Goal: Task Accomplishment & Management: Complete application form

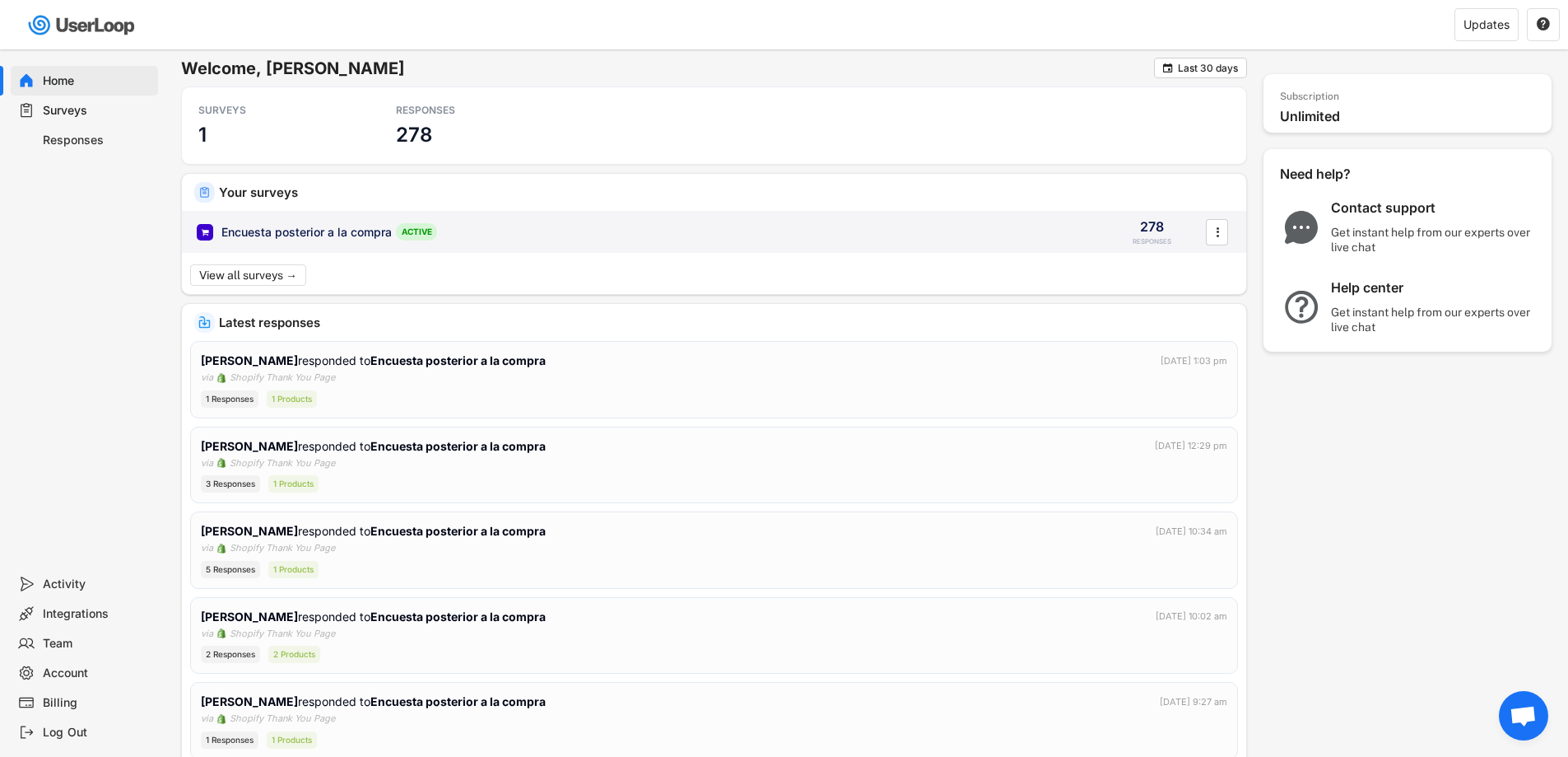
click at [634, 218] on div "Encuesta posterior a la compra ACTIVE 278 RESPONSES " at bounding box center [714, 232] width 1065 height 43
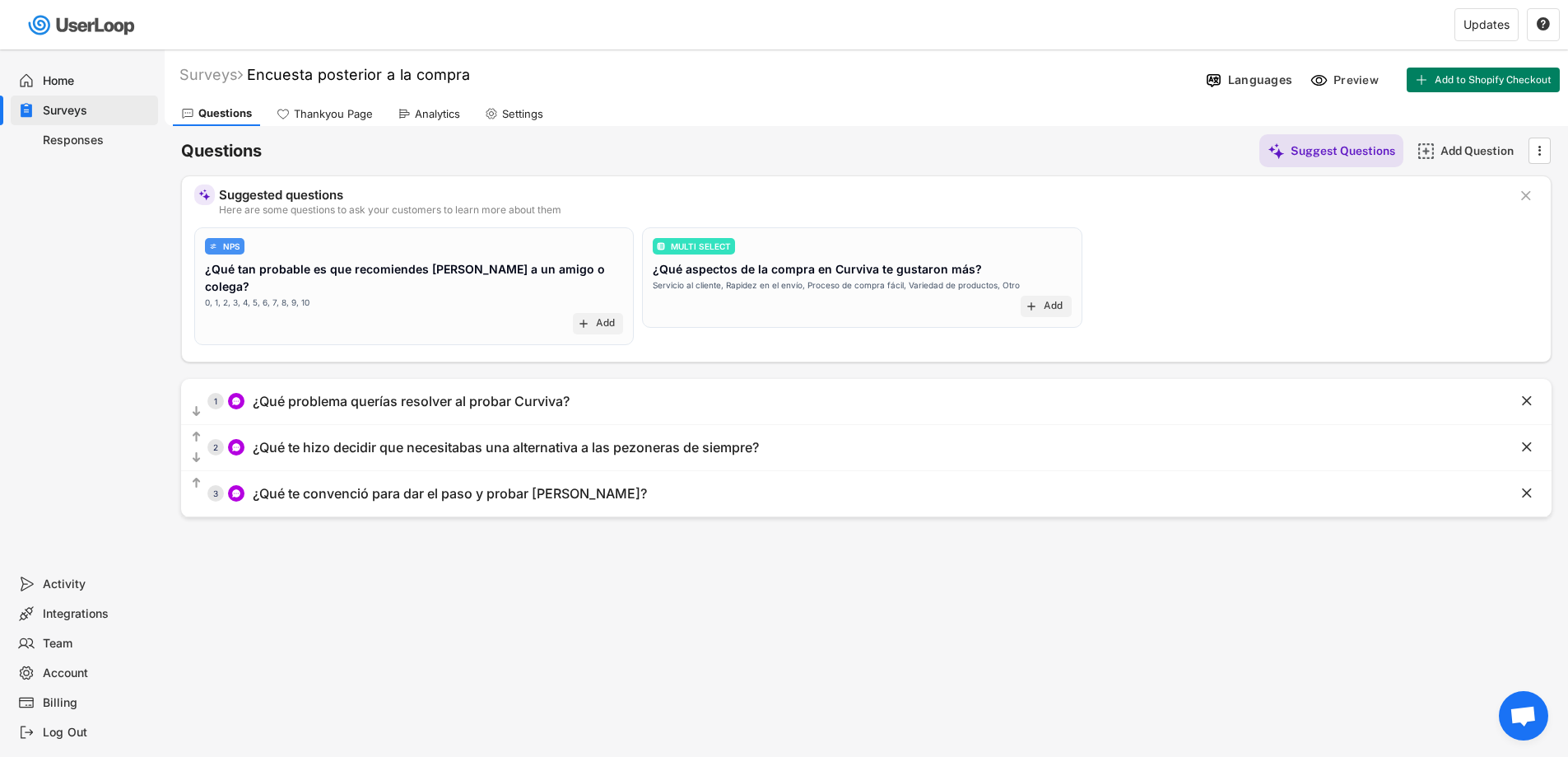
click at [1524, 190] on text "" at bounding box center [1526, 195] width 10 height 17
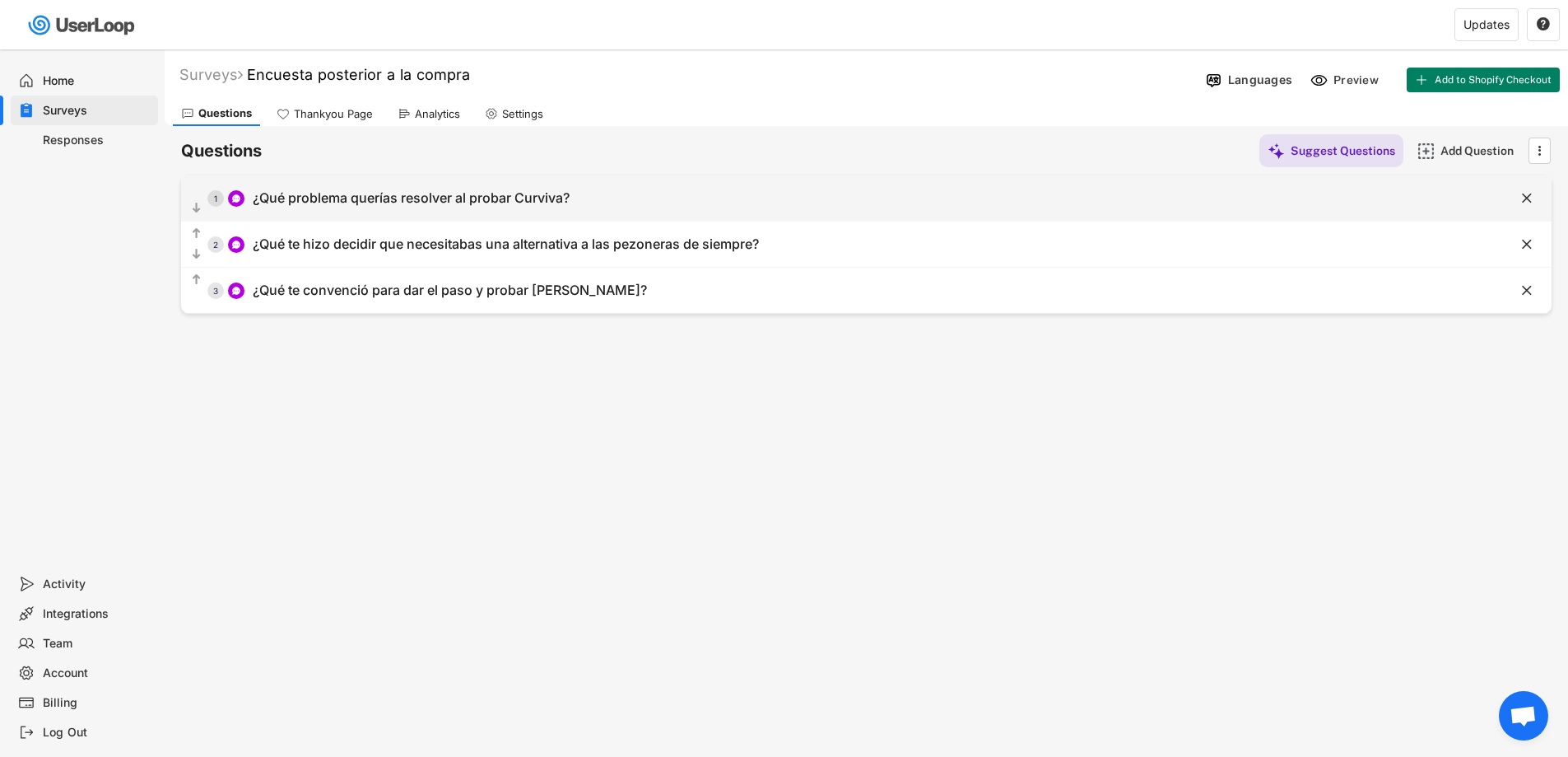
click at [416, 205] on div "¿Qué problema querías resolver al probar Curviva?" at bounding box center [411, 198] width 317 height 17
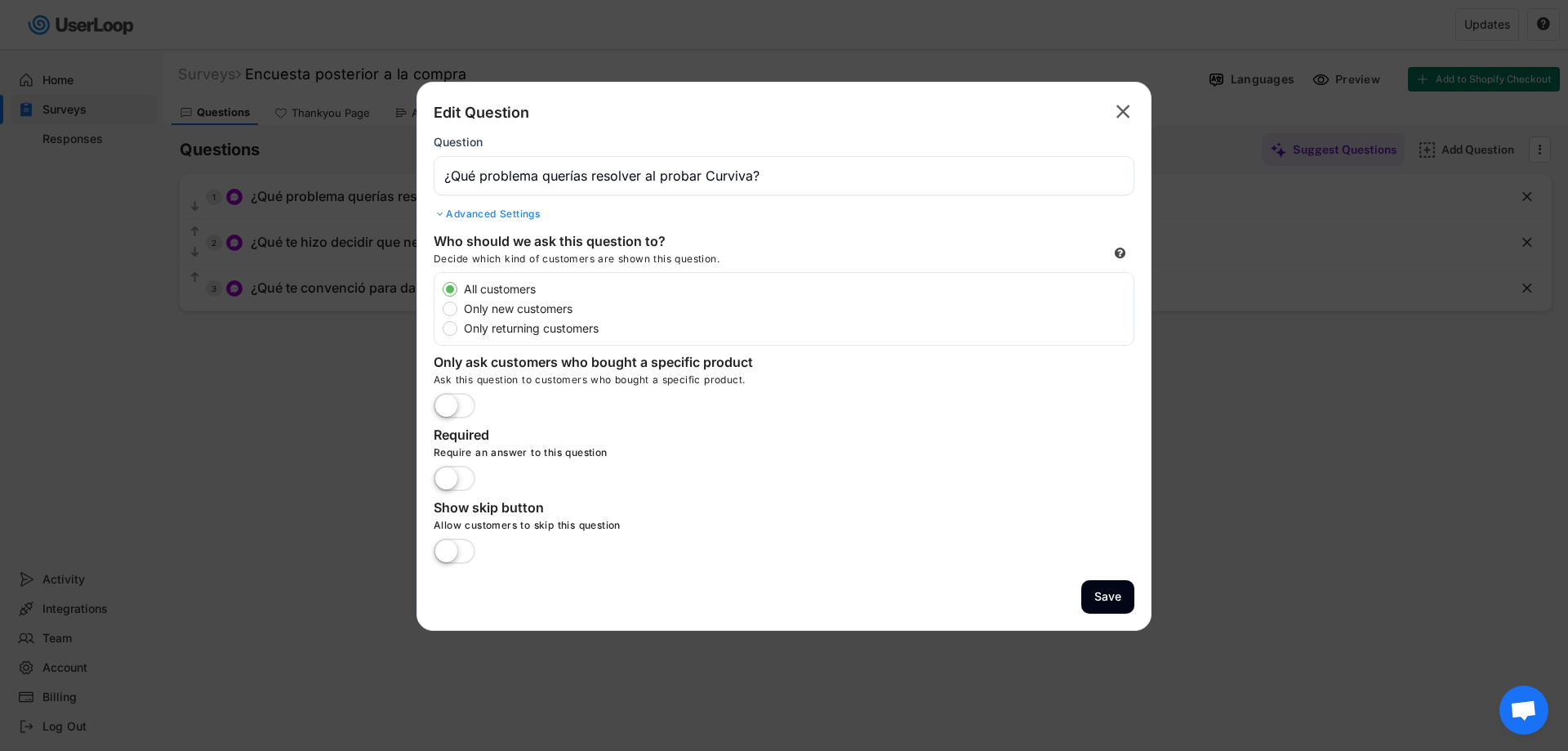
click at [1130, 112] on icon "" at bounding box center [1123, 111] width 23 height 26
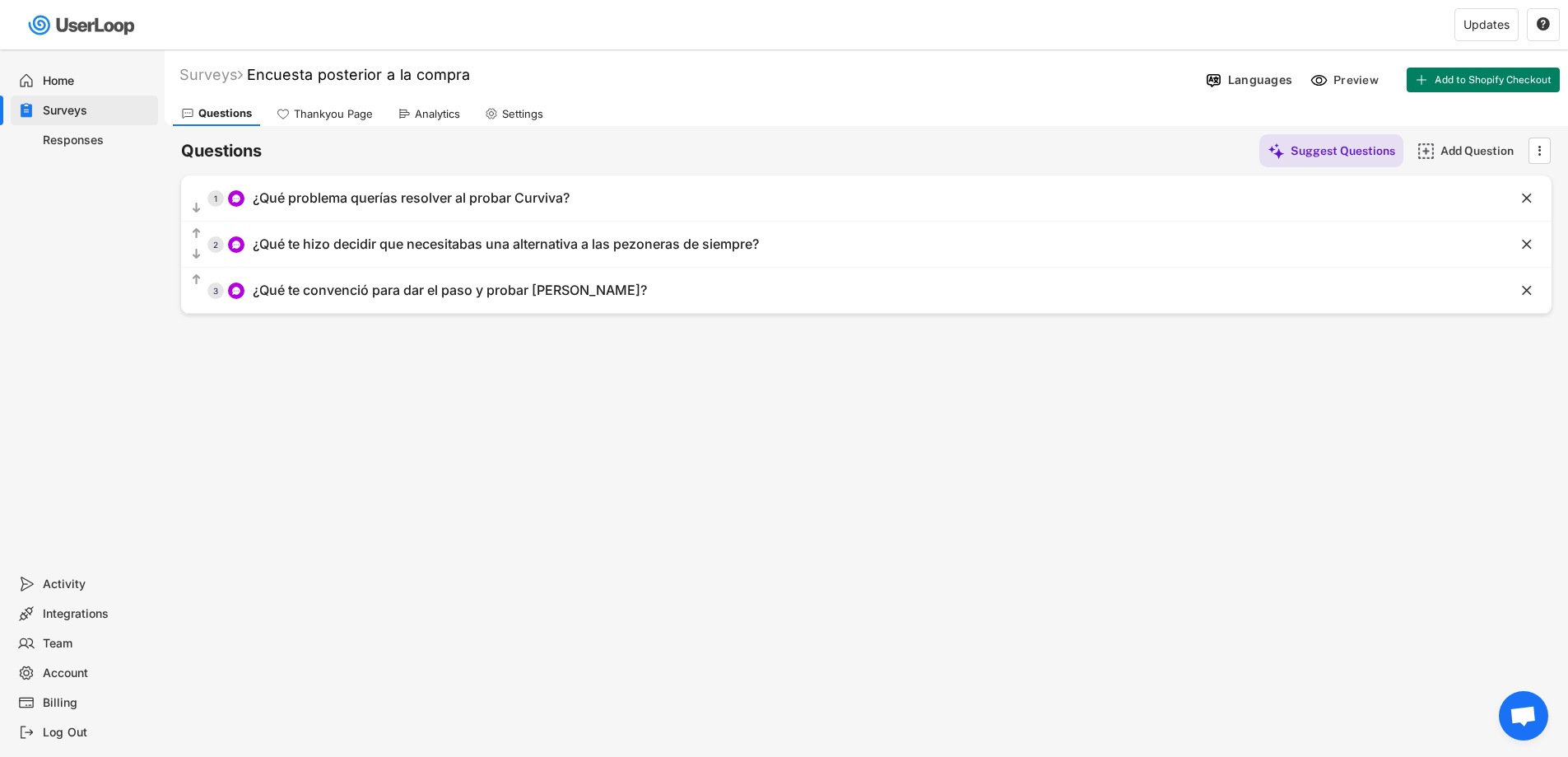
click at [94, 129] on div "Responses" at bounding box center [85, 139] width 147 height 30
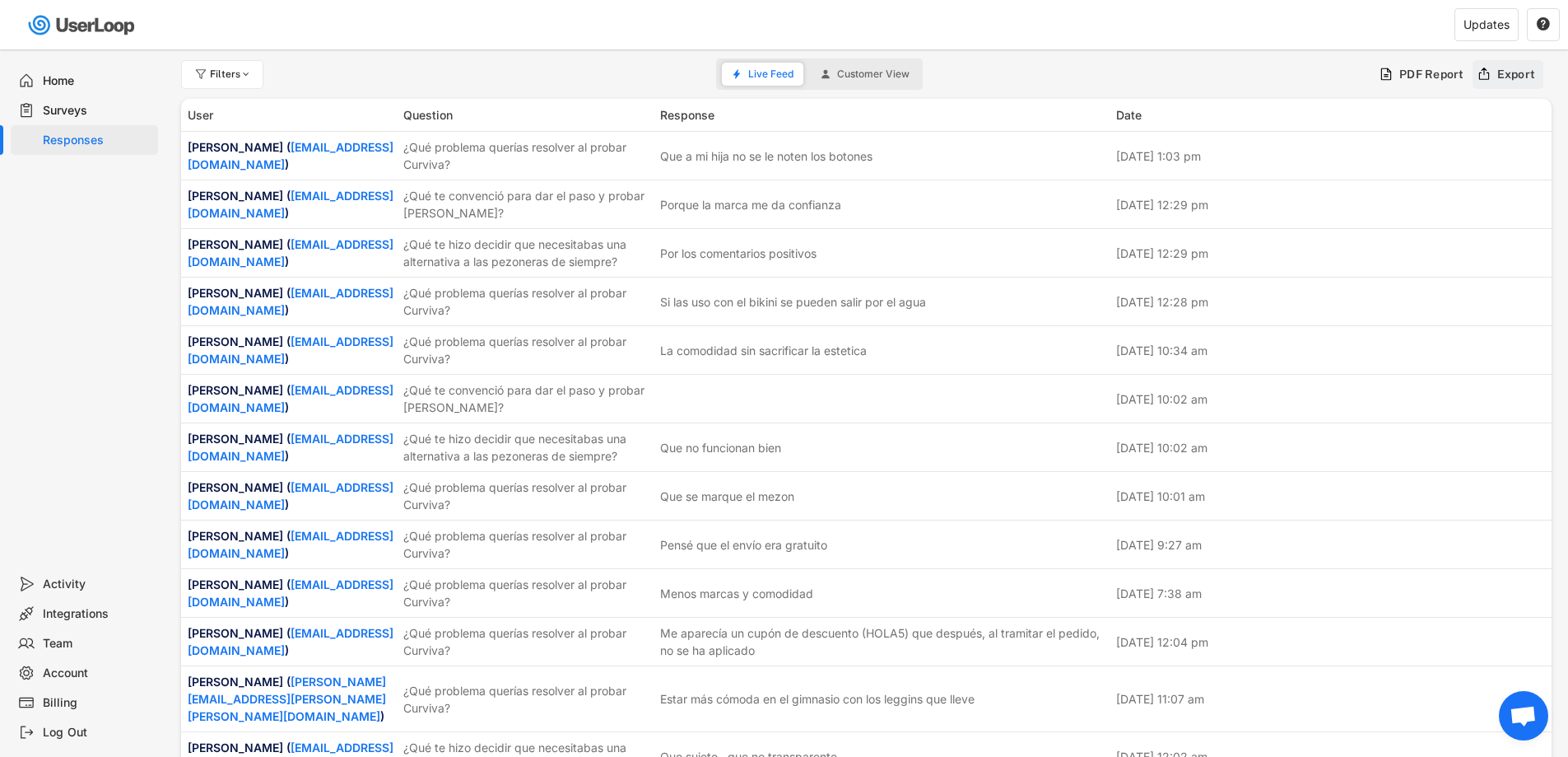
click at [1509, 76] on div "Export" at bounding box center [1517, 74] width 39 height 14
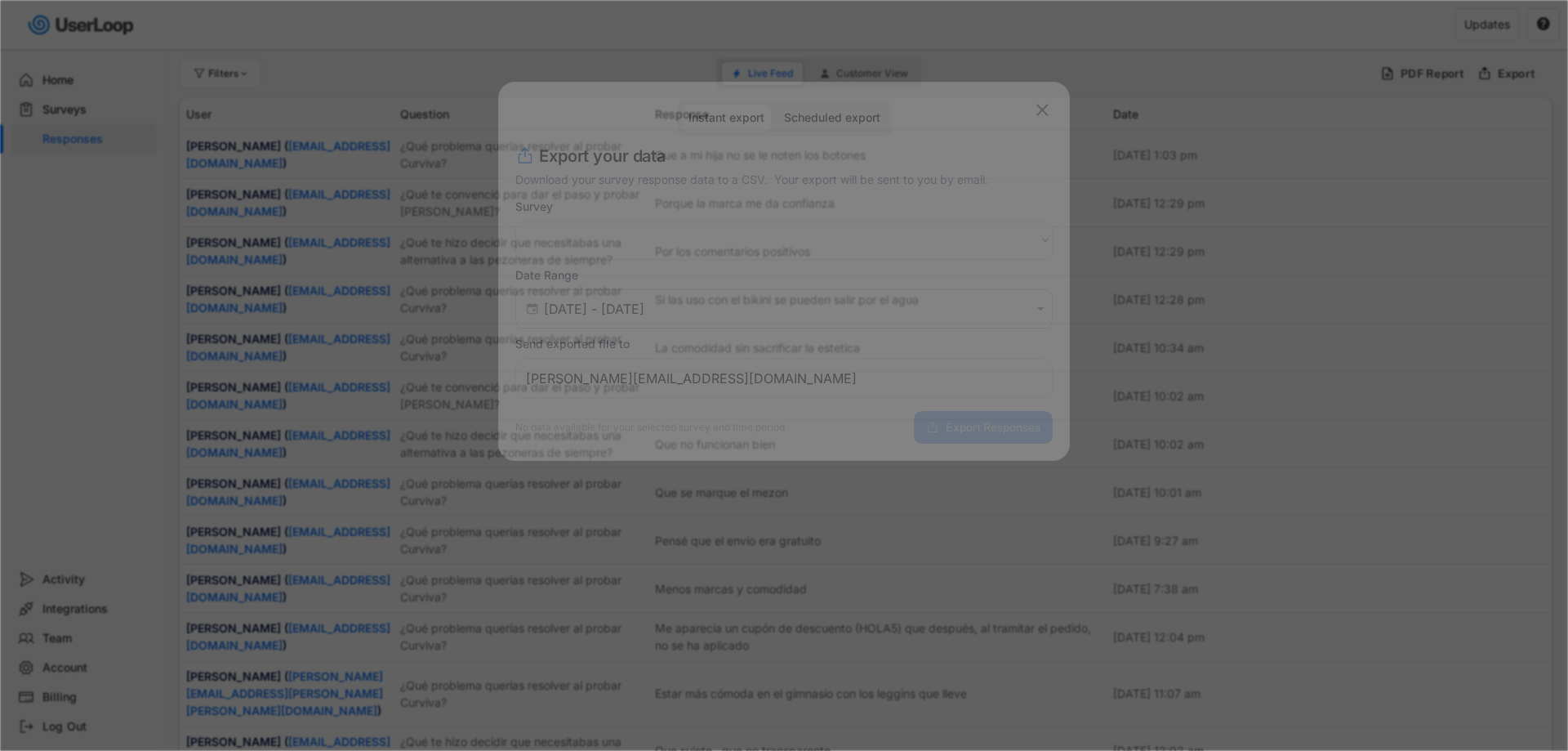
select select ""PLACEHOLDER_1427118222253""
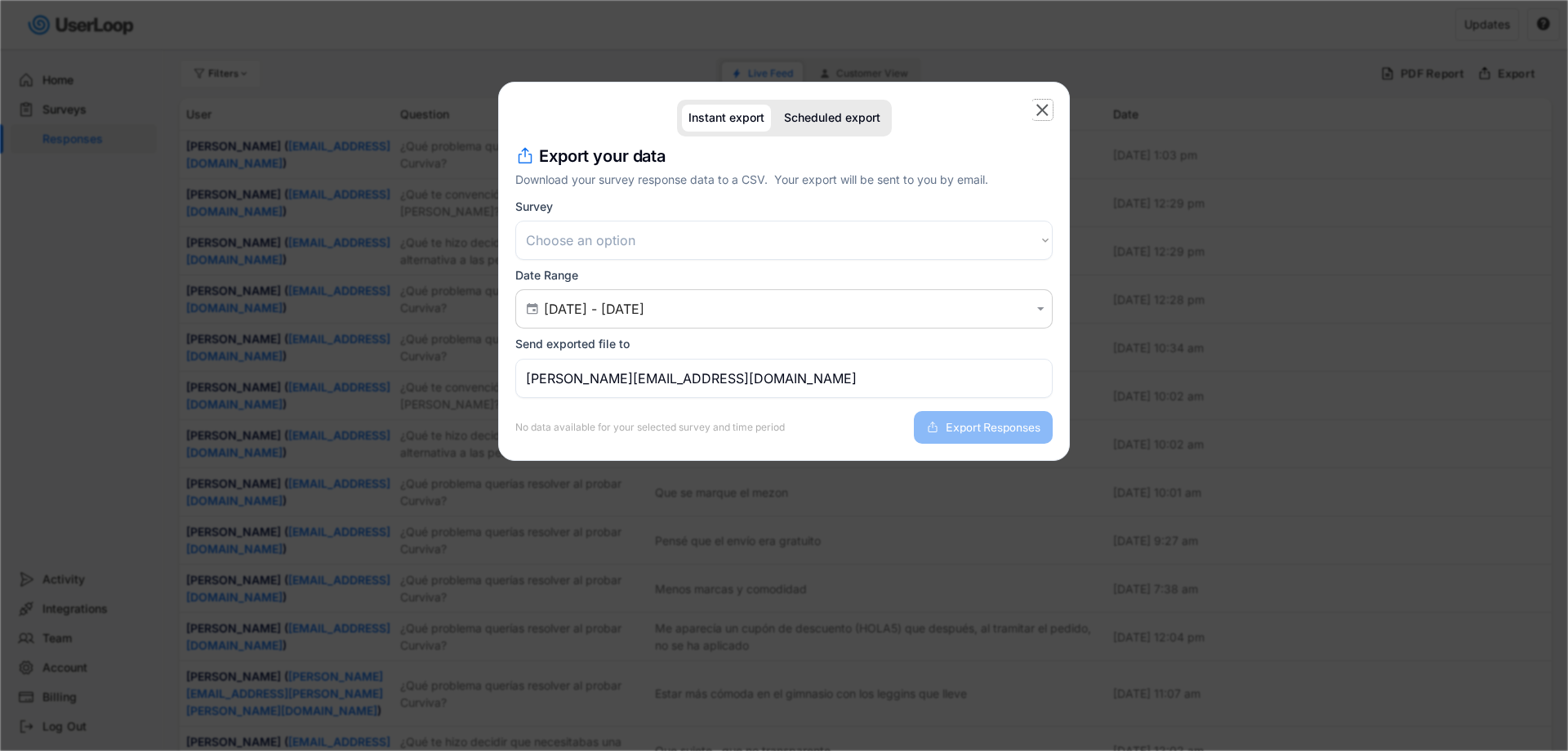
click at [1041, 110] on text "" at bounding box center [1043, 110] width 12 height 21
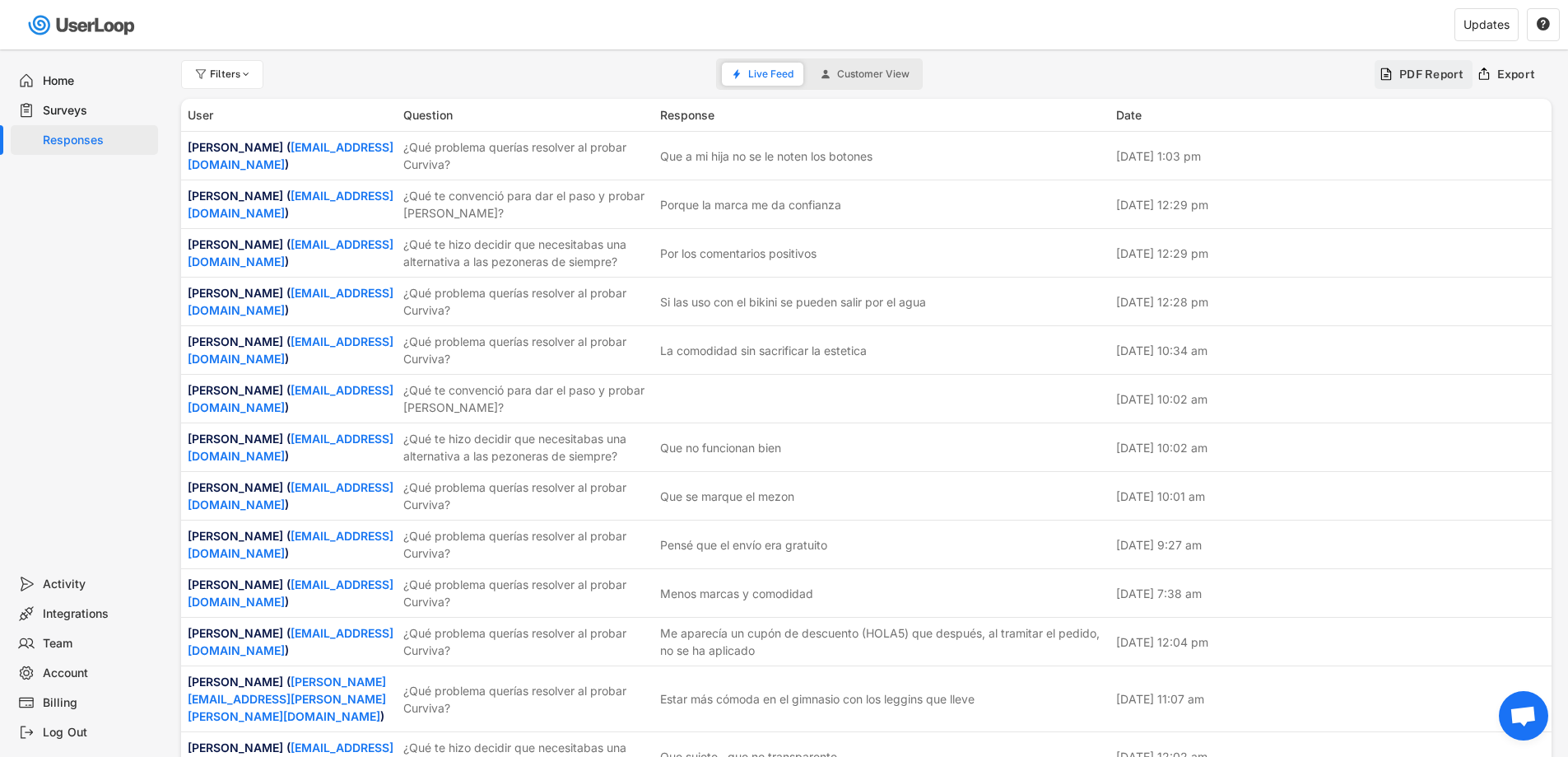
click at [1432, 84] on div "PDF Report" at bounding box center [1423, 75] width 98 height 29
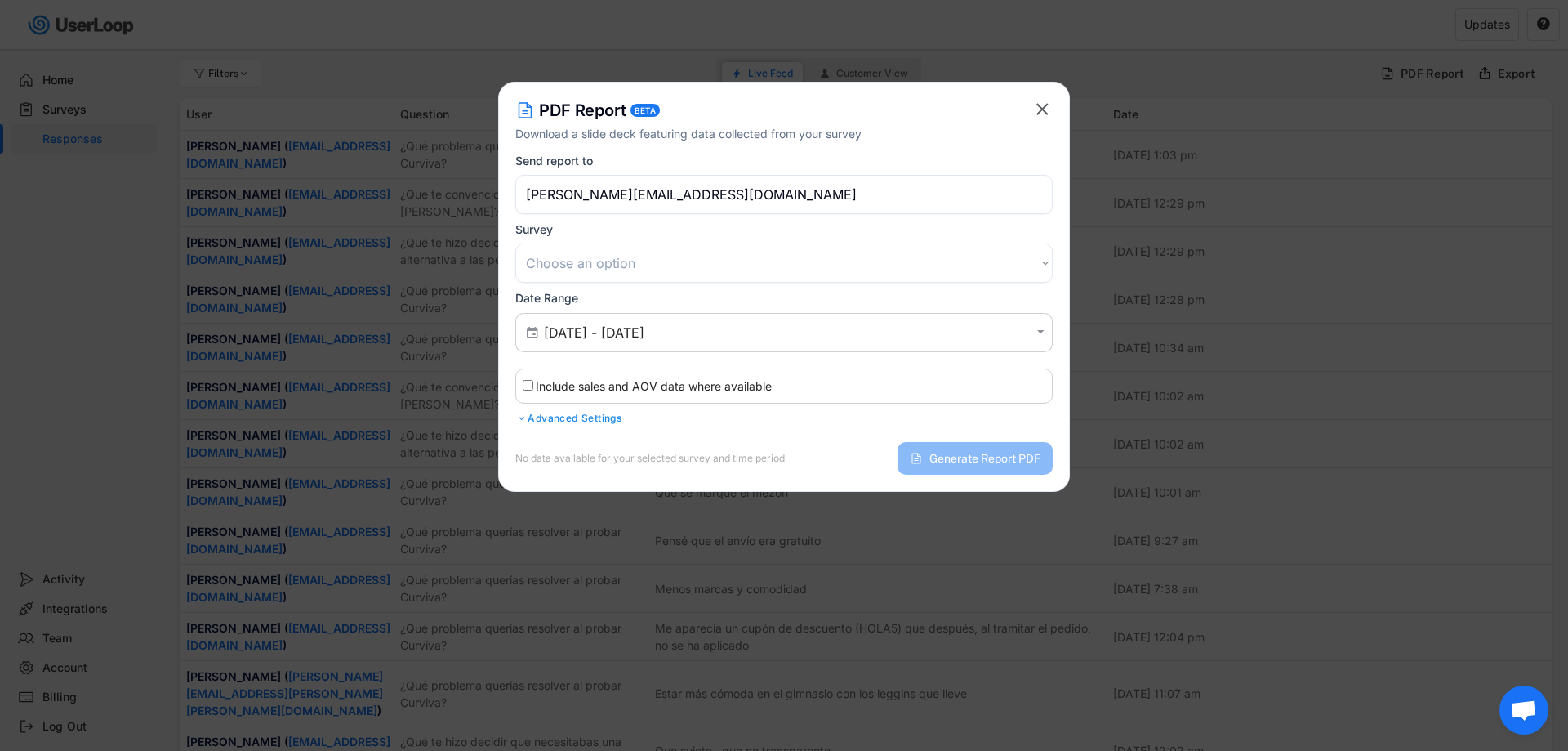
click at [1034, 105] on icon "" at bounding box center [1042, 109] width 21 height 21
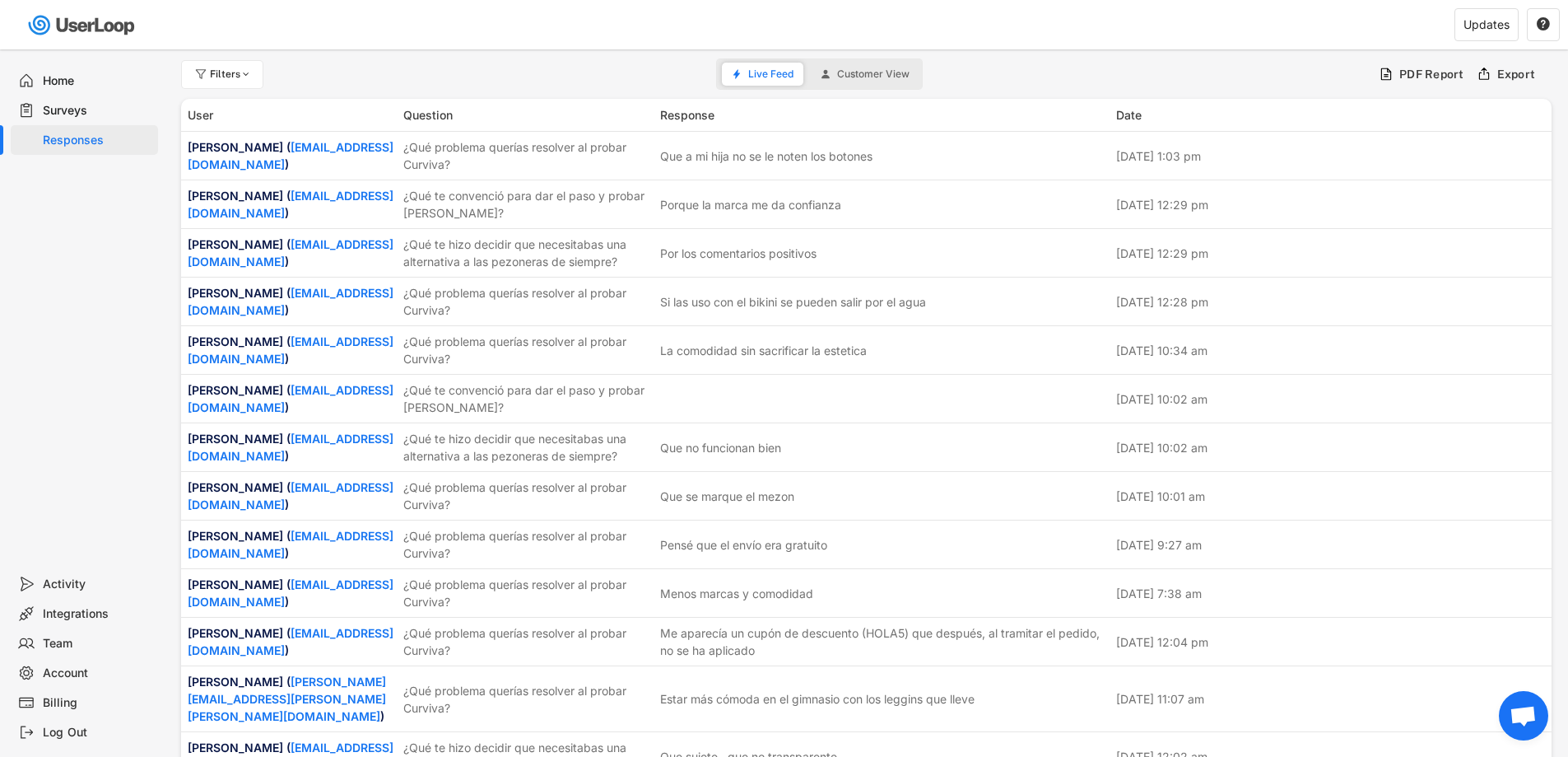
click at [110, 85] on div "Home" at bounding box center [97, 80] width 109 height 15
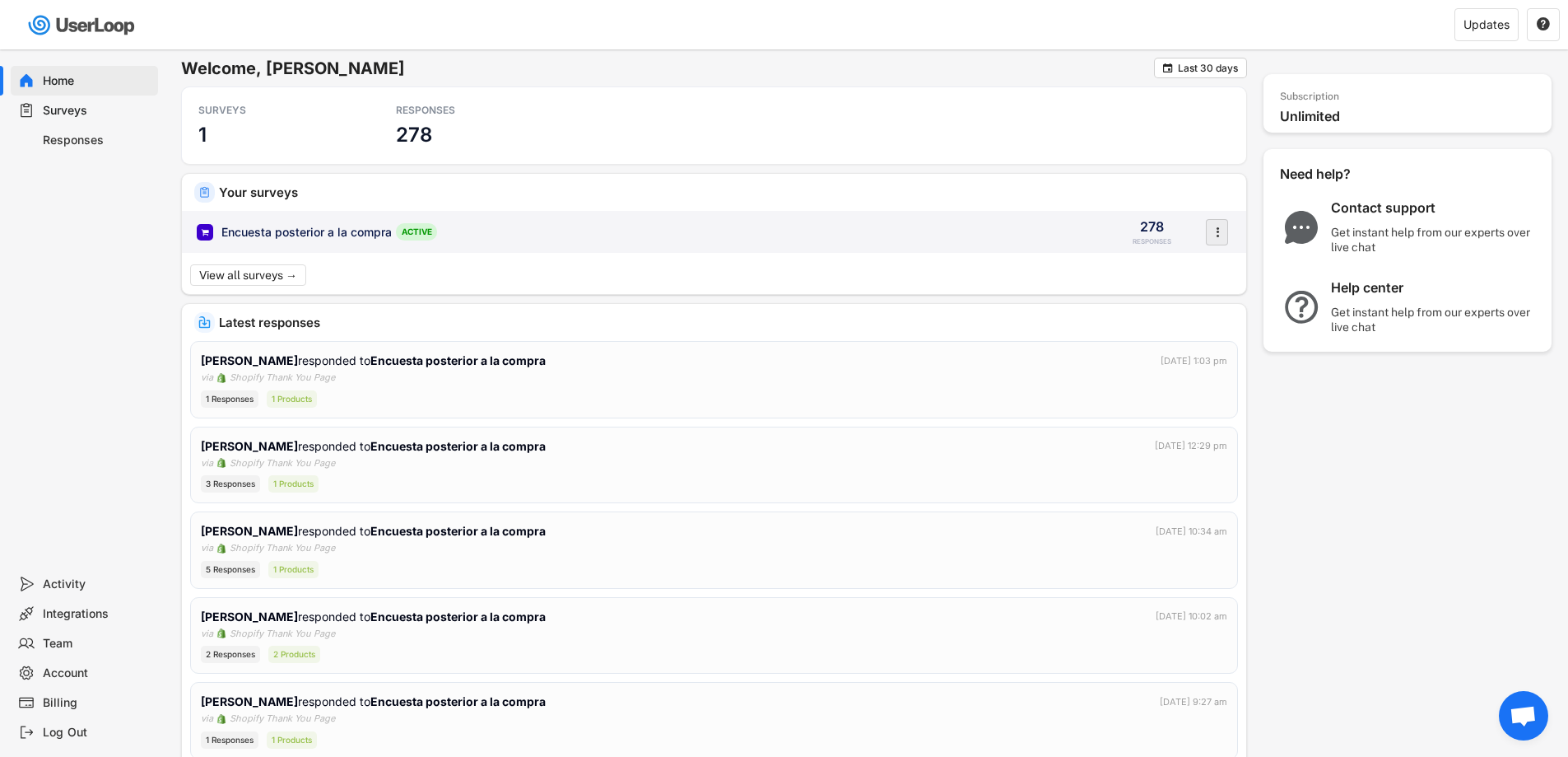
click at [1214, 228] on icon "" at bounding box center [1217, 231] width 16 height 24
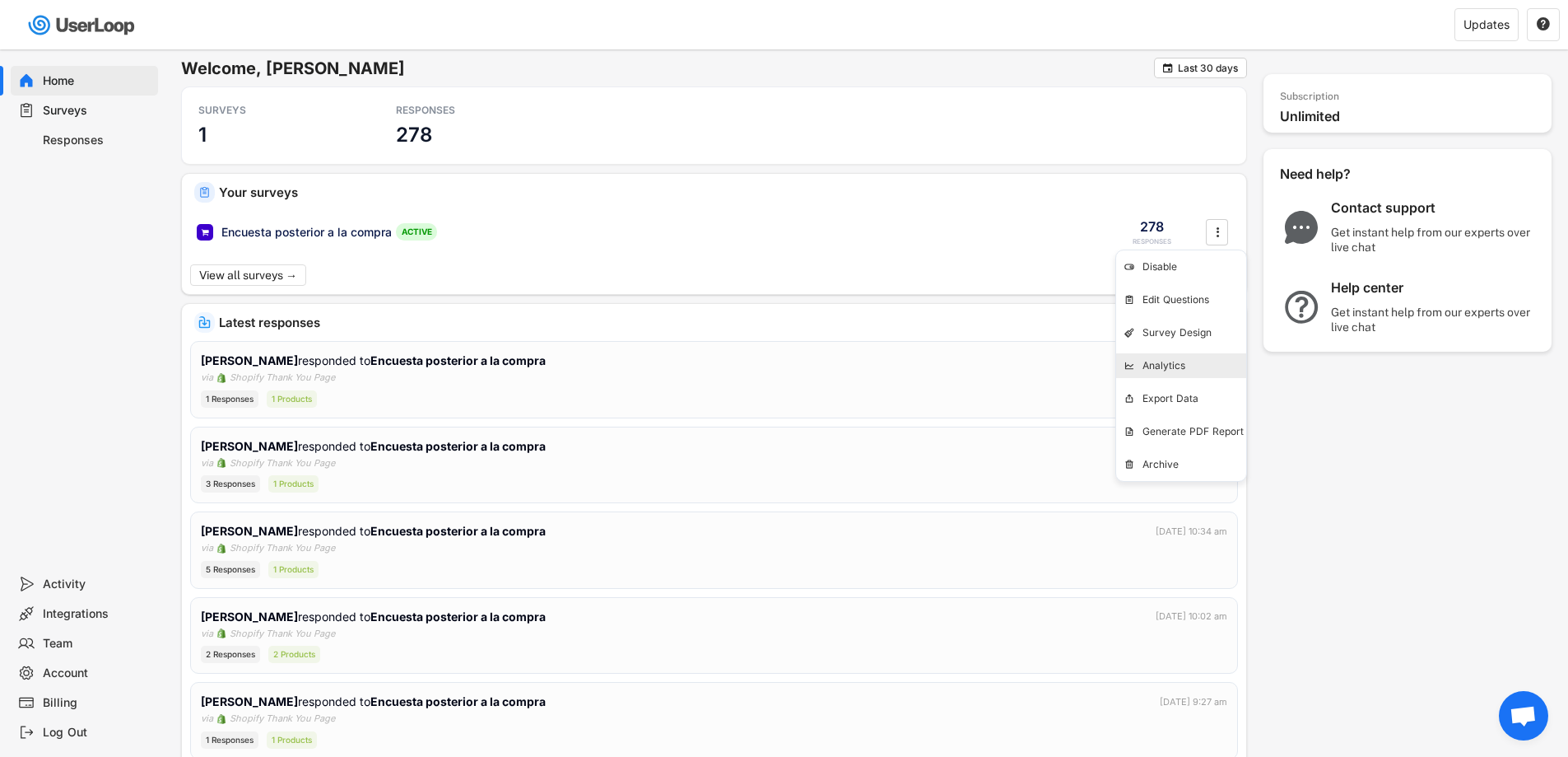
click at [1200, 370] on div "Analytics" at bounding box center [1194, 365] width 103 height 13
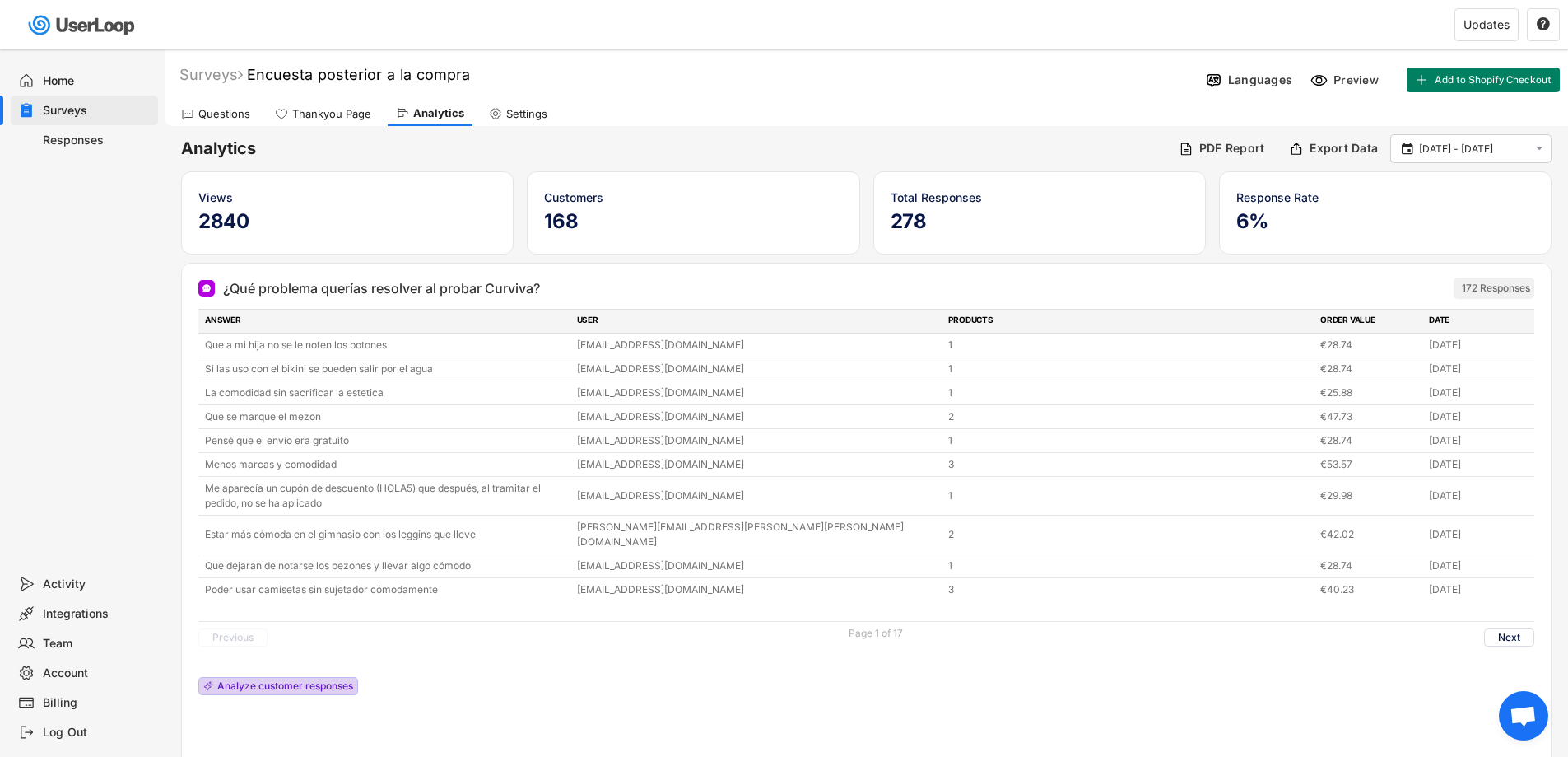
click at [309, 681] on div "Analyze customer responses" at bounding box center [285, 685] width 136 height 10
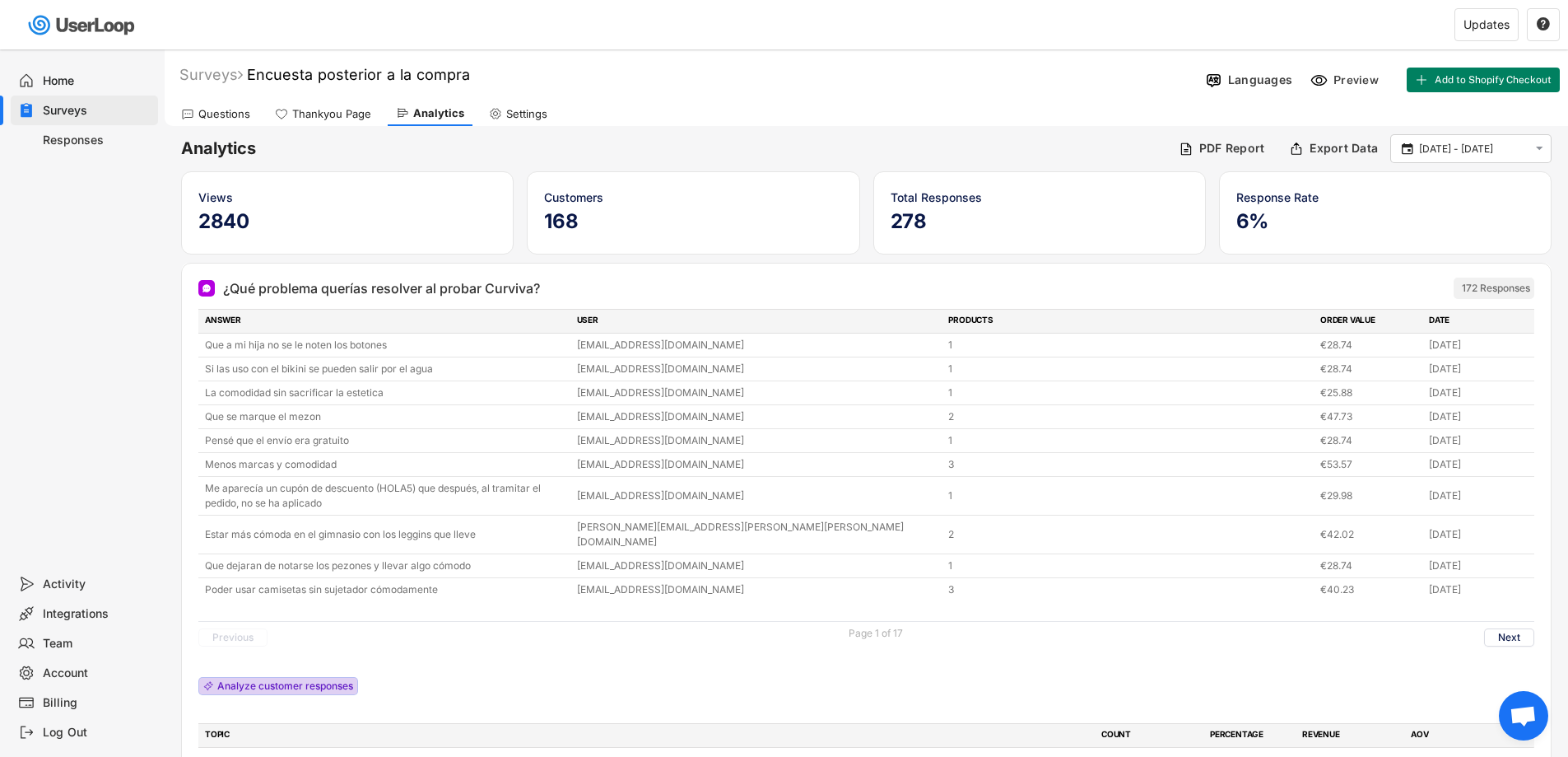
click at [309, 681] on div "Analyze customer responses" at bounding box center [285, 685] width 136 height 10
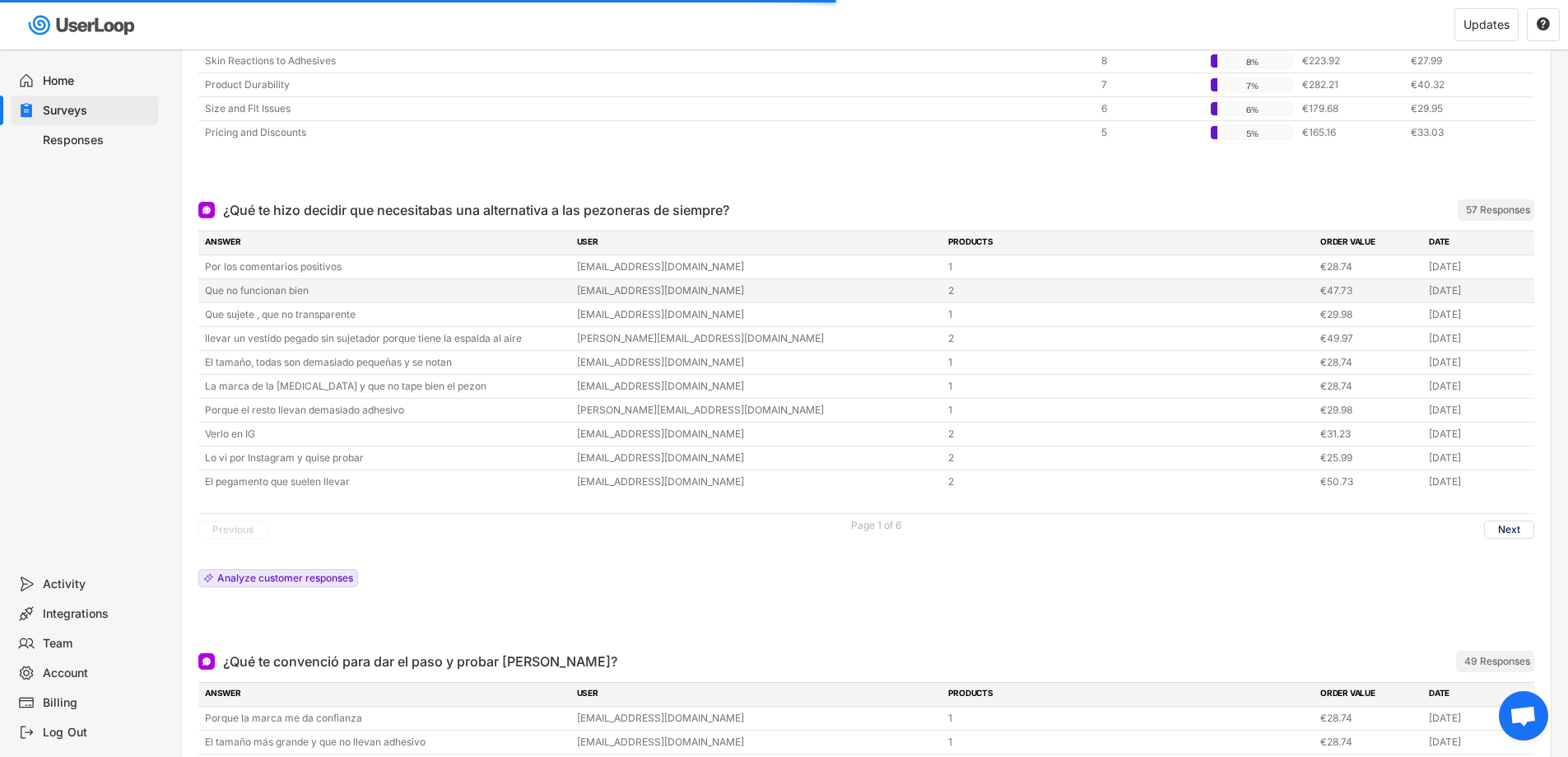
scroll to position [824, 0]
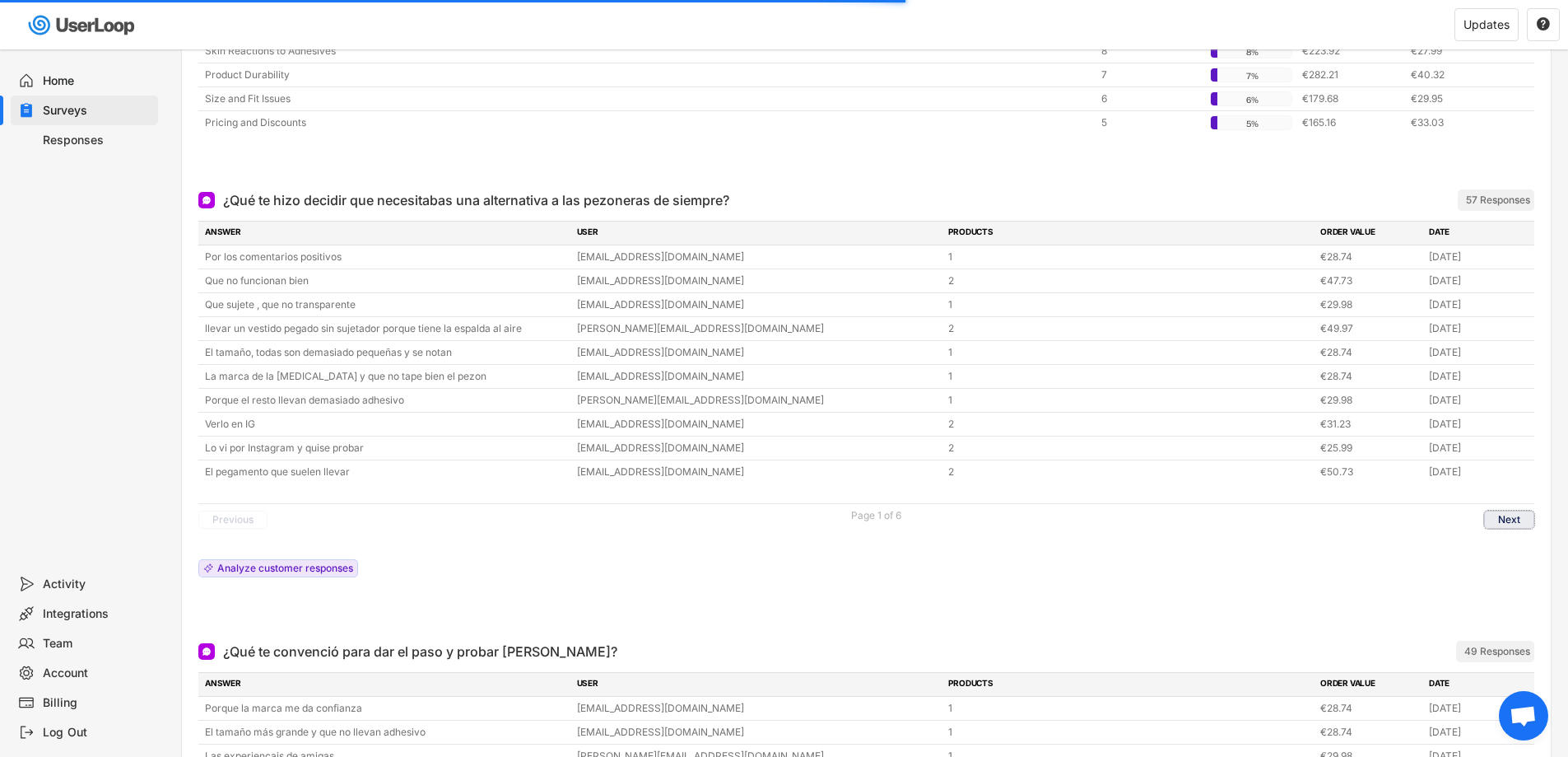
click at [1510, 512] on button "Next" at bounding box center [1510, 520] width 50 height 18
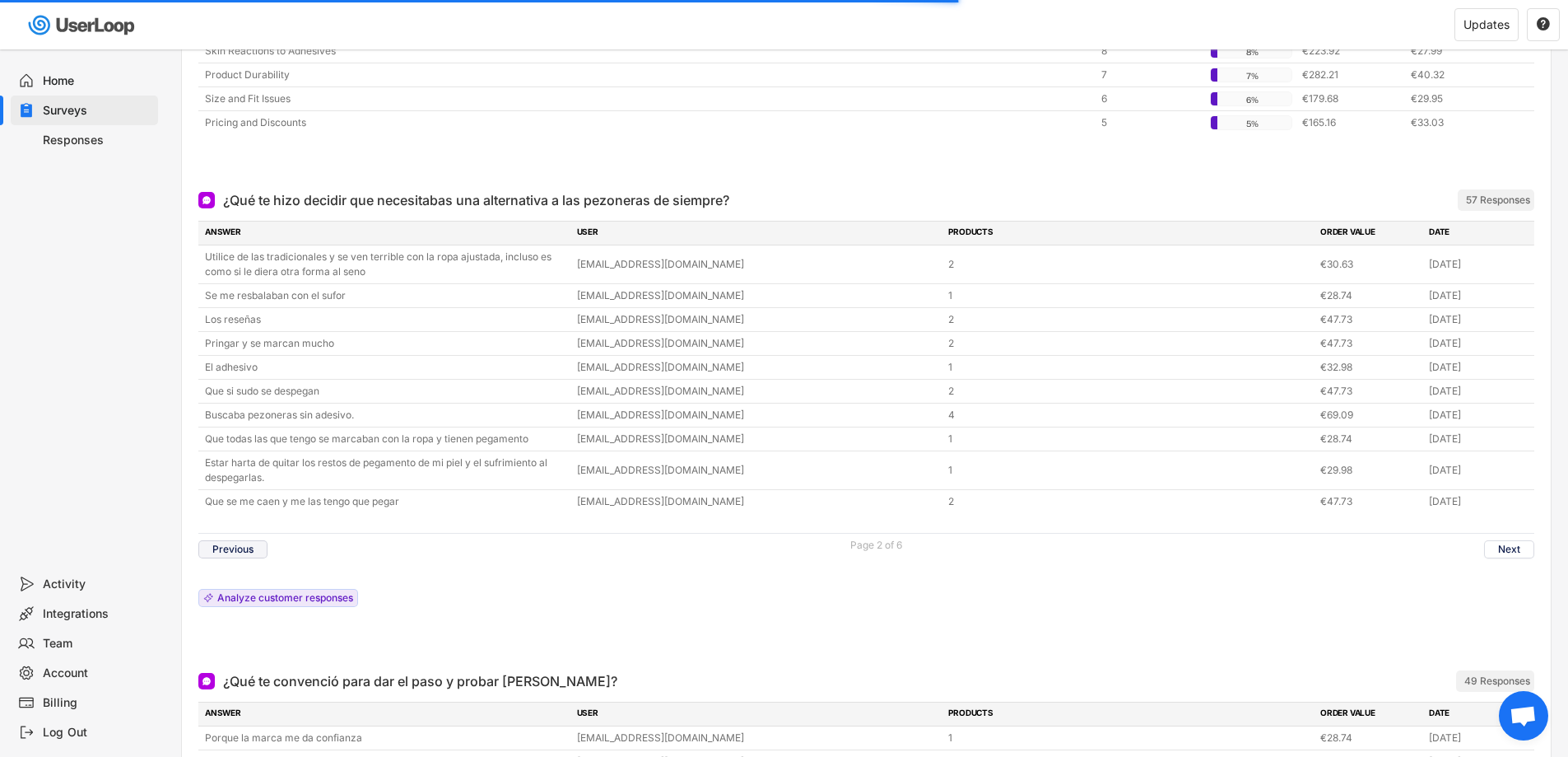
click at [238, 540] on button "Previous" at bounding box center [233, 549] width 69 height 18
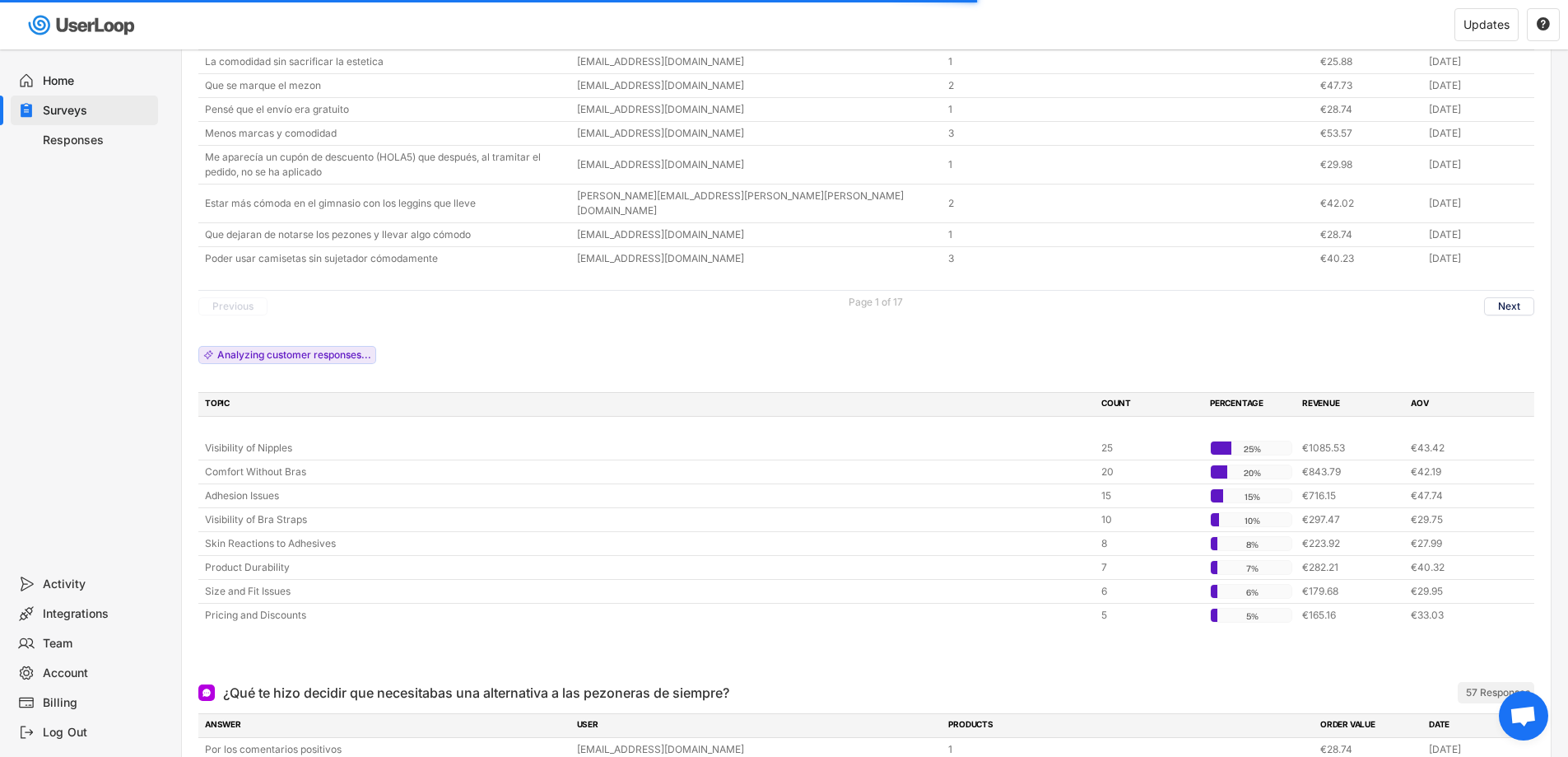
scroll to position [329, 0]
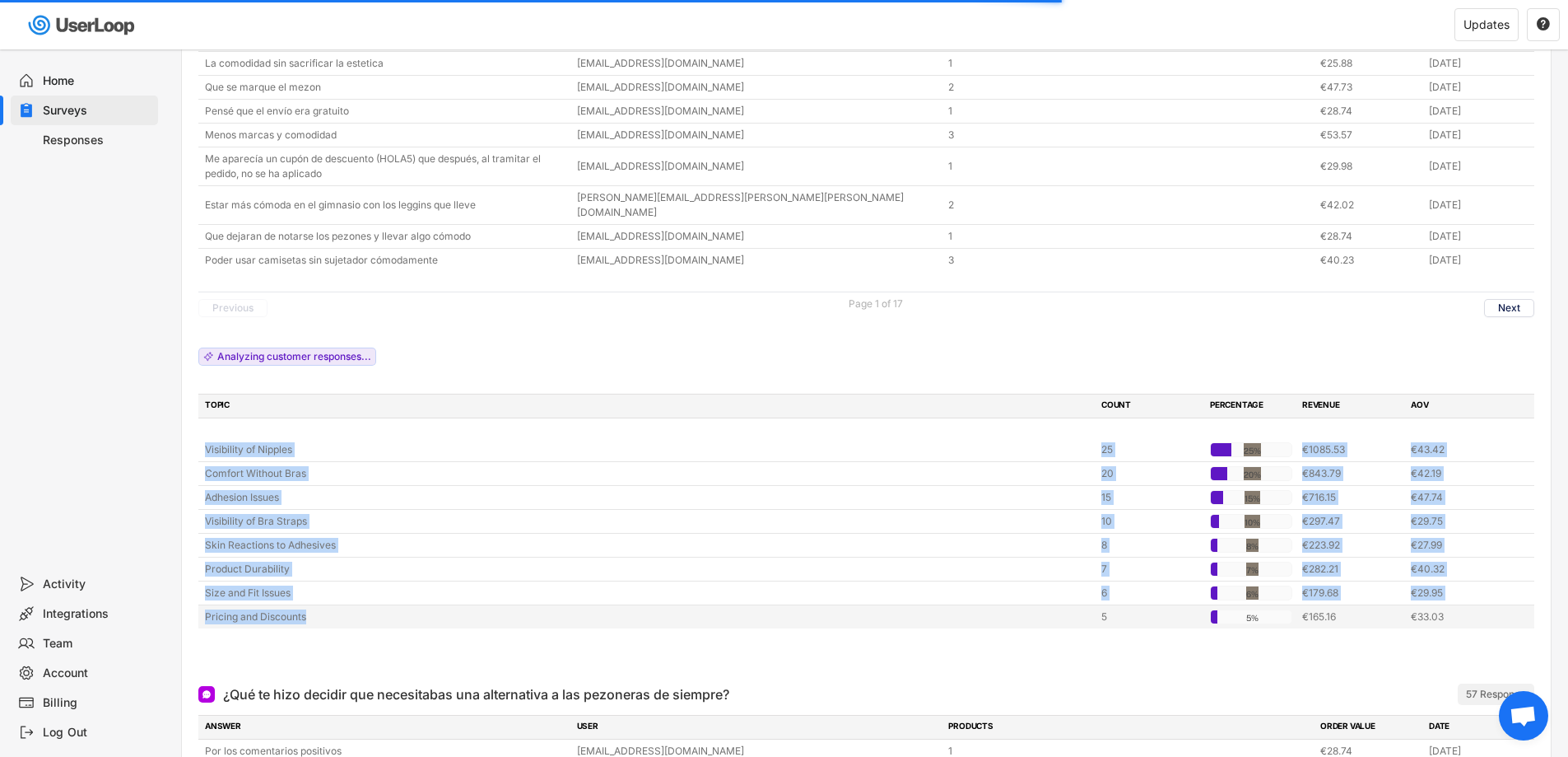
drag, startPoint x: 166, startPoint y: 415, endPoint x: 329, endPoint y: 592, distance: 240.6
click at [329, 592] on div "Analytics PDF Report Export Data  [DATE] - [DATE]  Views 2840 Customers 168 T…" at bounding box center [866, 685] width 1403 height 1777
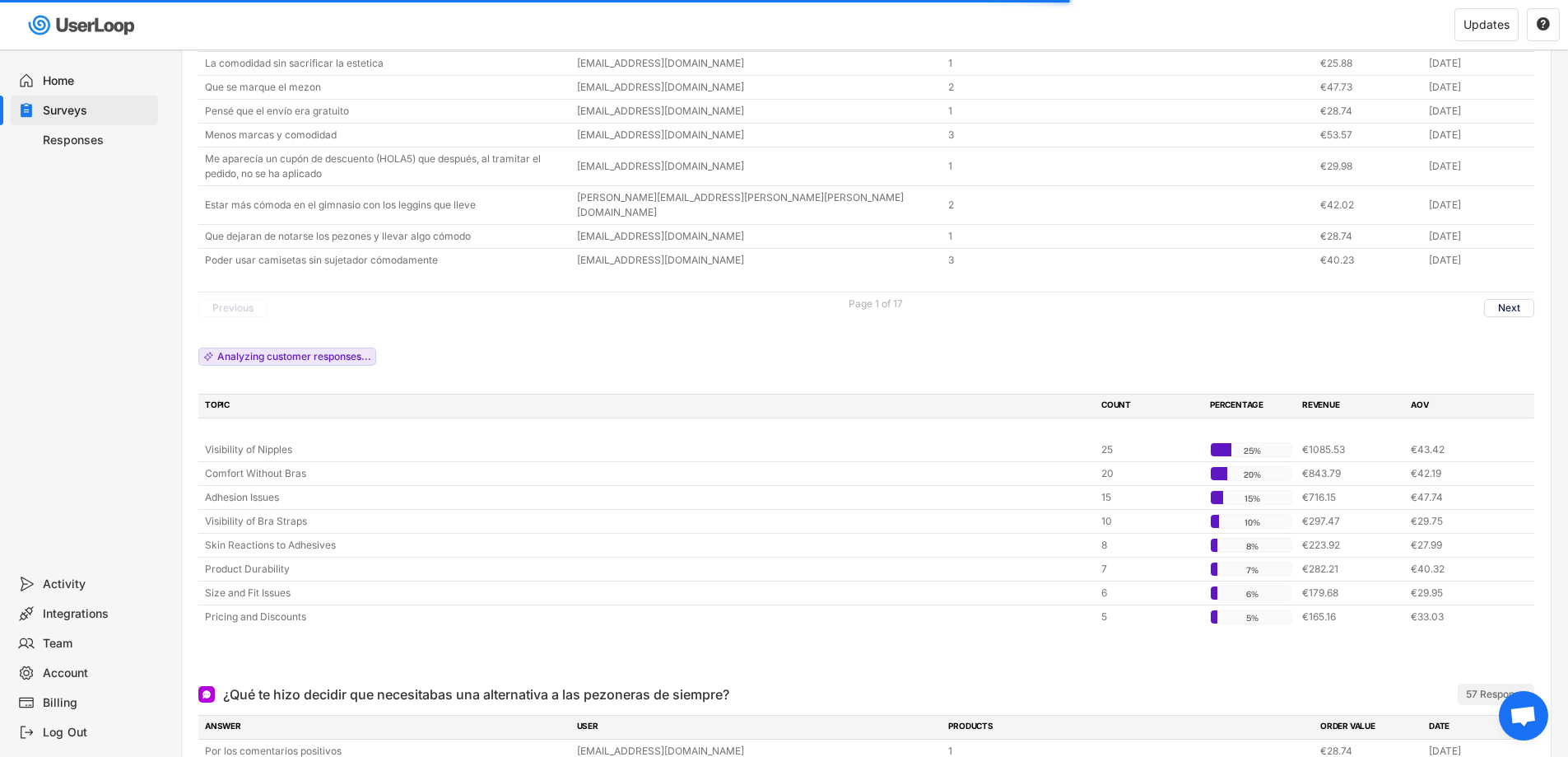
click at [181, 391] on div "Analytics PDF Report Export Data  [DATE] - [DATE]  Views 2840 Customers 168 T…" at bounding box center [866, 685] width 1403 height 1777
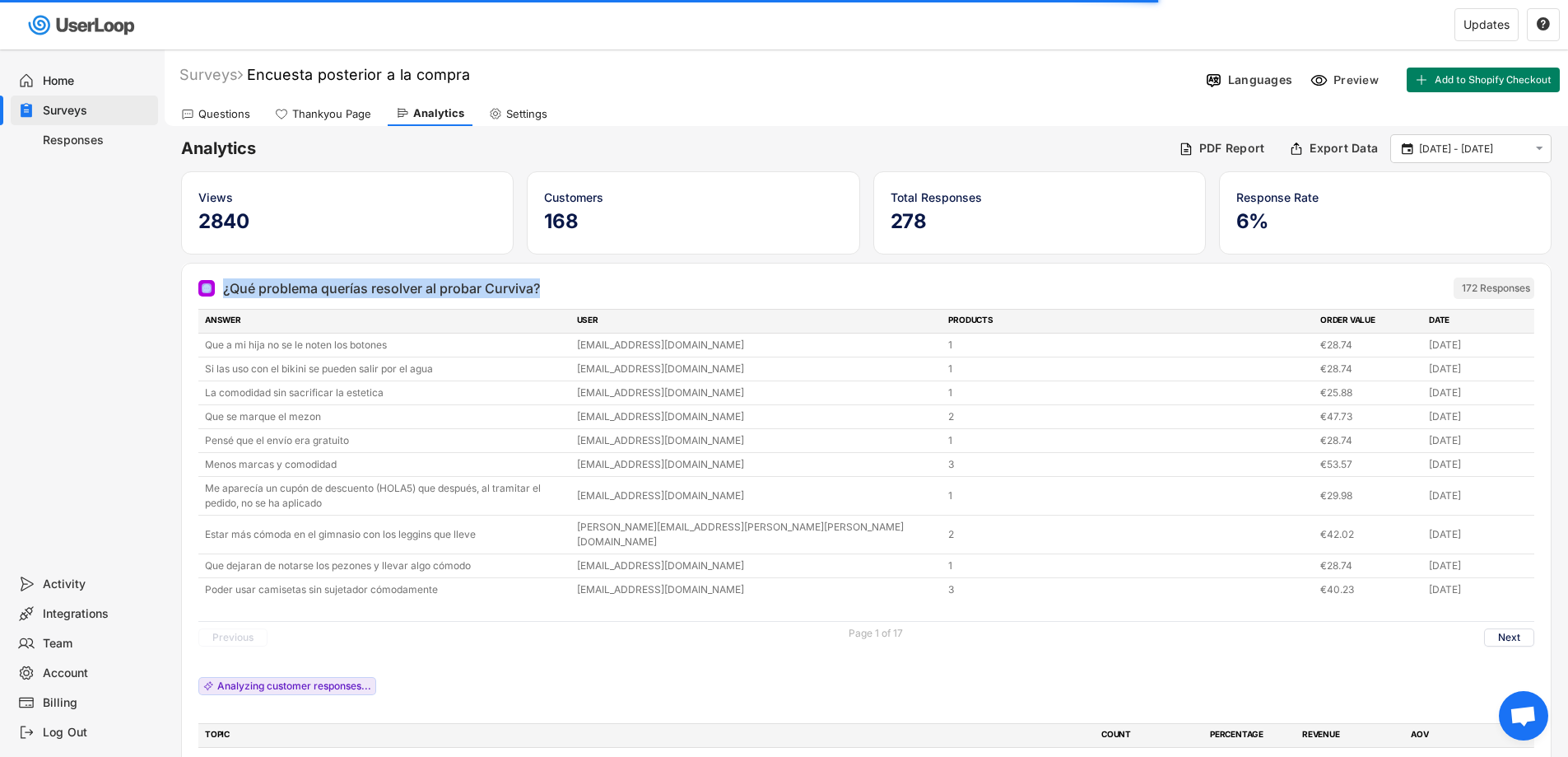
drag, startPoint x: 218, startPoint y: 285, endPoint x: 561, endPoint y: 295, distance: 343.1
click at [561, 295] on div "¿Qué problema querías resolver al probar Curviva?" at bounding box center [776, 288] width 1155 height 20
click at [610, 293] on div "¿Qué problema querías resolver al probar Curviva?" at bounding box center [776, 288] width 1155 height 20
click at [603, 293] on div "¿Qué problema querías resolver al probar Curviva?" at bounding box center [776, 288] width 1155 height 20
click at [601, 285] on div "¿Qué problema querías resolver al probar Curviva?" at bounding box center [776, 288] width 1155 height 20
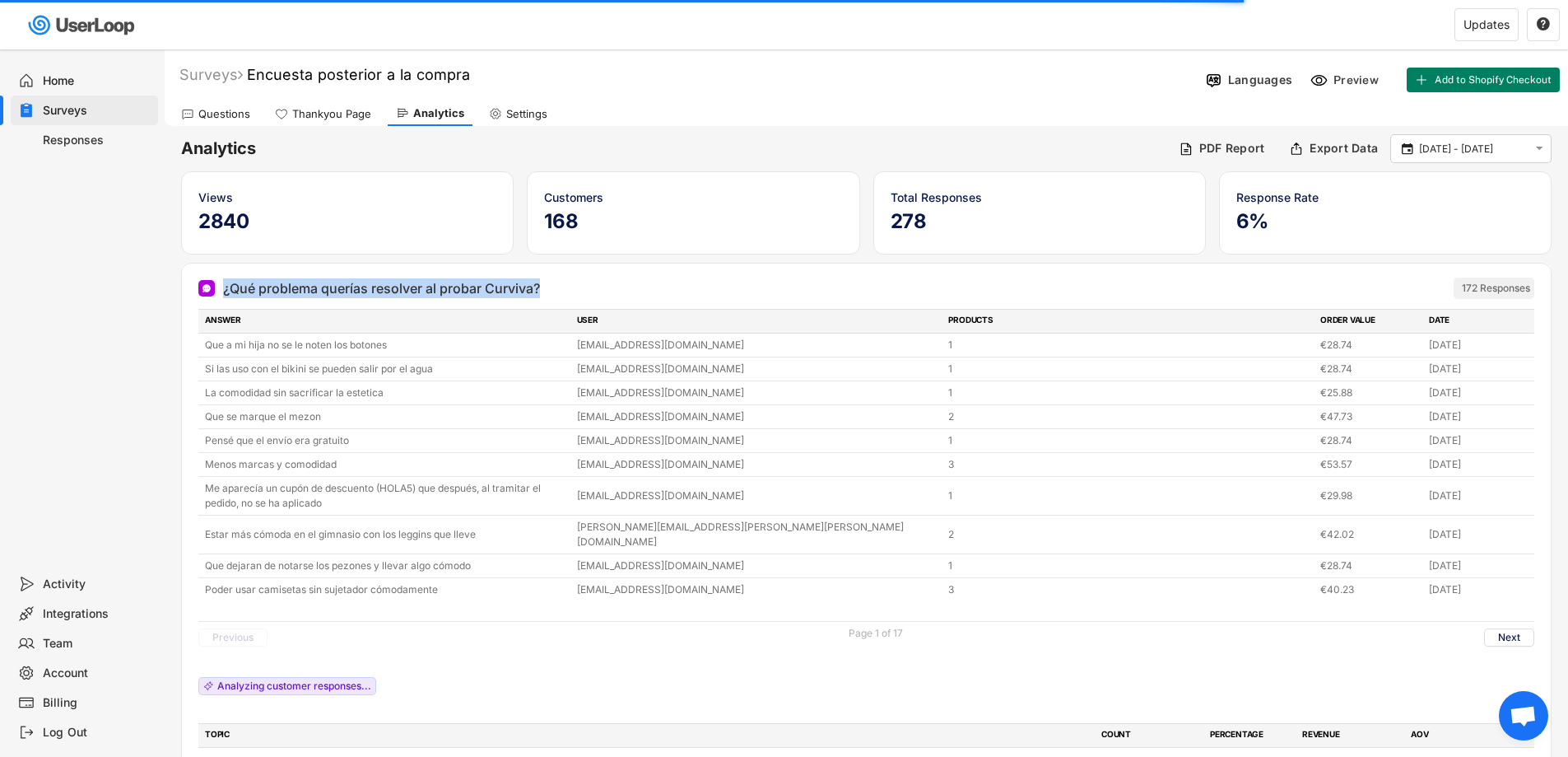
drag, startPoint x: 556, startPoint y: 281, endPoint x: 221, endPoint y: 279, distance: 335.0
click at [221, 279] on div "¿Qué problema querías resolver al probar Curviva?" at bounding box center [776, 288] width 1155 height 20
copy div "¿Qué problema querías resolver al probar Curviva?"
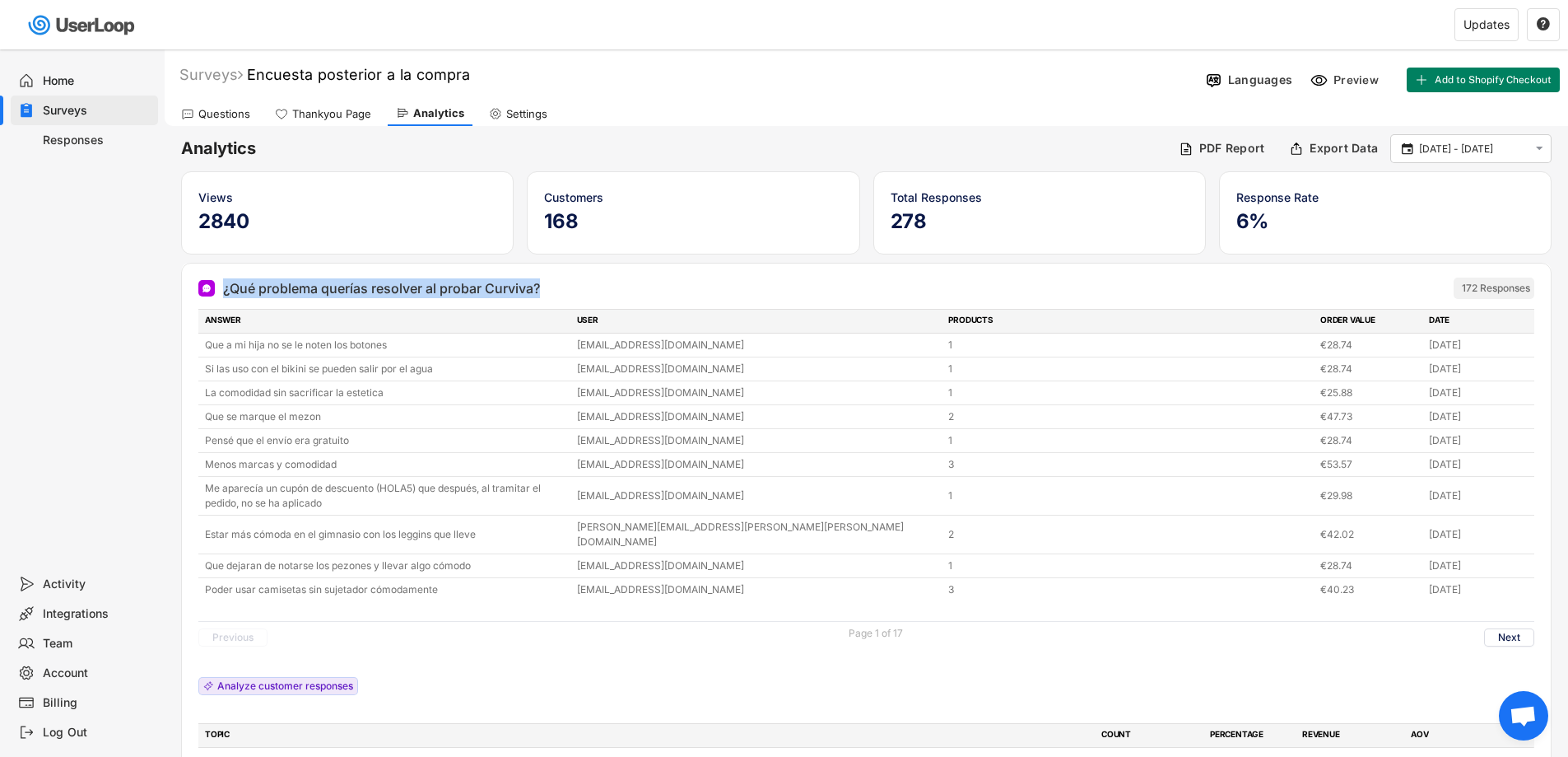
click at [656, 297] on div "¿Qué problema querías resolver al probar Curviva?" at bounding box center [776, 288] width 1155 height 20
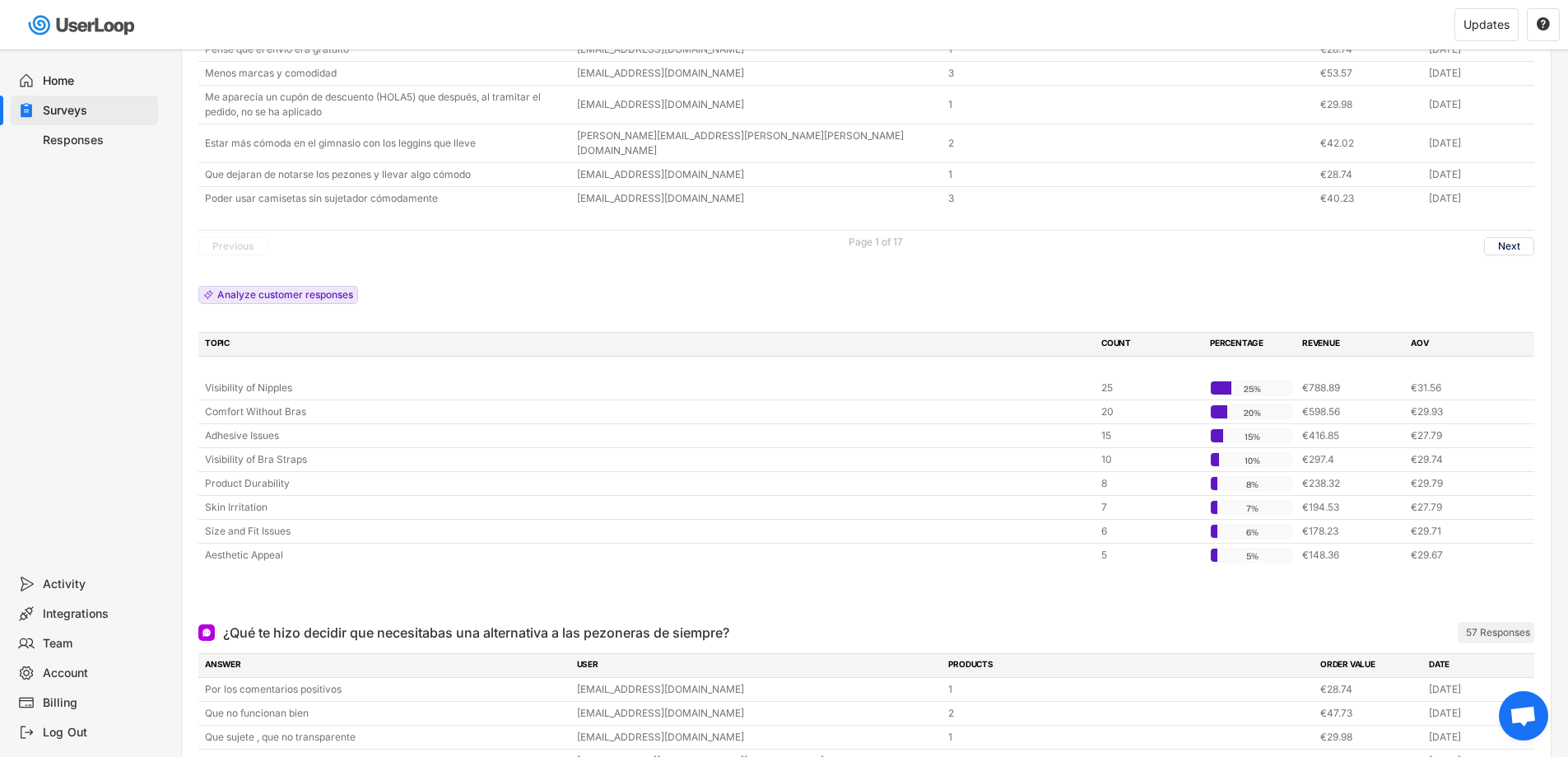
scroll to position [412, 0]
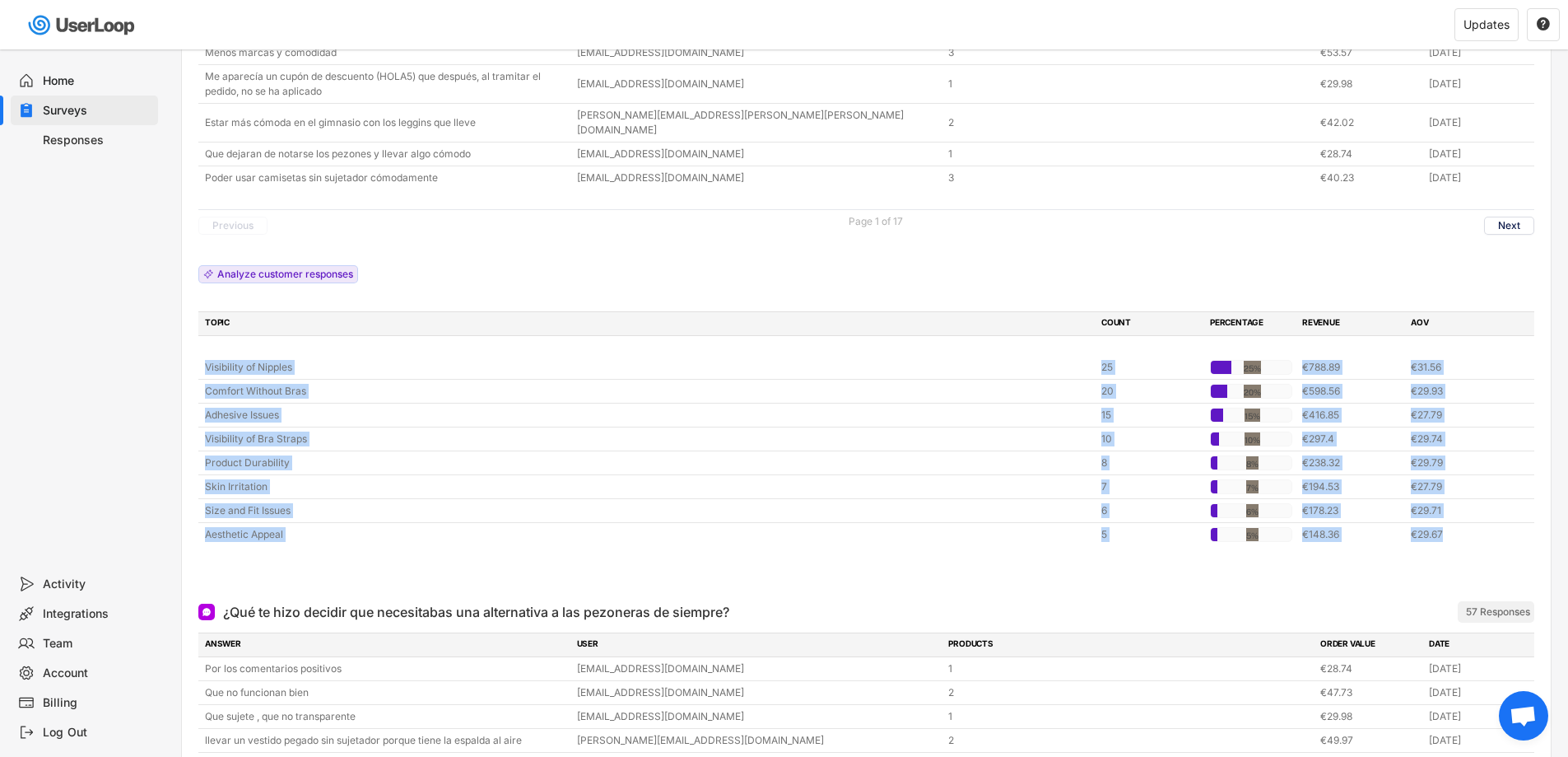
drag, startPoint x: 191, startPoint y: 349, endPoint x: 1403, endPoint y: 565, distance: 1231.1
click at [1403, 565] on div "¿Qué problema querías resolver al probar Curviva? 172 Responses ANSWER USER PRO…" at bounding box center [866, 219] width 1369 height 735
copy div "Visibility of Nipples 25 25% 25% €788.89 €31.56 Comfort Without Bras 20 20% 20%…"
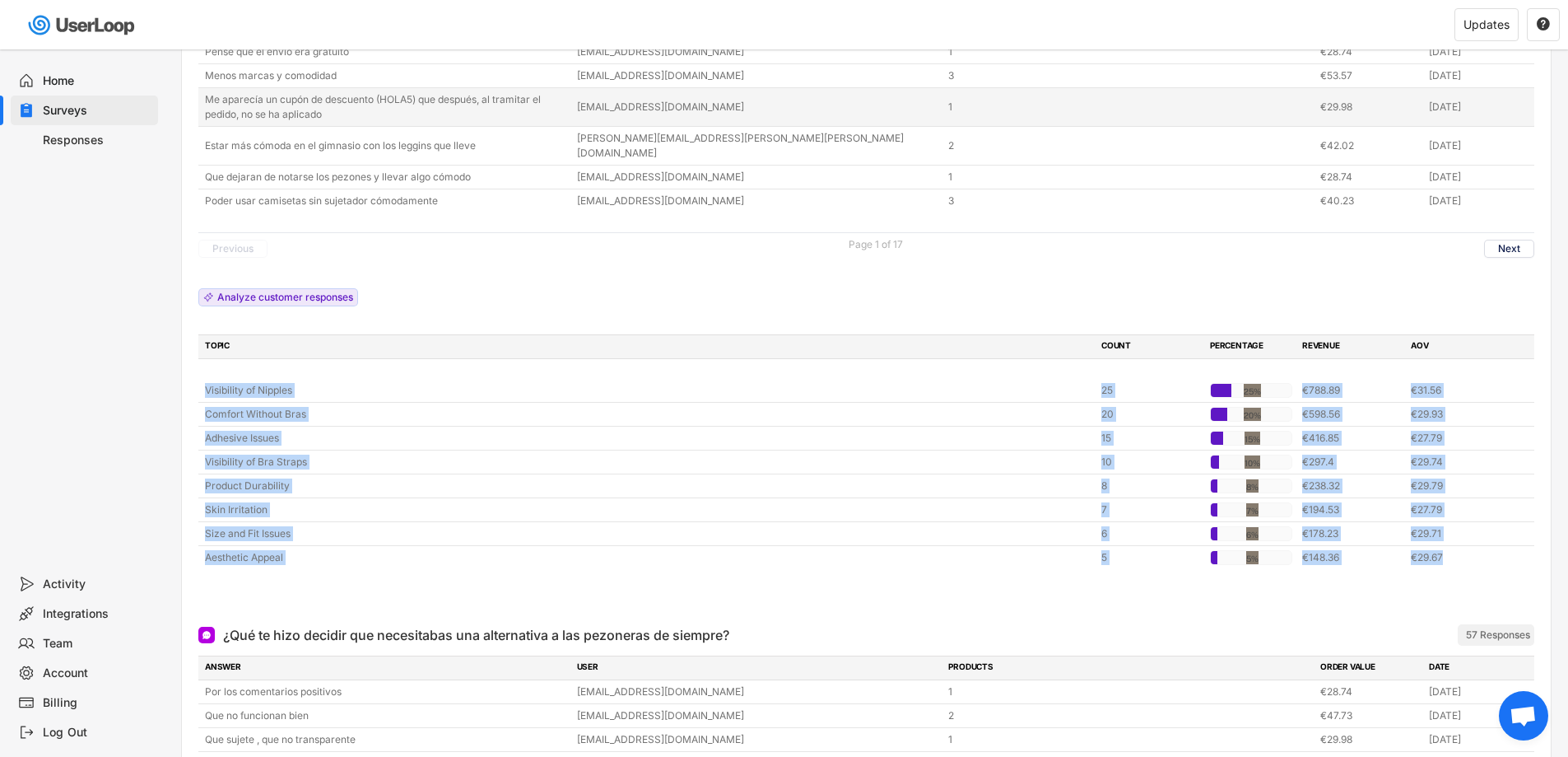
scroll to position [576, 0]
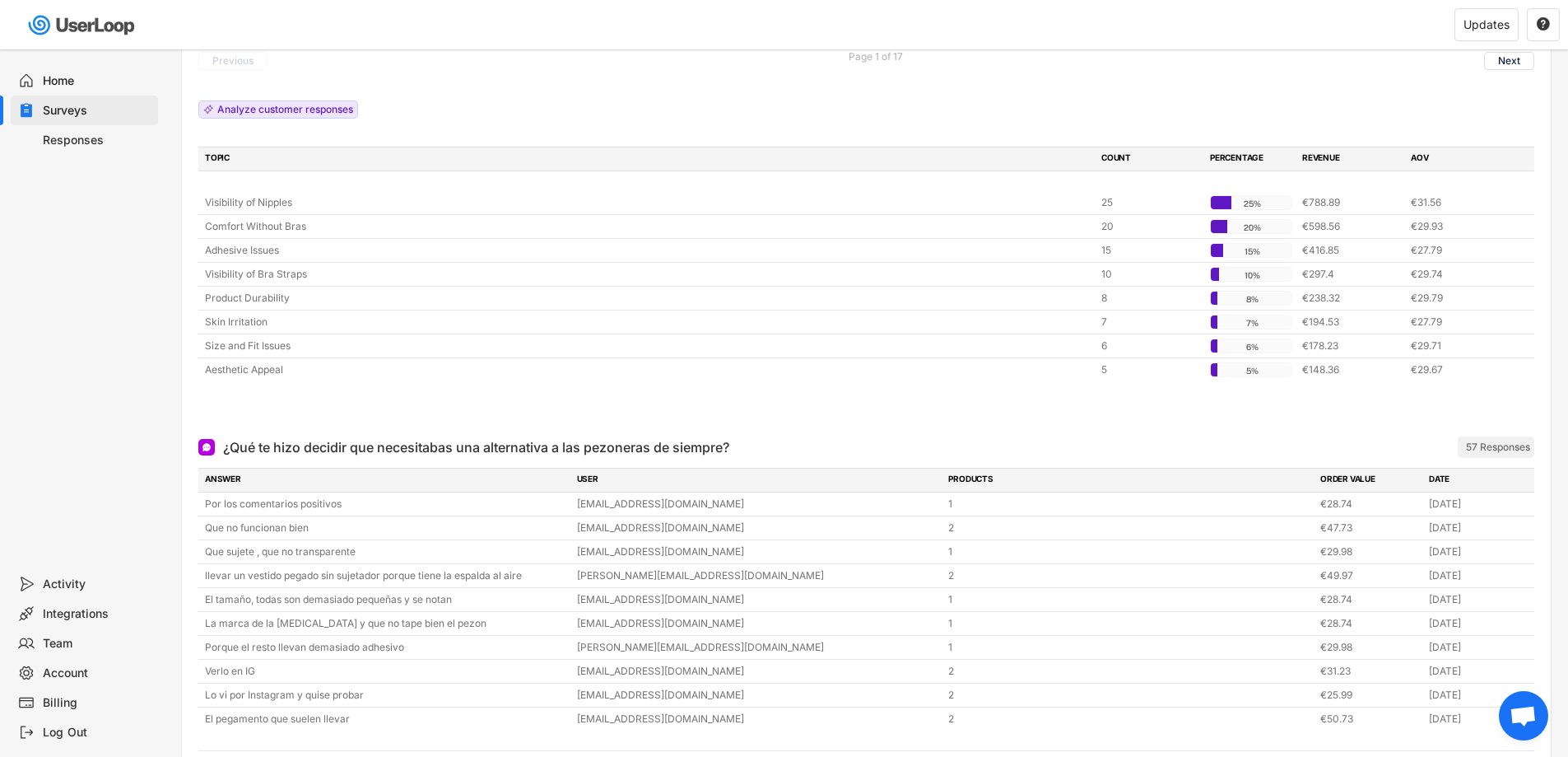
click at [490, 431] on div "¿Qué te hizo decidir que necesitabas una alternativa a las pezoneras de siempre…" at bounding box center [867, 447] width 1336 height 33
click at [495, 437] on div "¿Qué te hizo decidir que necesitabas una alternativa a las pezoneras de siempre?" at bounding box center [476, 447] width 506 height 20
click at [532, 437] on div "¿Qué te hizo decidir que necesitabas una alternativa a las pezoneras de siempre?" at bounding box center [476, 447] width 506 height 20
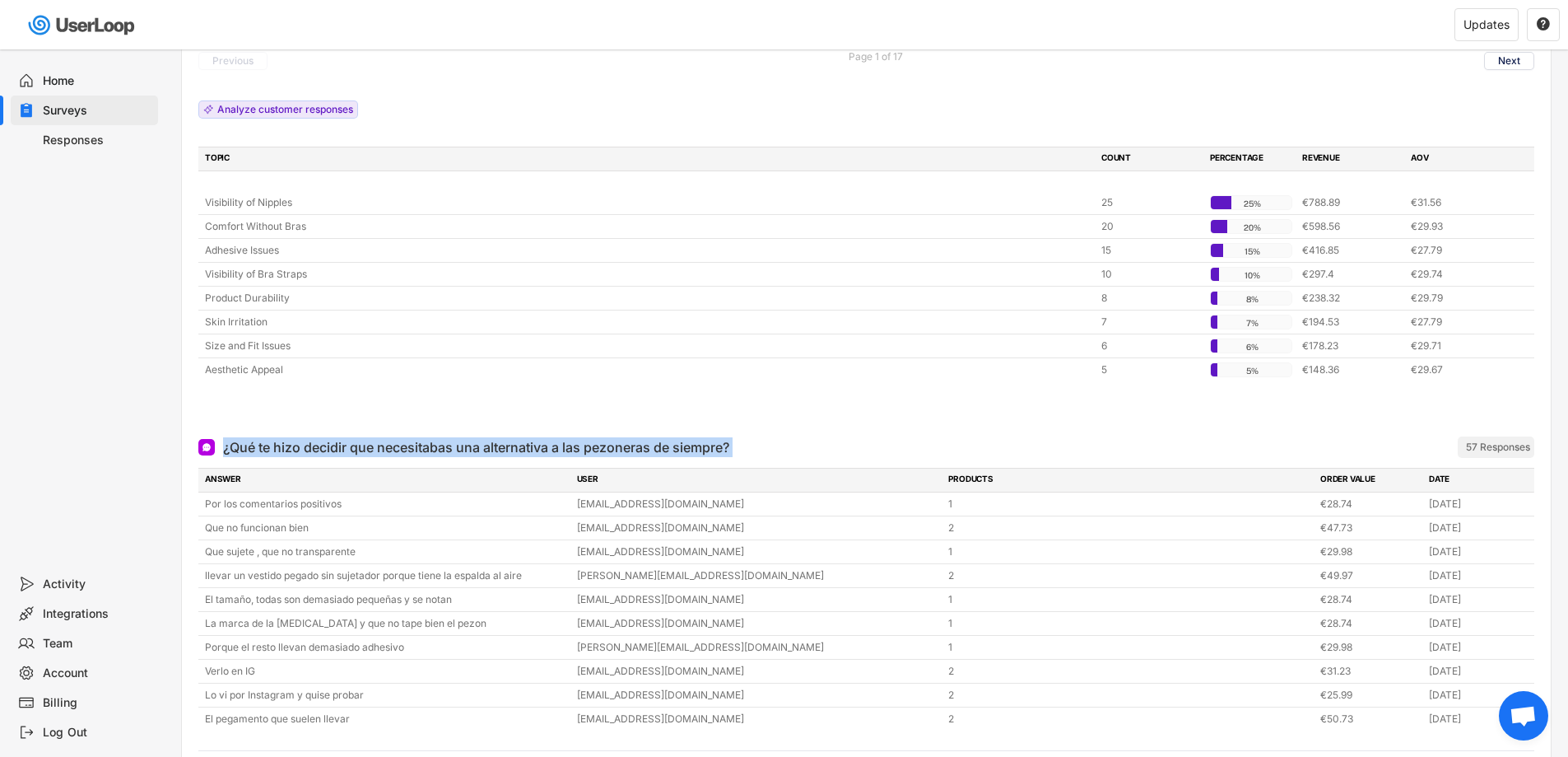
click at [532, 437] on div "¿Qué te hizo decidir que necesitabas una alternativa a las pezoneras de siempre?" at bounding box center [476, 447] width 506 height 20
click at [1104, 396] on div at bounding box center [867, 405] width 1336 height 33
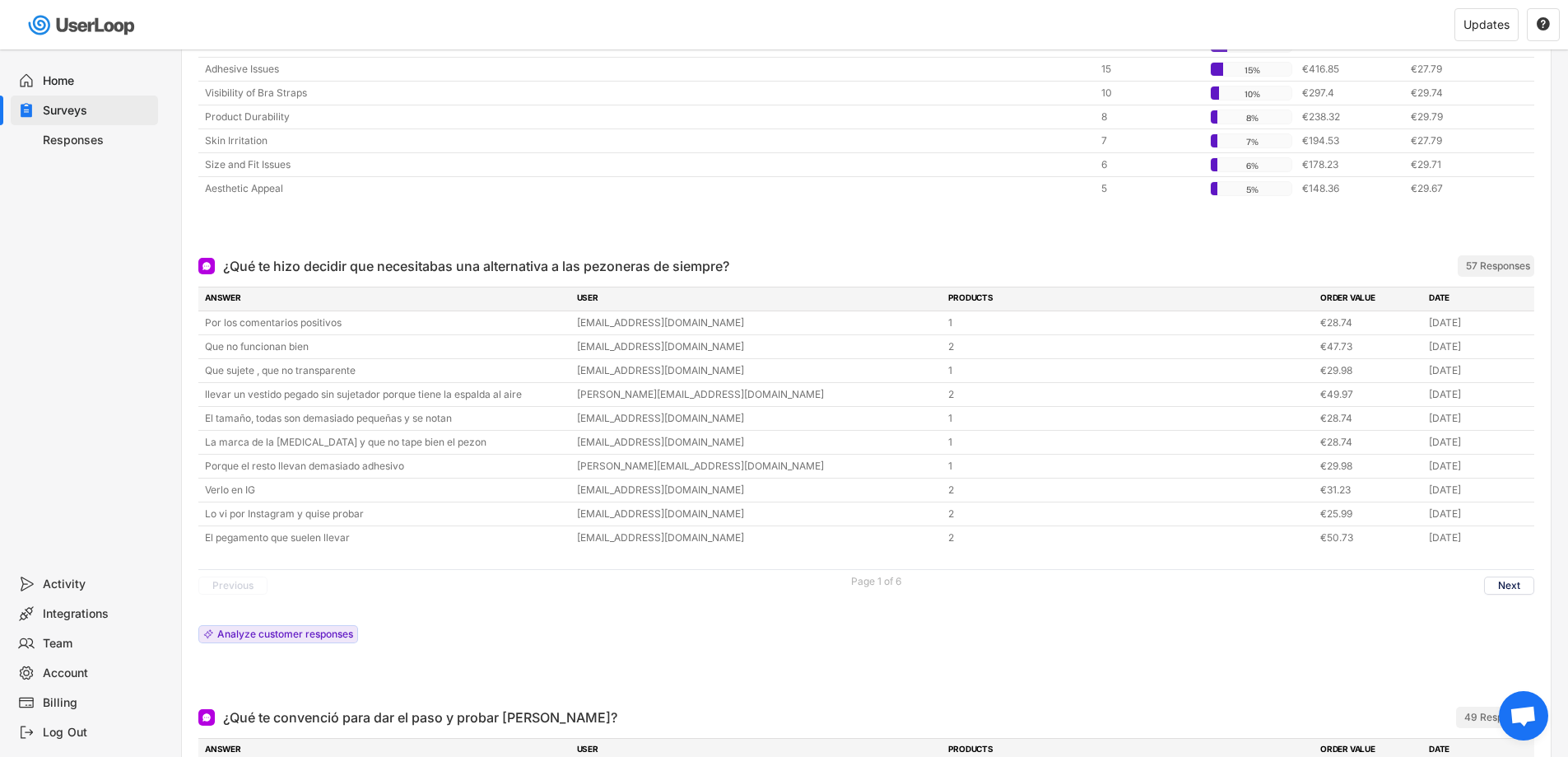
scroll to position [988, 0]
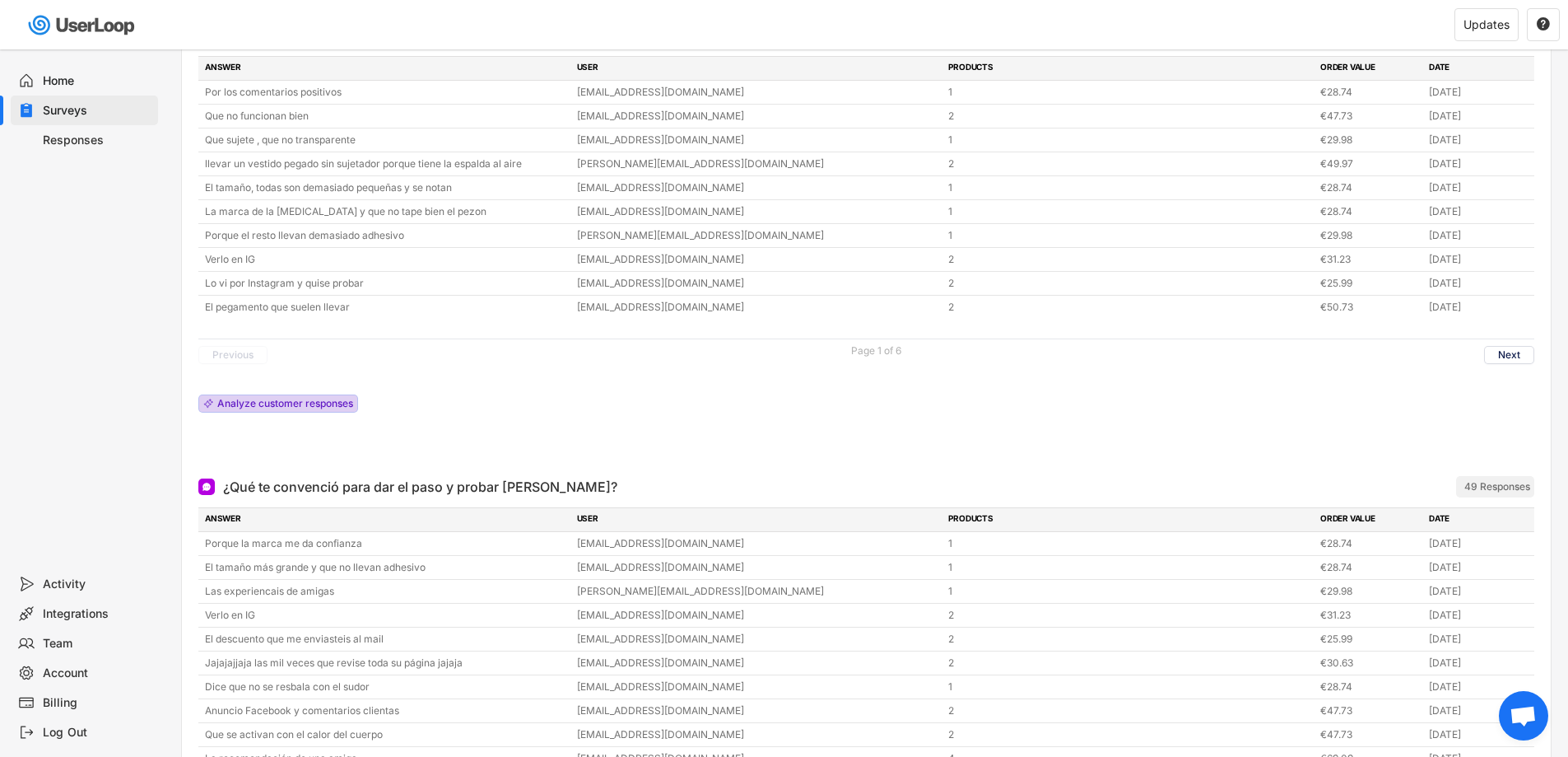
click at [288, 395] on div "Analyze customer responses" at bounding box center [279, 404] width 160 height 18
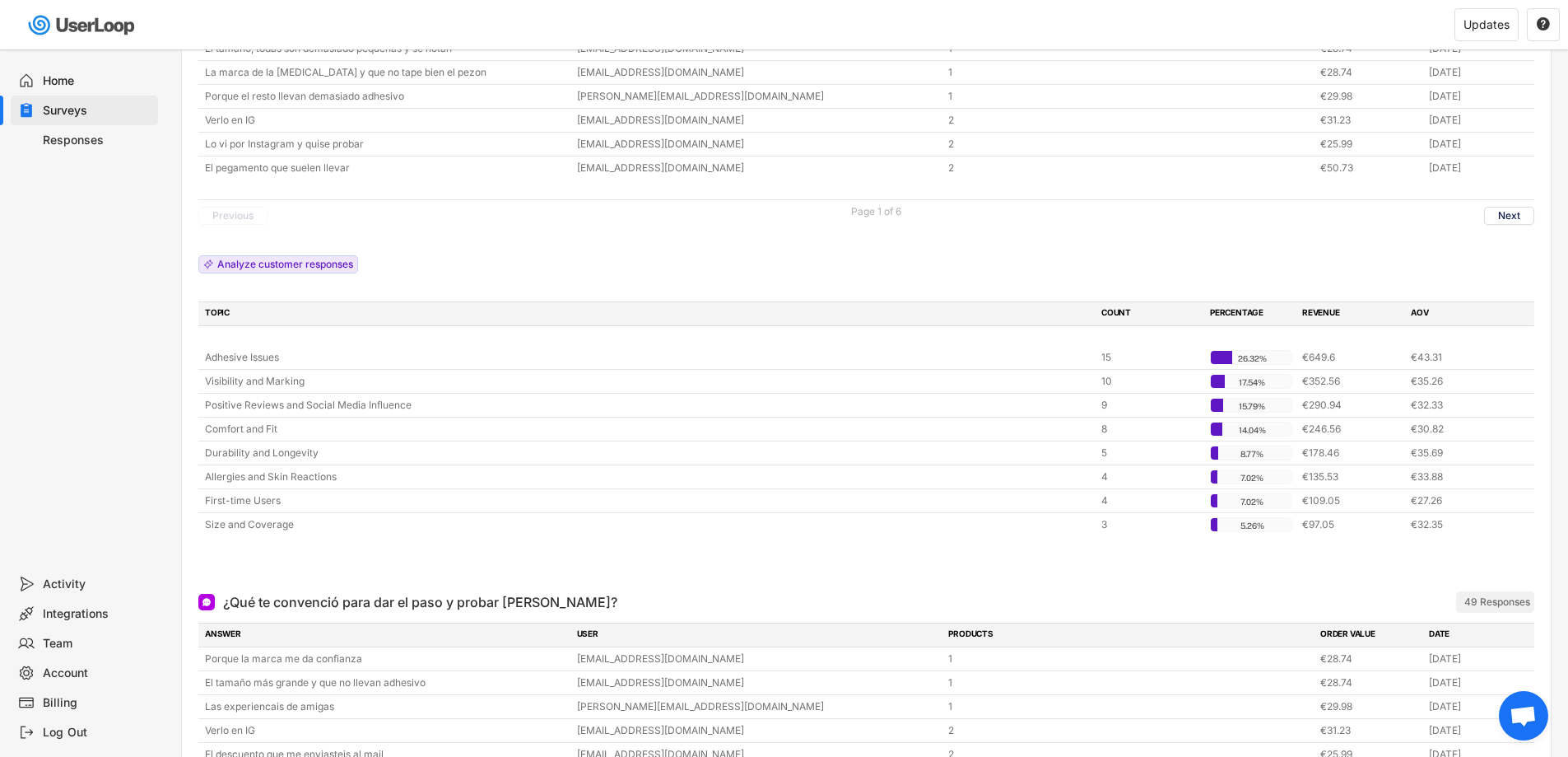
scroll to position [1153, 0]
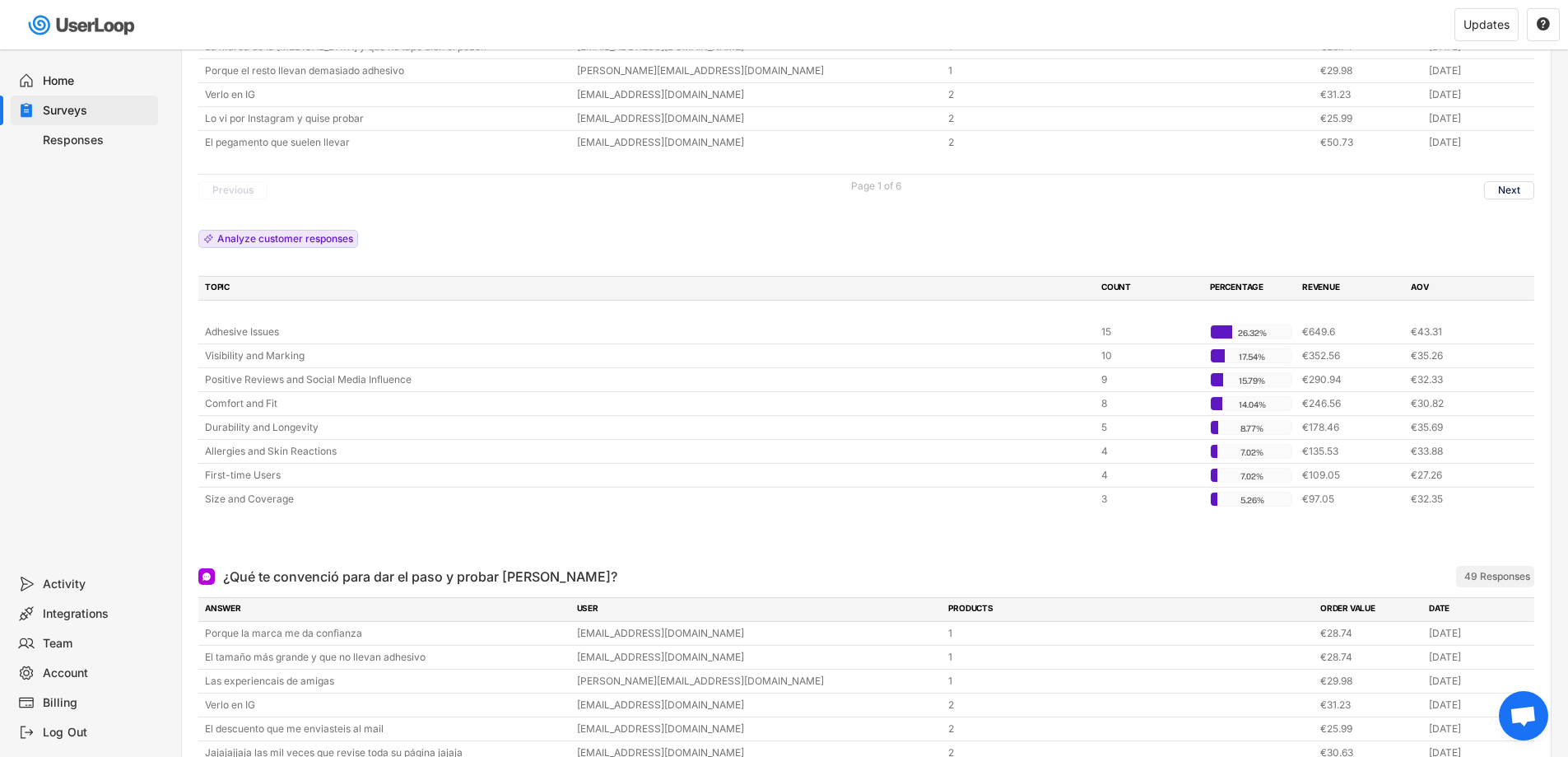
click at [217, 281] on div "TOPIC" at bounding box center [648, 288] width 886 height 14
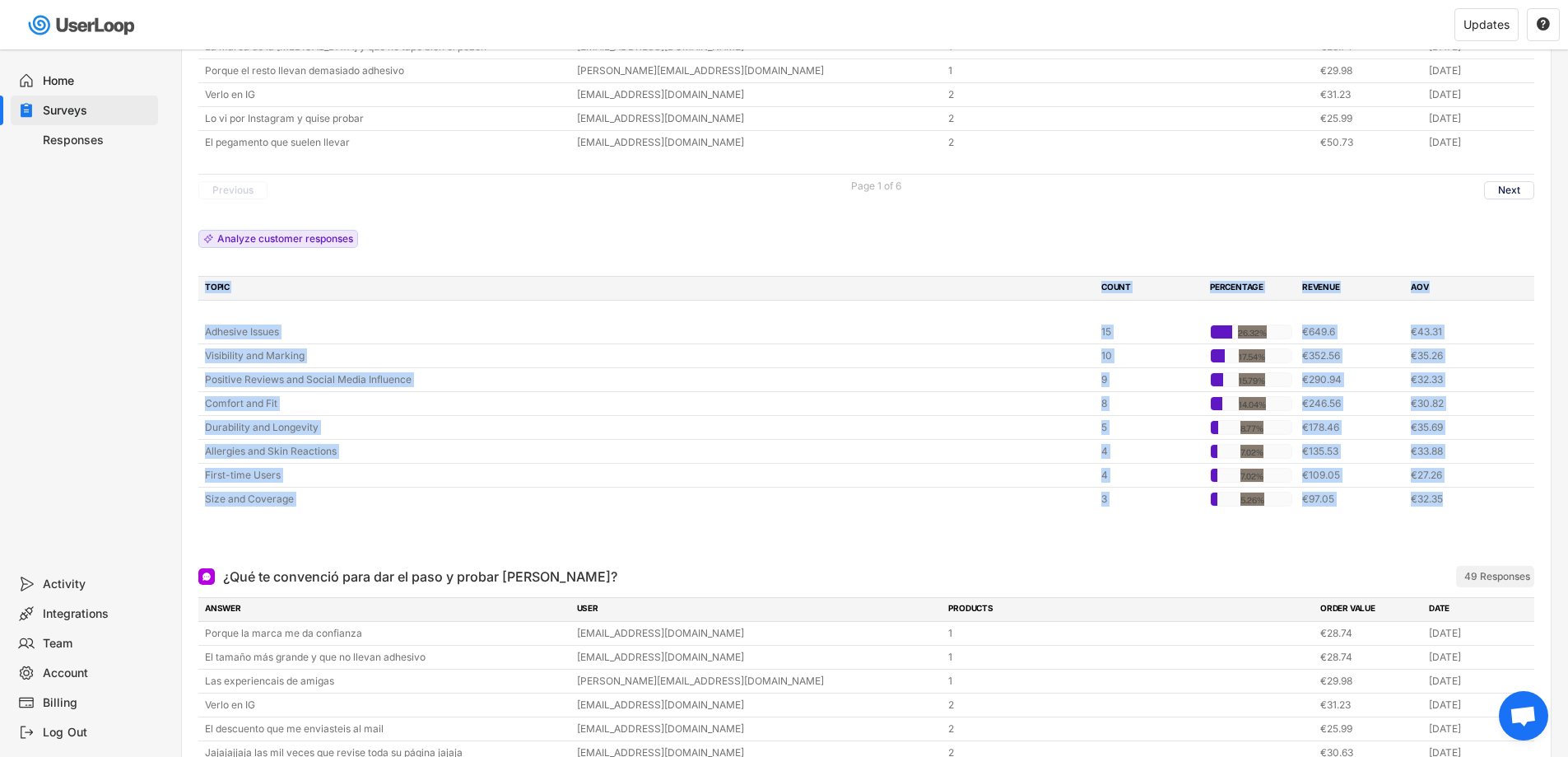
drag, startPoint x: 217, startPoint y: 272, endPoint x: 393, endPoint y: 501, distance: 288.8
click at [393, 501] on div "¿Qué te hizo decidir que necesitabas una alternativa a las pezoneras de siempre…" at bounding box center [867, 203] width 1336 height 698
copy div "TOPIC COUNT PERCENTAGE REVENUE AOV Adhesive Issues 15 26.32% 26.32% €649.6 €43.…"
click at [741, 526] on div at bounding box center [867, 535] width 1336 height 33
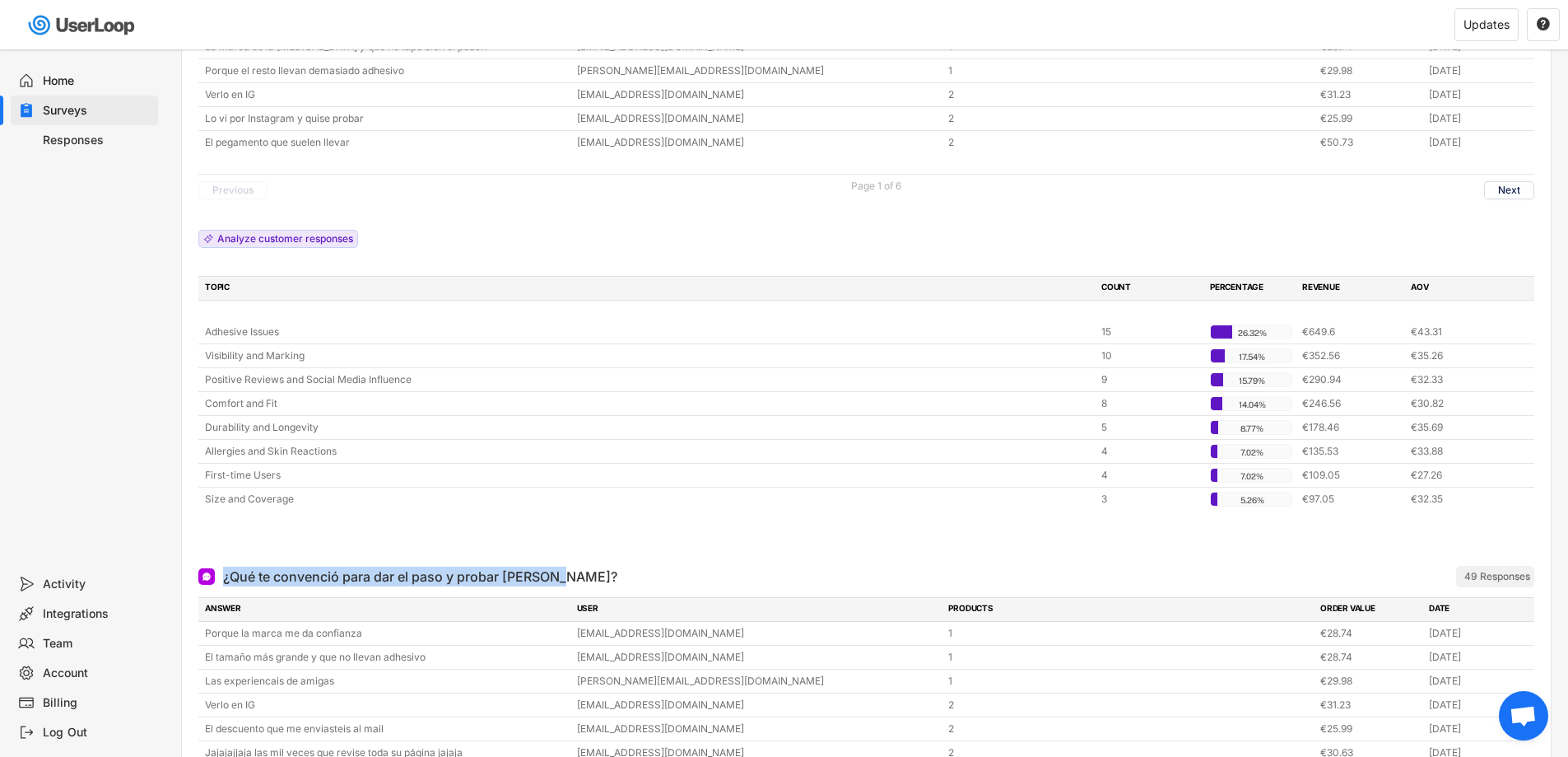
drag, startPoint x: 630, startPoint y: 570, endPoint x: 222, endPoint y: 565, distance: 408.0
click at [222, 566] on div "¿Qué te convenció para dar el paso y probar [PERSON_NAME]? ARCHIVED" at bounding box center [776, 576] width 1155 height 20
copy div "¿Qué te convenció para dar el paso y probar [PERSON_NAME]?"
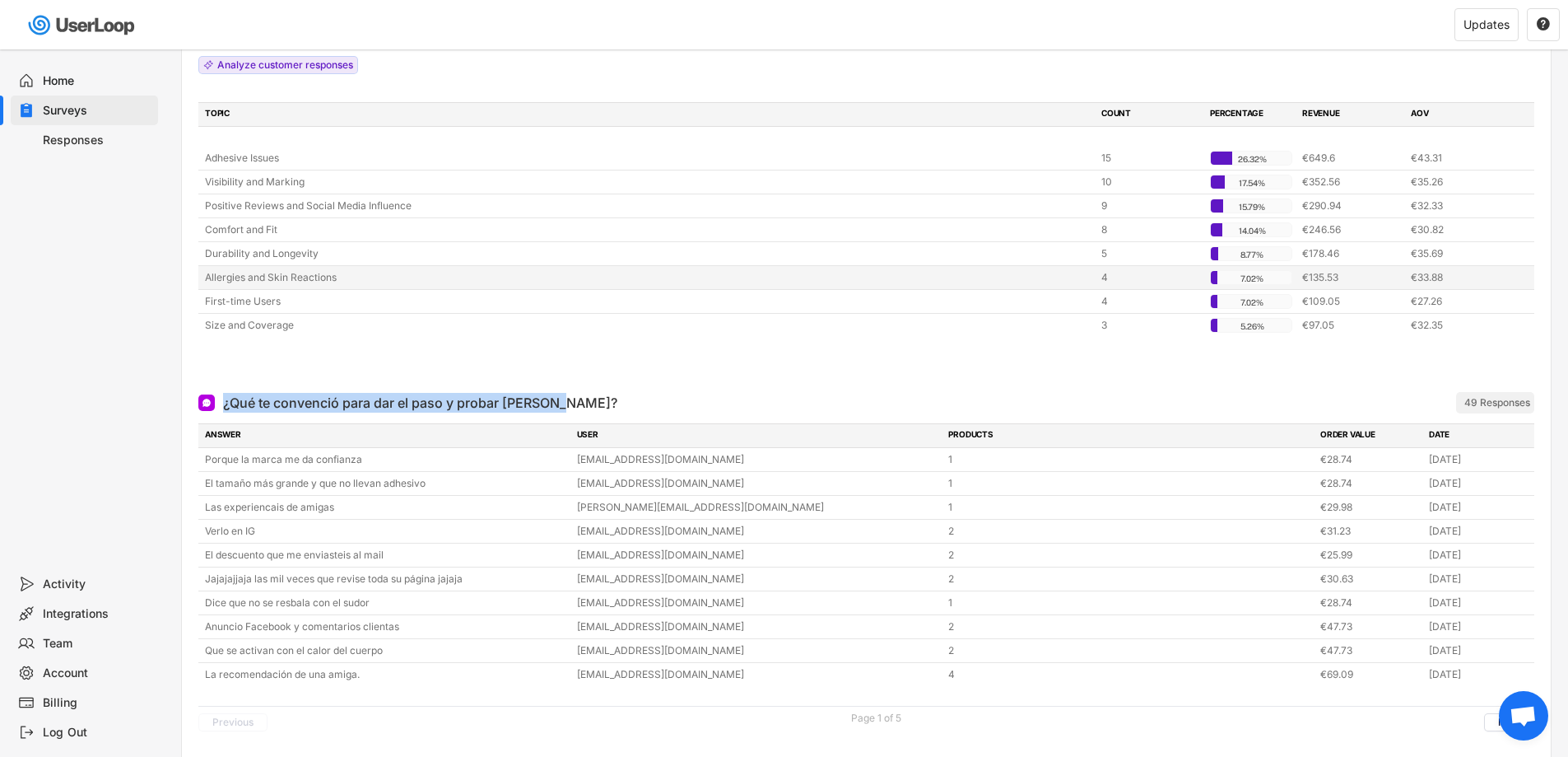
scroll to position [1436, 0]
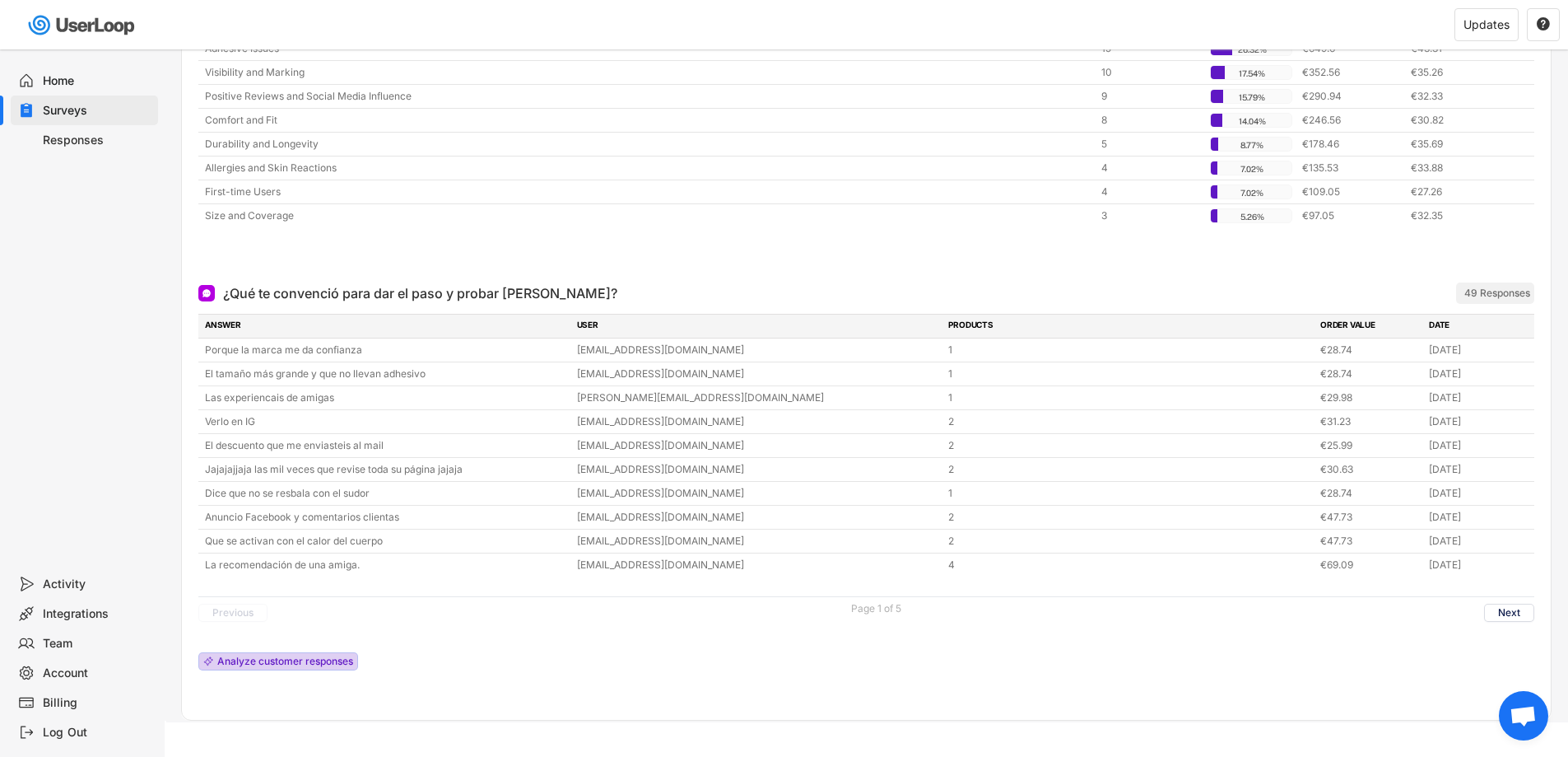
click at [299, 656] on div "Analyze customer responses" at bounding box center [285, 661] width 136 height 10
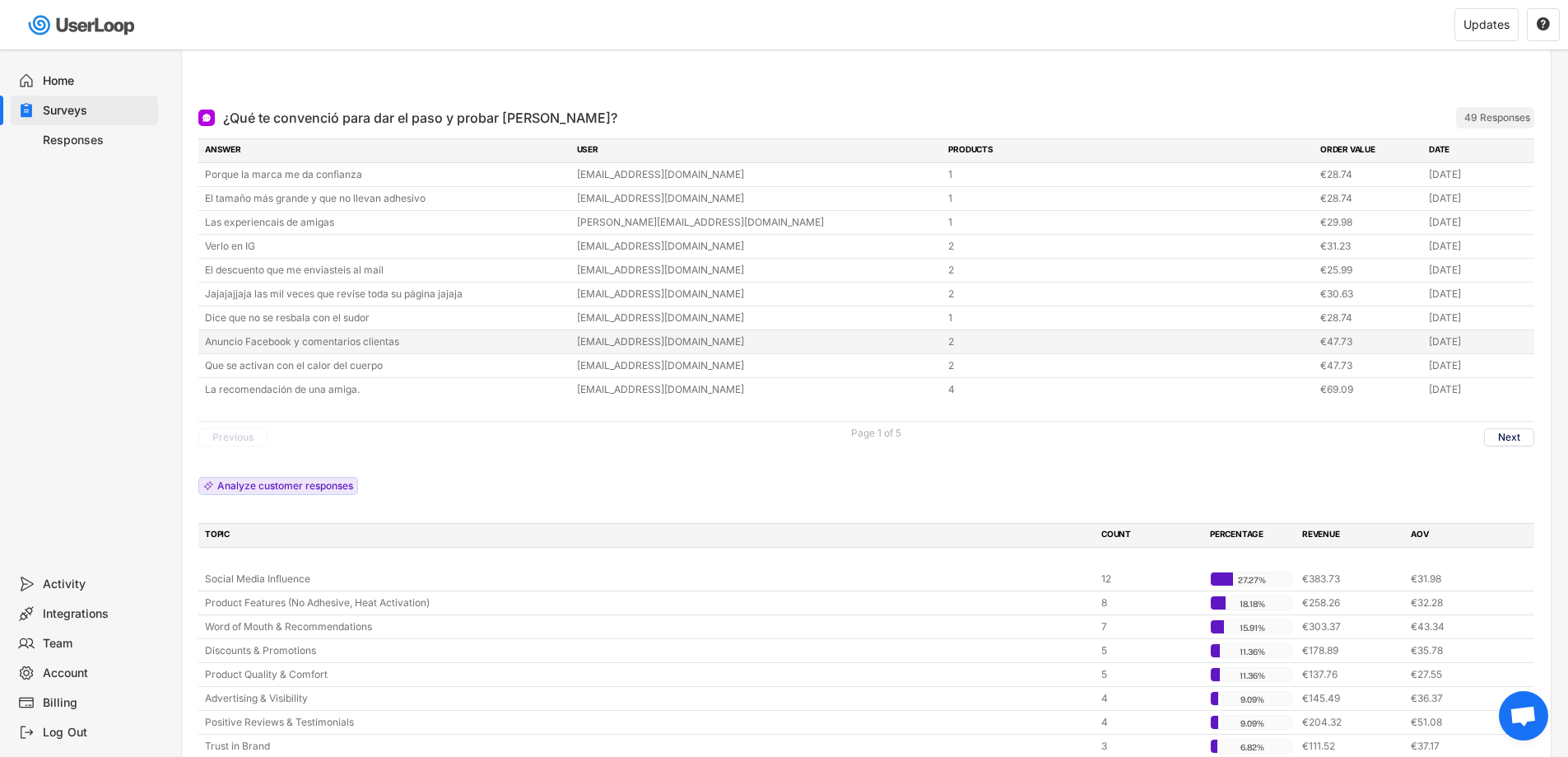
scroll to position [1690, 0]
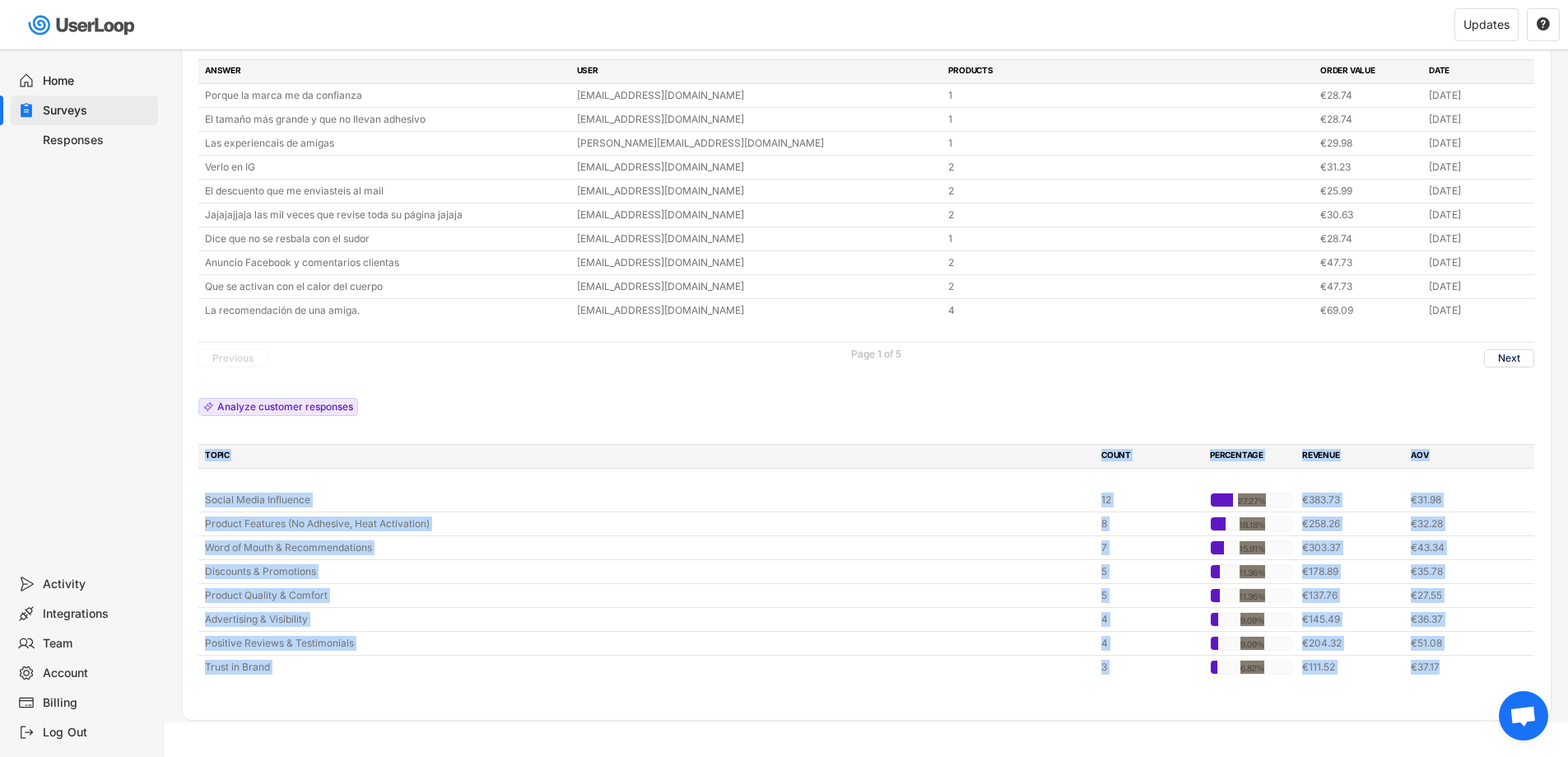
drag, startPoint x: 198, startPoint y: 439, endPoint x: 365, endPoint y: 682, distance: 294.9
click at [365, 682] on div "¿Qué te convenció para dar el paso y probar [PERSON_NAME]? ARCHIVED 49 Response…" at bounding box center [866, 367] width 1369 height 706
copy div "TOPIC COUNT PERCENTAGE REVENUE AOV Social Media Influence 12 27.27% 27.27% €383…"
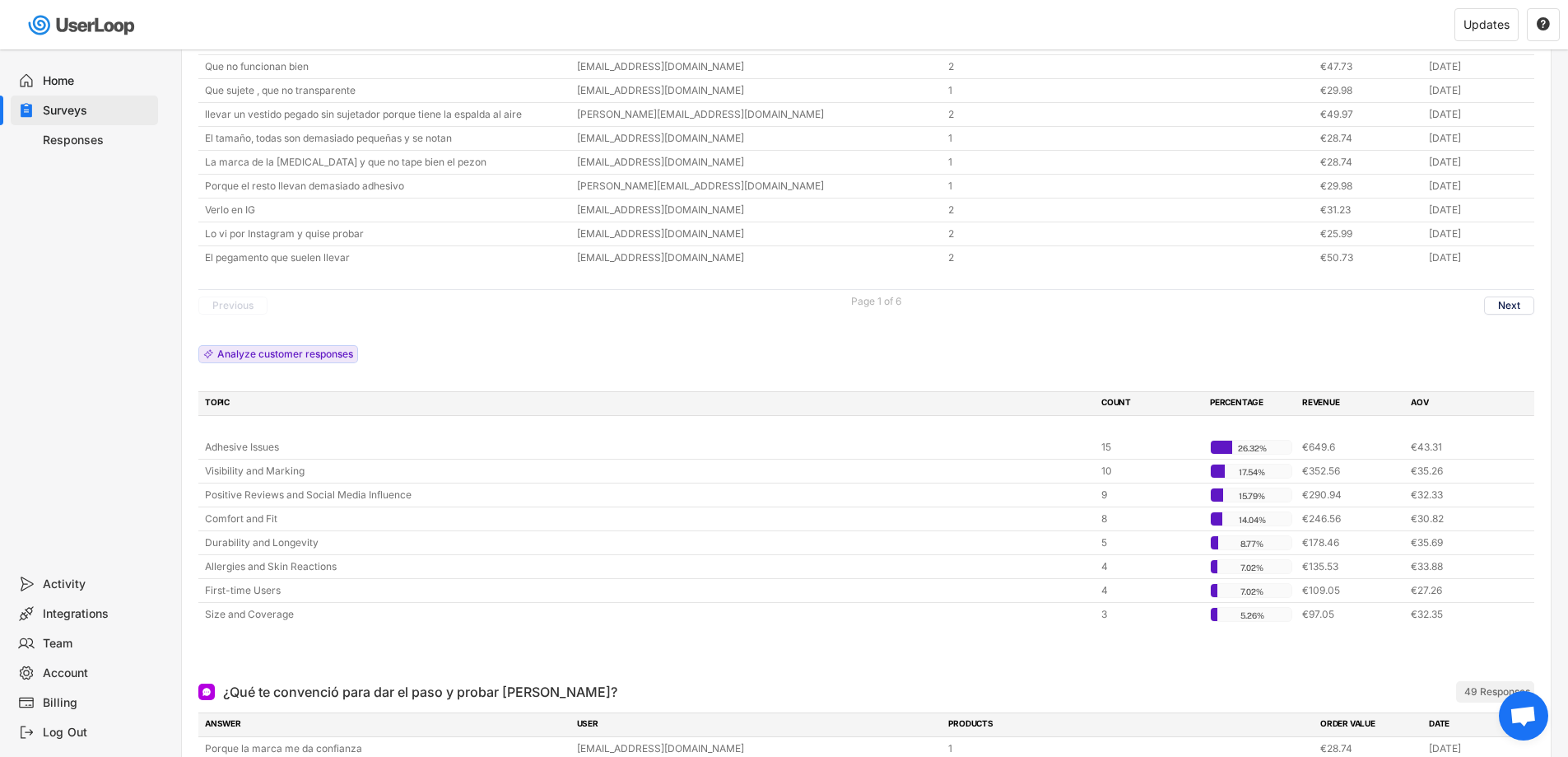
scroll to position [1031, 0]
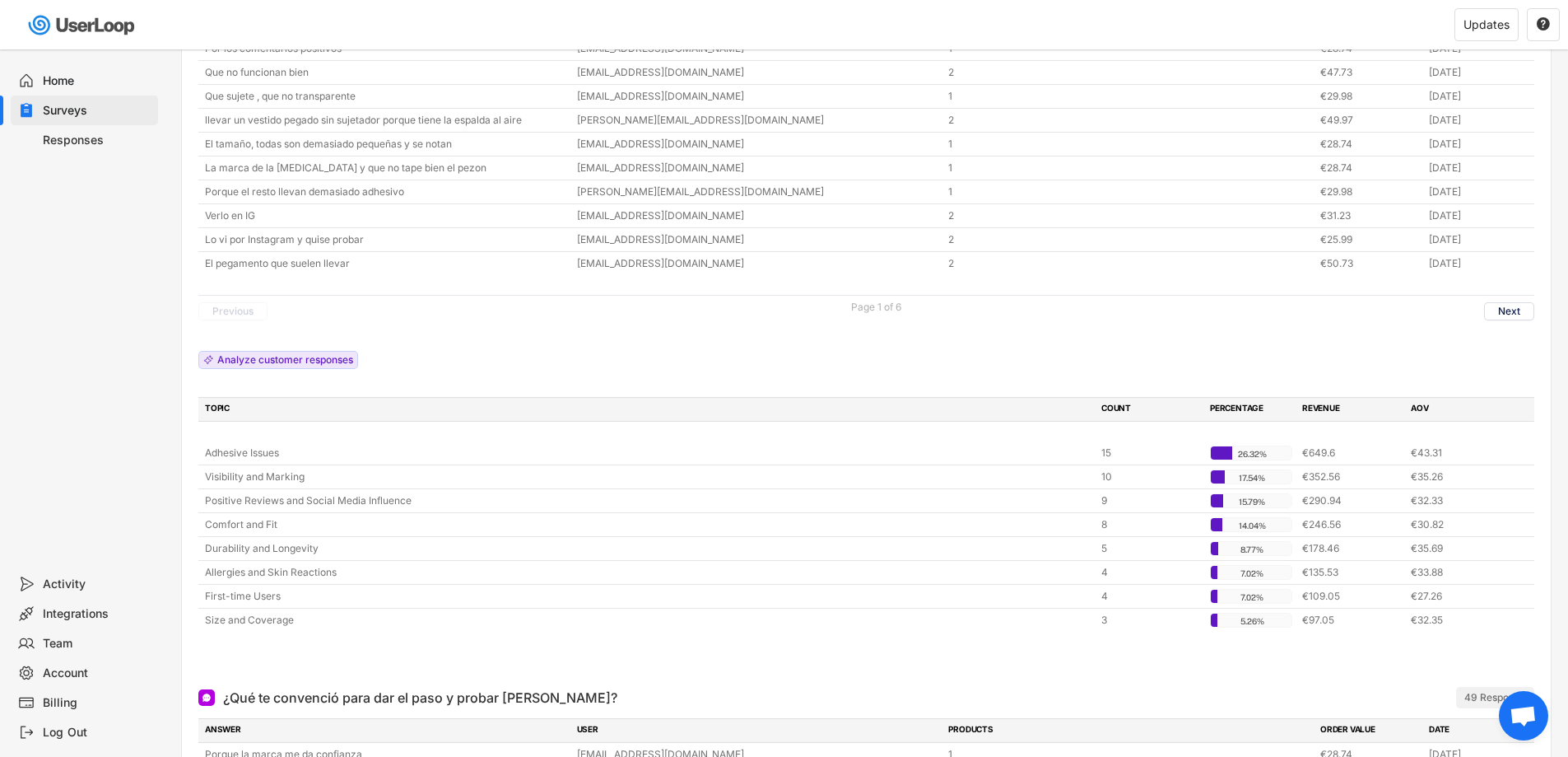
click at [91, 86] on div "Home" at bounding box center [97, 80] width 109 height 15
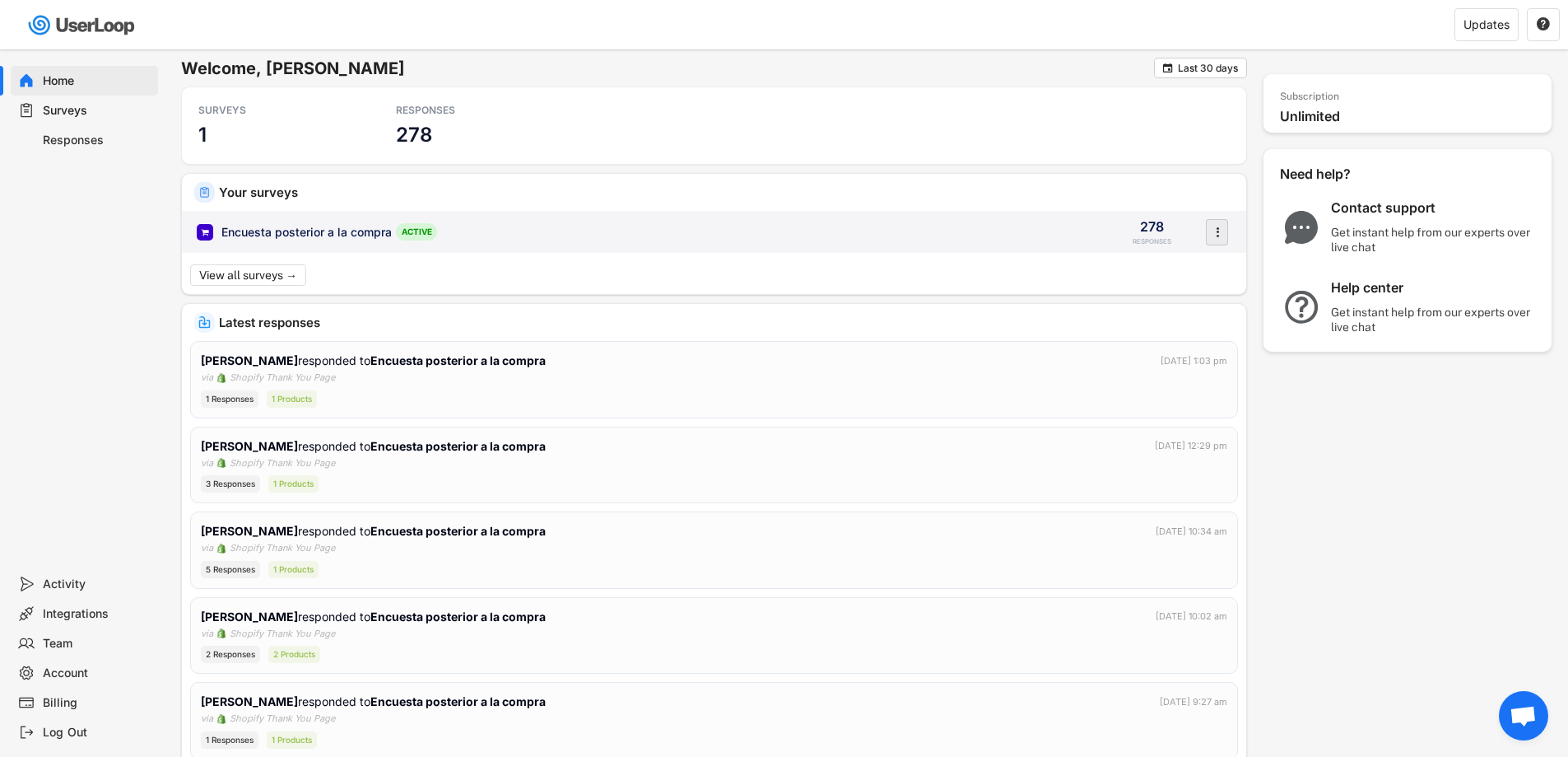
click at [1220, 232] on icon "" at bounding box center [1217, 231] width 16 height 24
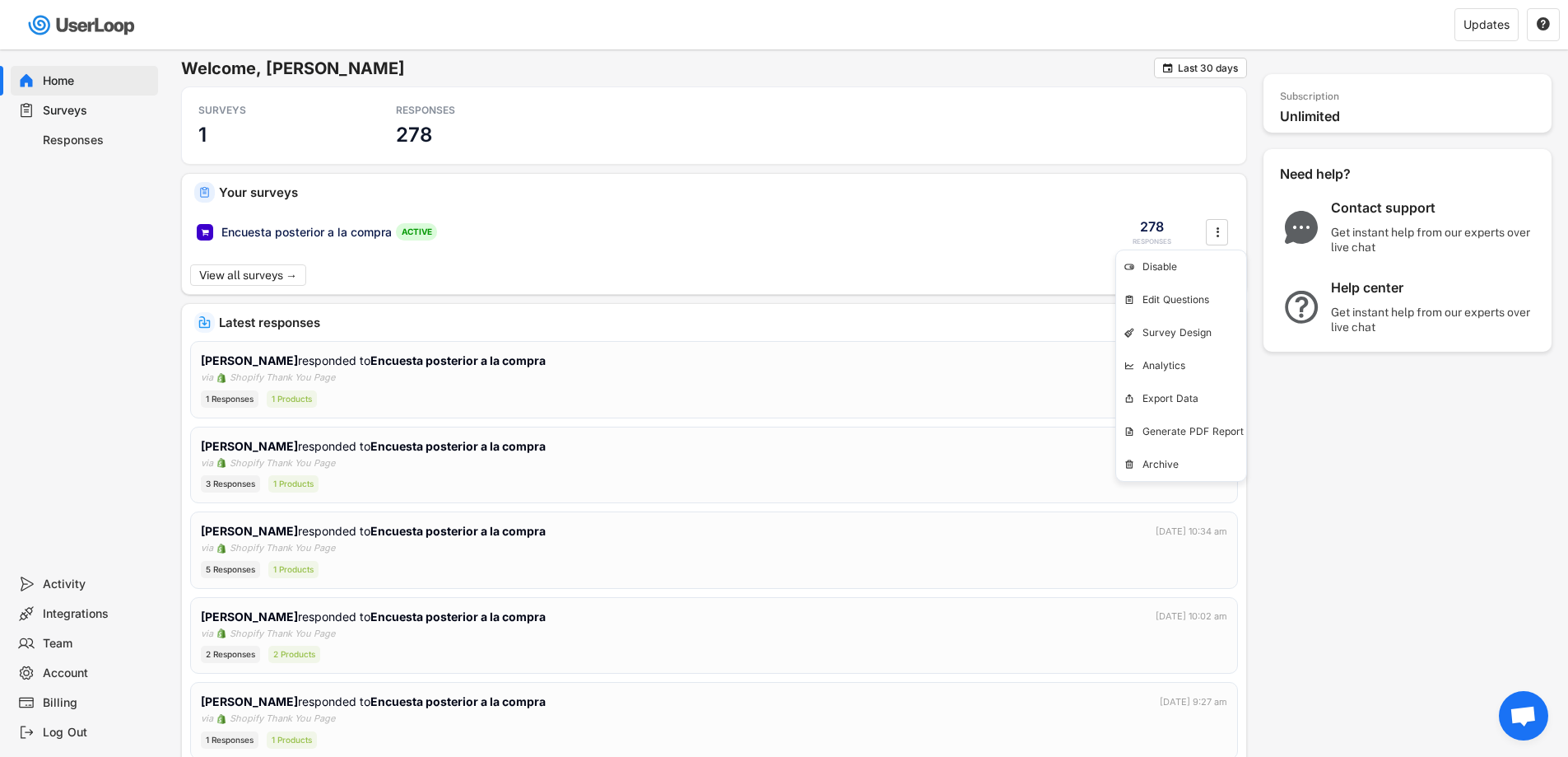
click at [103, 114] on div "Surveys" at bounding box center [97, 110] width 109 height 15
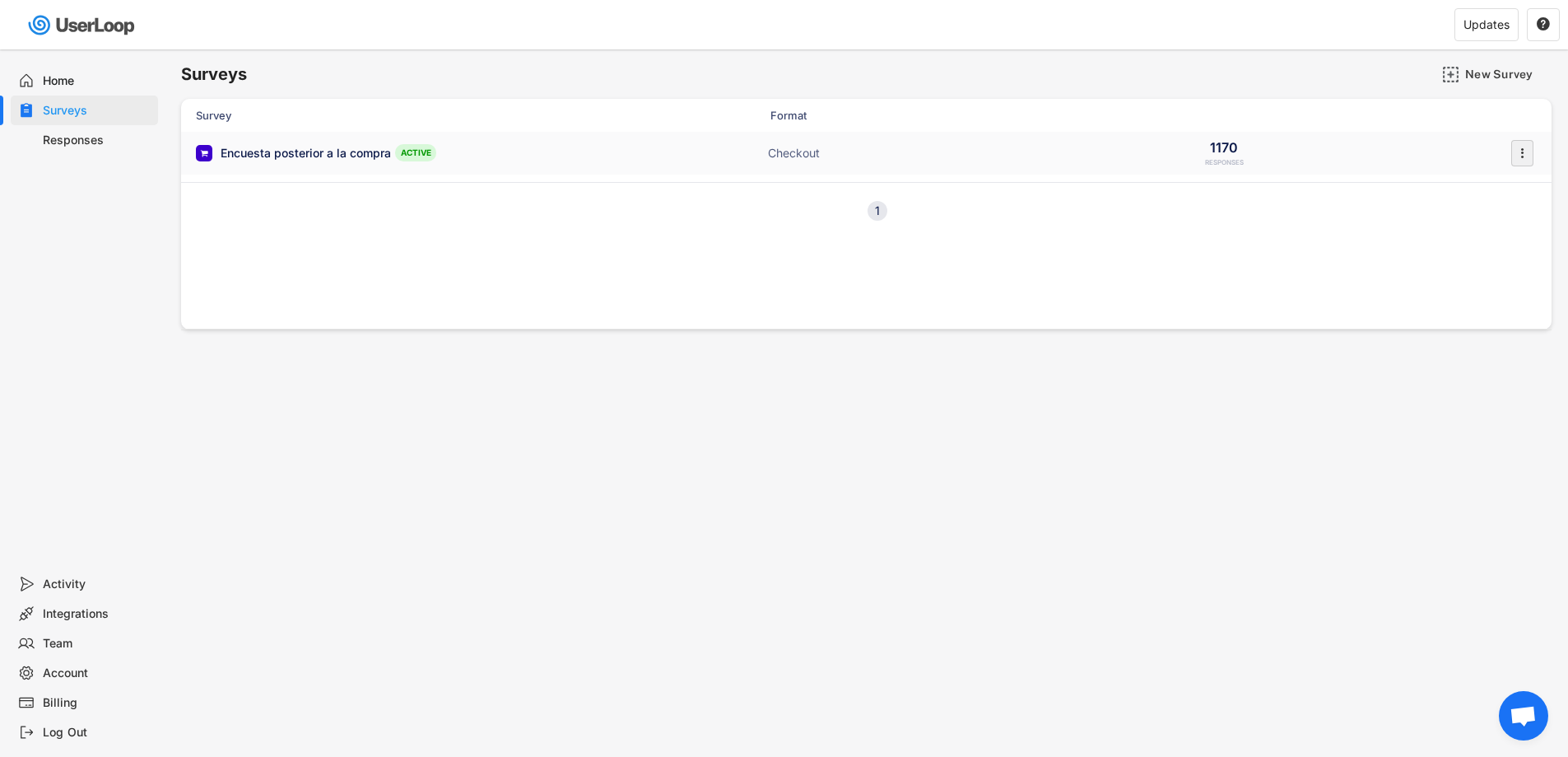
click at [1527, 155] on icon "" at bounding box center [1522, 153] width 16 height 24
click at [0, 0] on div "Disable" at bounding box center [0, 0] width 0 height 0
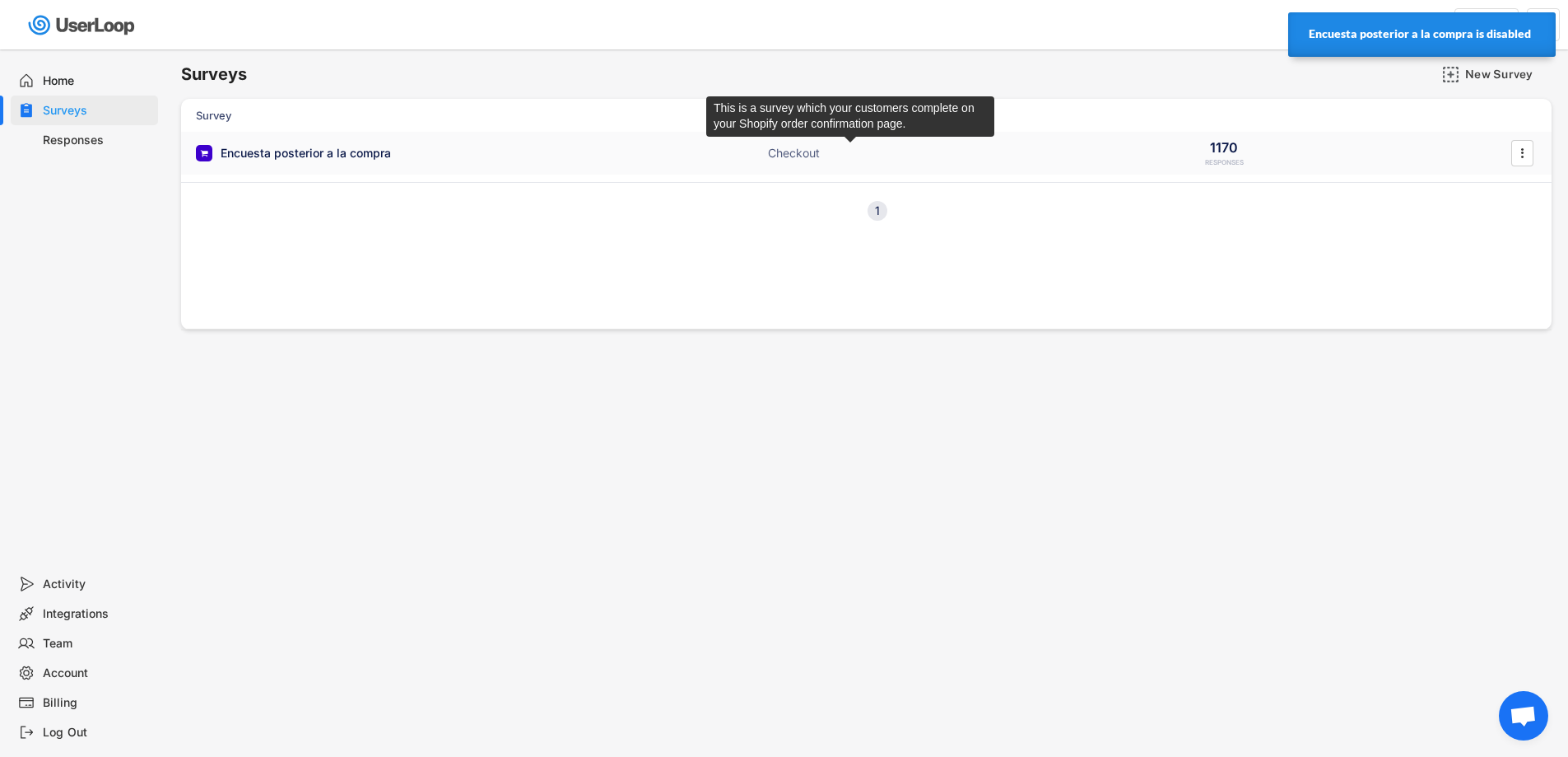
click at [841, 153] on div "Checkout" at bounding box center [850, 153] width 165 height 16
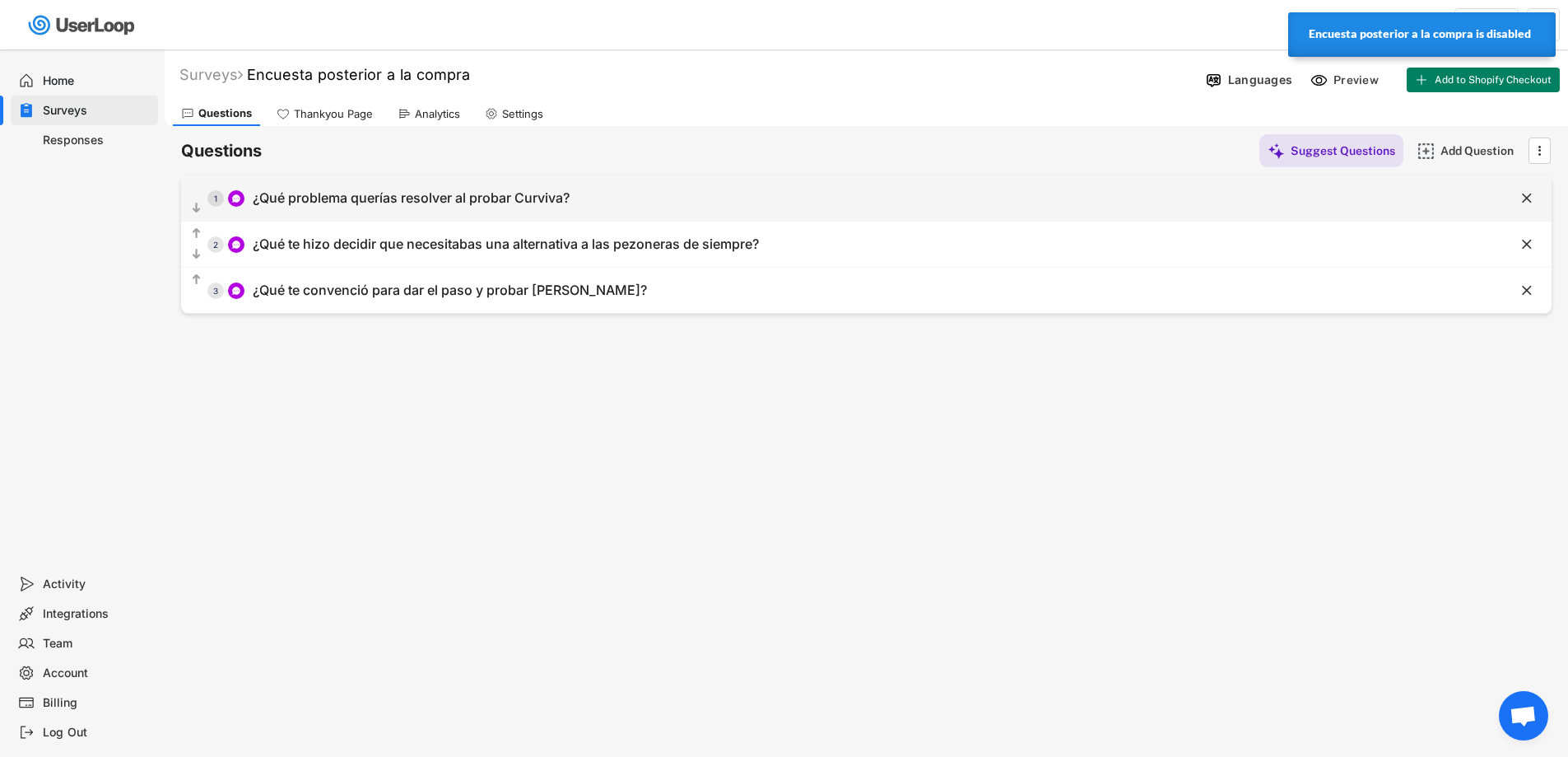
click at [577, 188] on div "  1 ¿Qué problema querías resolver al probar Curviva?" at bounding box center [824, 198] width 1288 height 37
type input "¿Qué problema querías resolver al probar Curviva?"
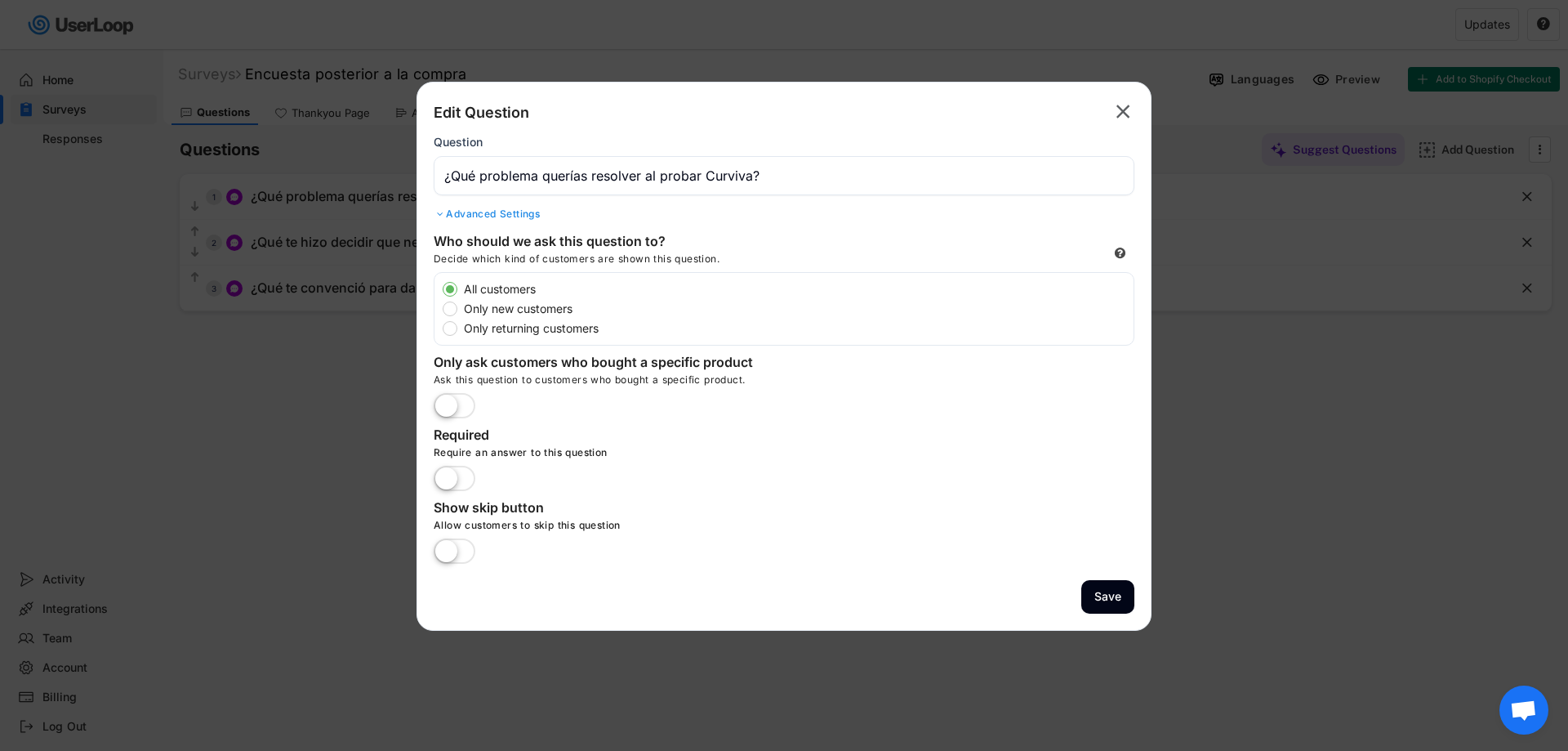
click at [1126, 113] on text "" at bounding box center [1124, 111] width 14 height 24
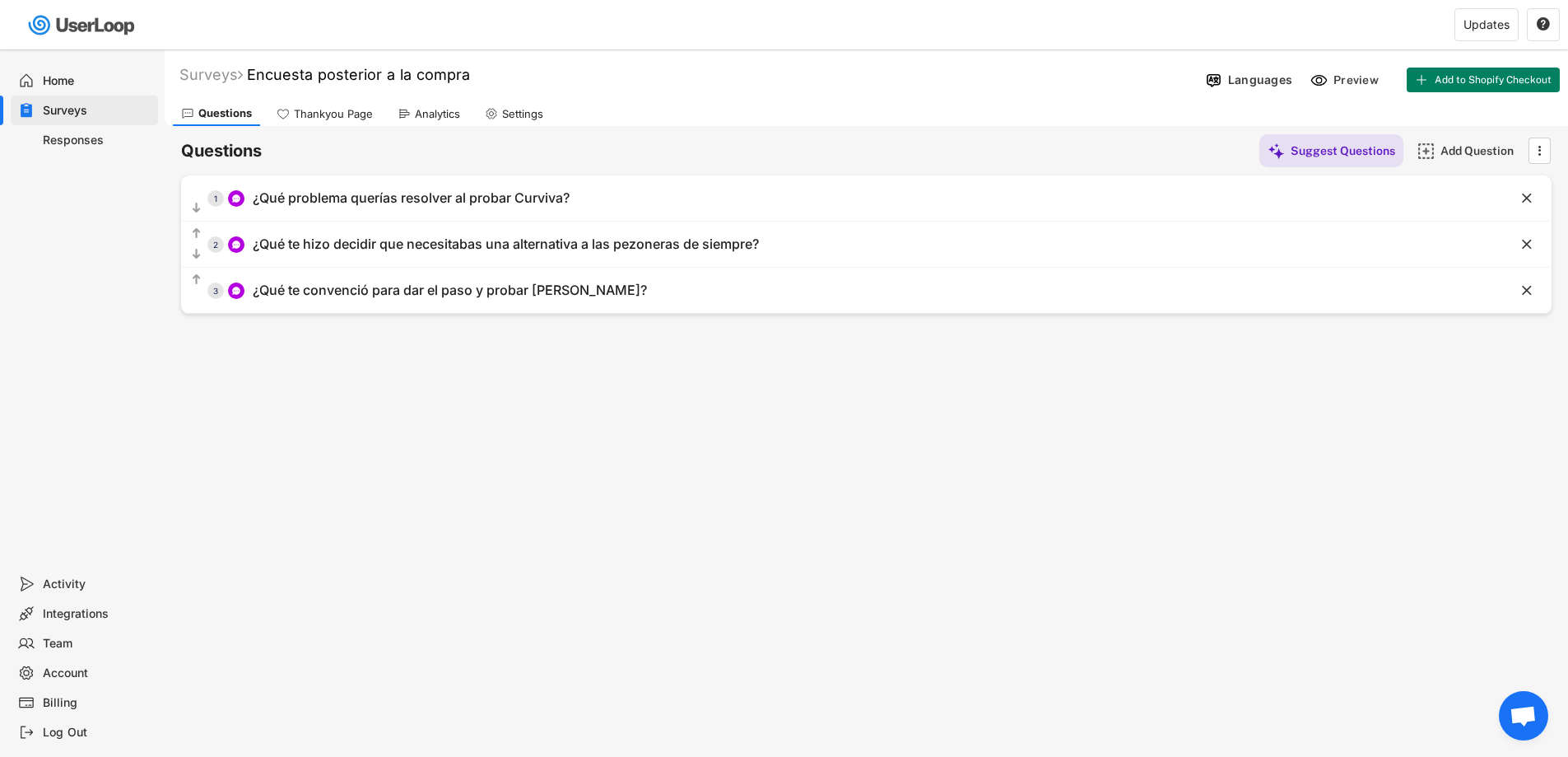
click at [94, 110] on div "Surveys" at bounding box center [97, 110] width 109 height 15
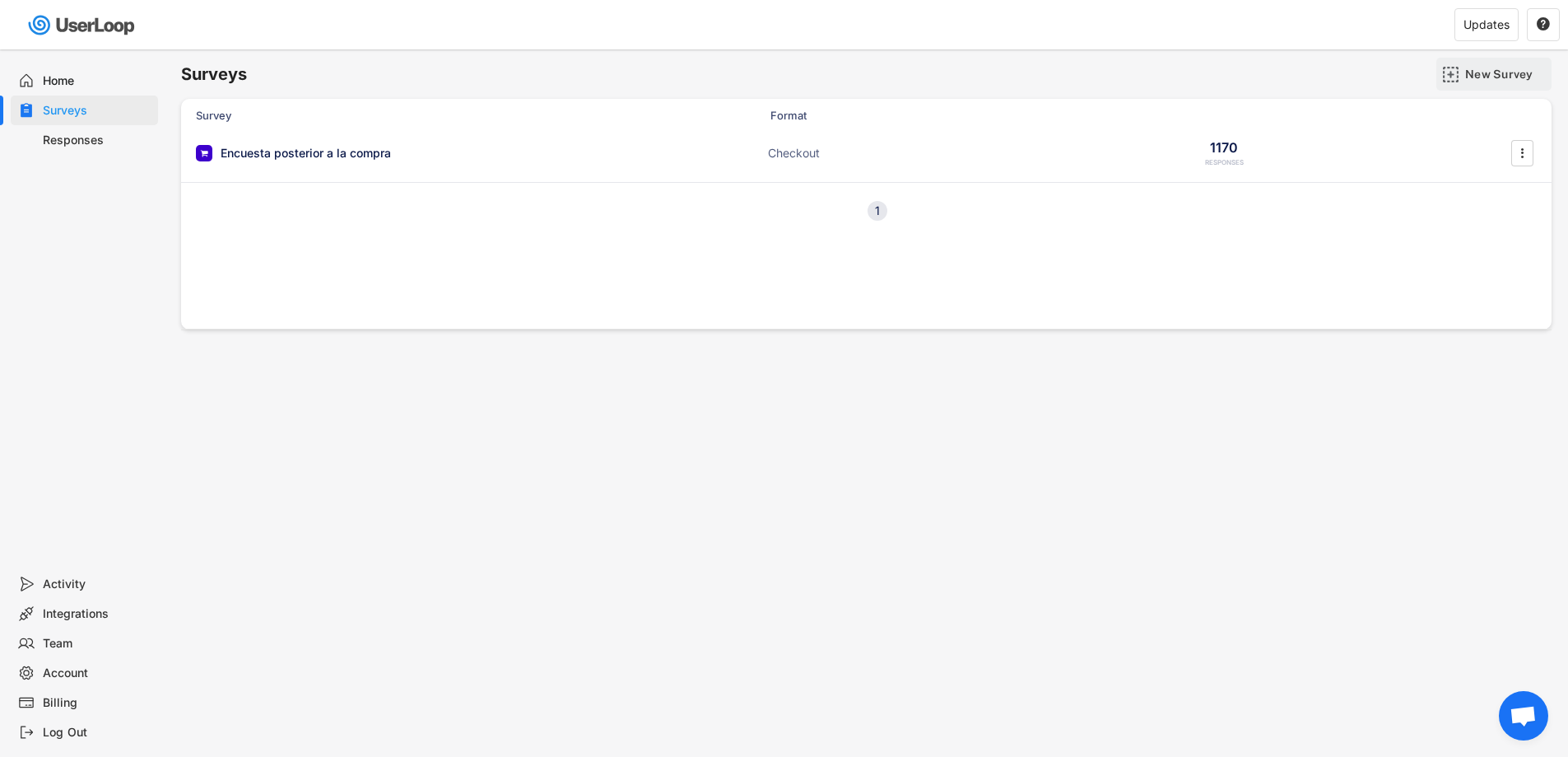
click at [1487, 75] on div "New Survey" at bounding box center [1507, 74] width 83 height 14
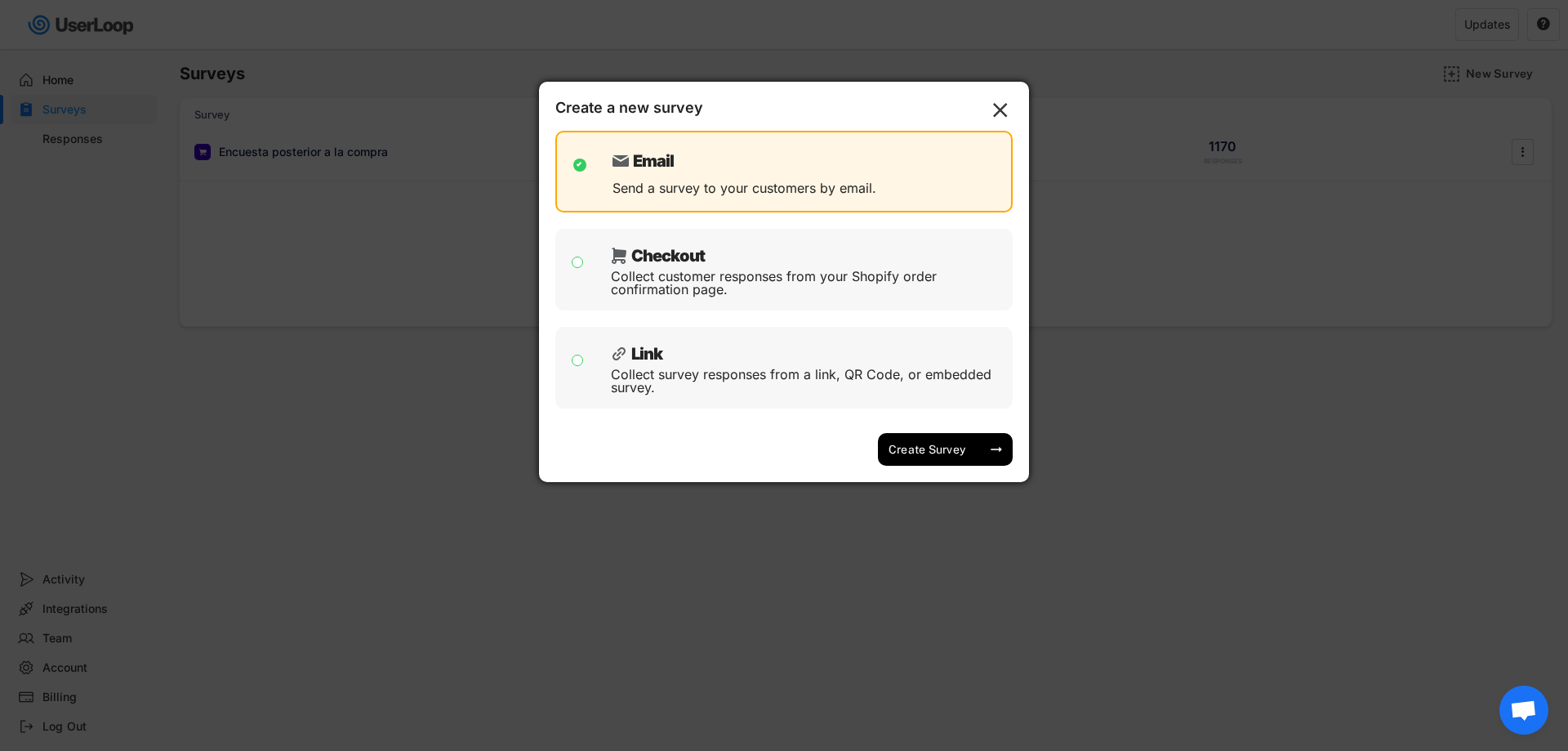
click at [760, 269] on div "Collect customer responses from your Shopify order confirmation page." at bounding box center [805, 282] width 390 height 26
checkbox input "false"
checkbox input "true"
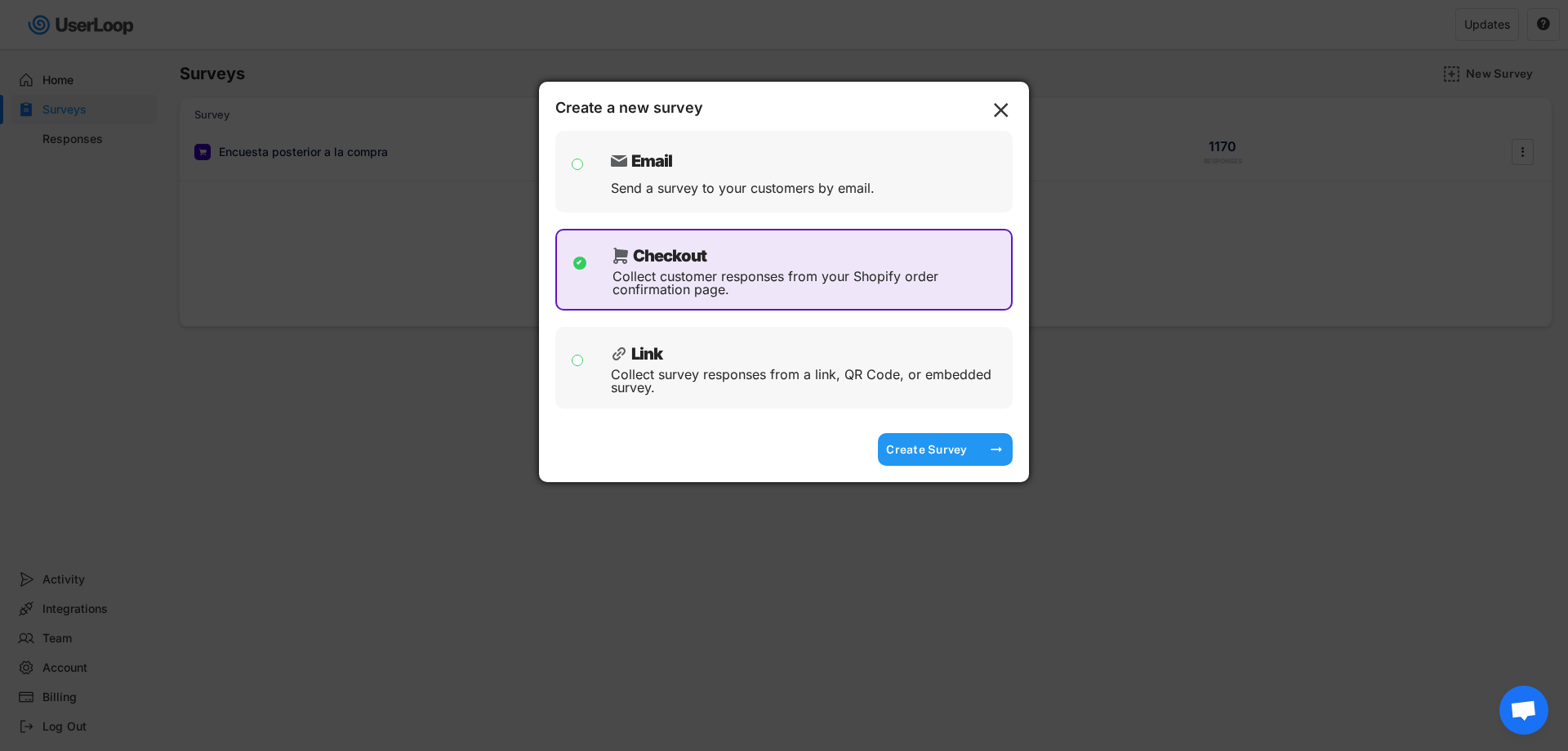
click at [936, 442] on div "Create Survey" at bounding box center [928, 449] width 82 height 14
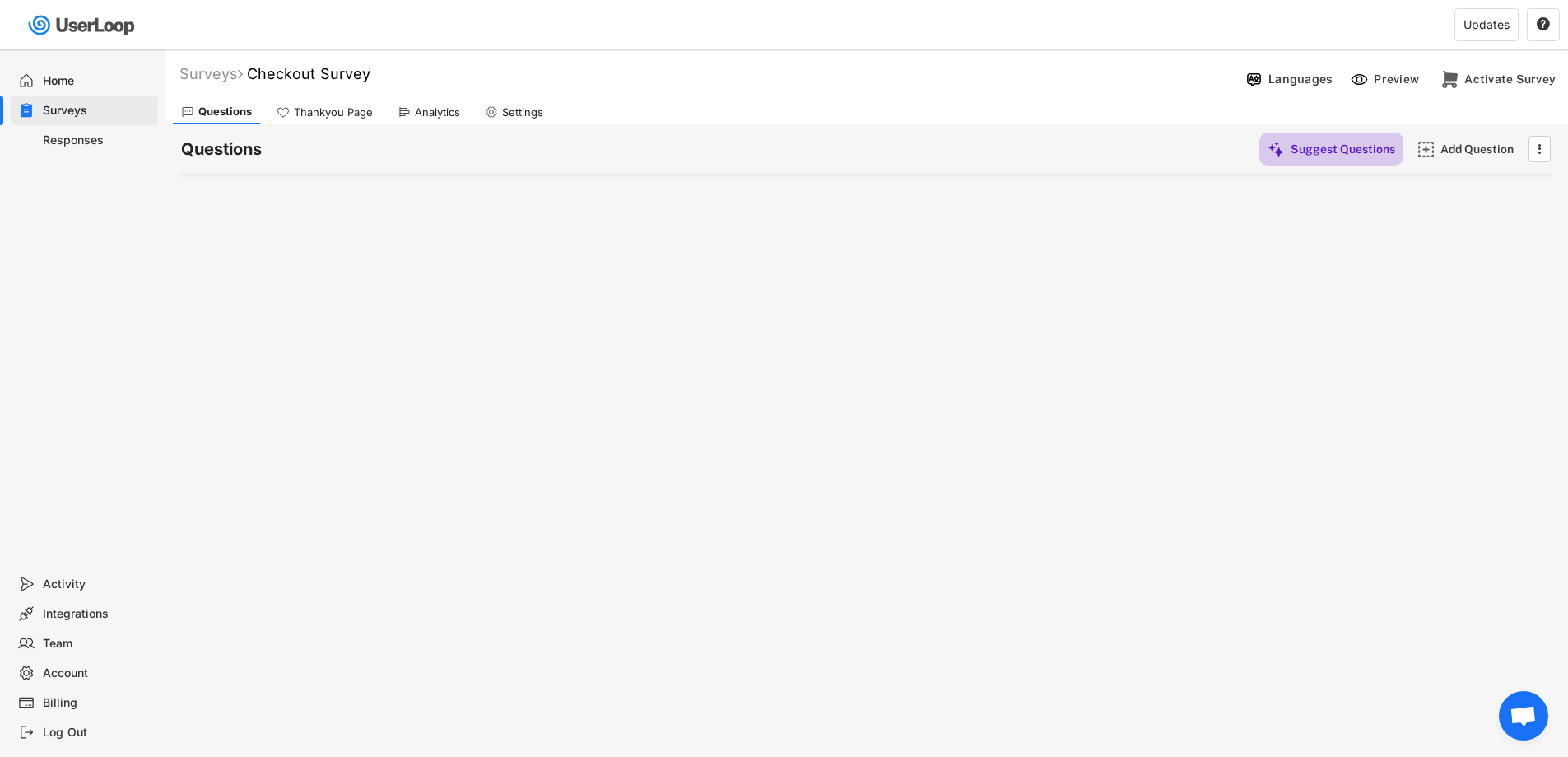
click at [1372, 149] on div "Suggest Questions" at bounding box center [1343, 148] width 104 height 14
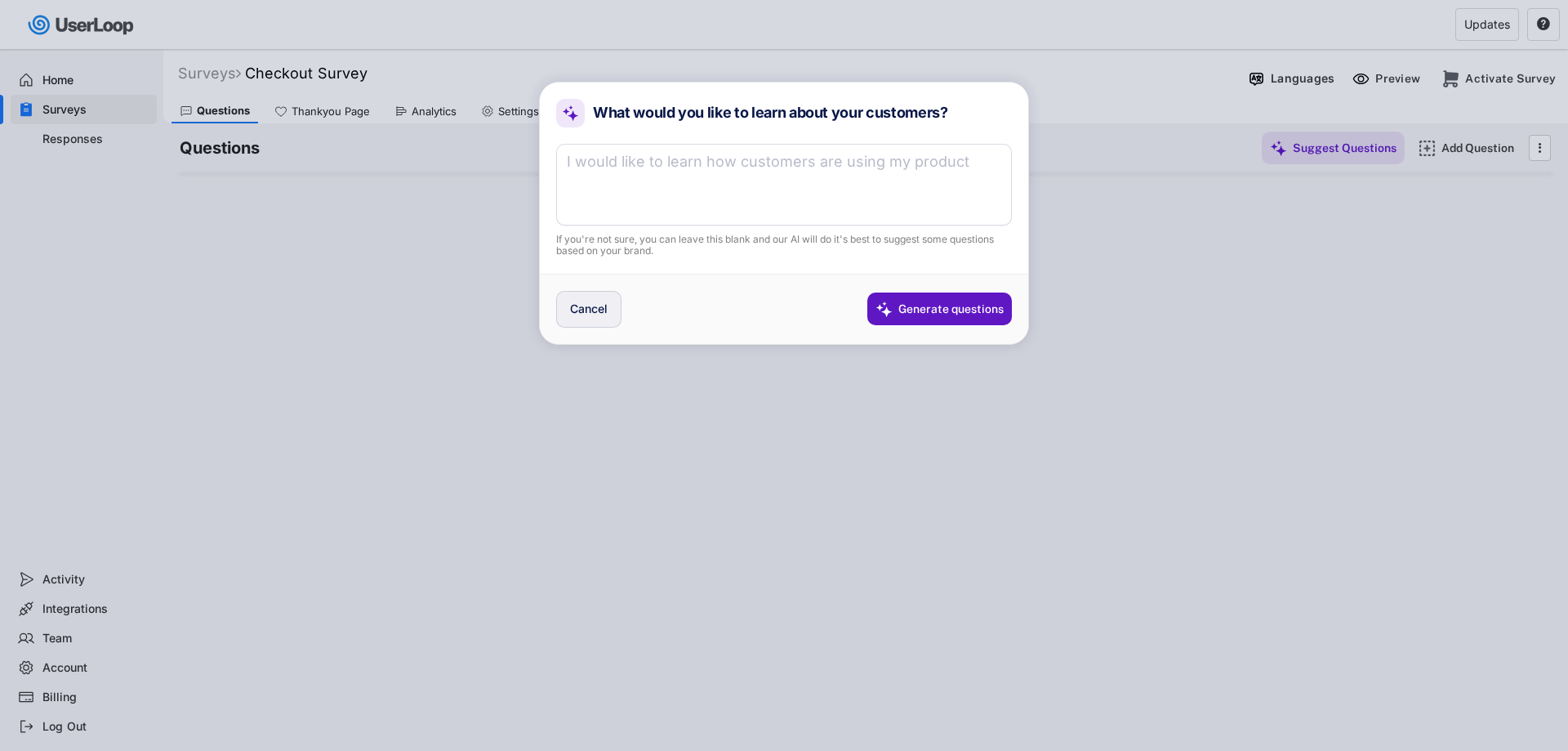
drag, startPoint x: 564, startPoint y: 315, endPoint x: 579, endPoint y: 315, distance: 15.0
click at [571, 315] on button "Cancel" at bounding box center [589, 309] width 65 height 37
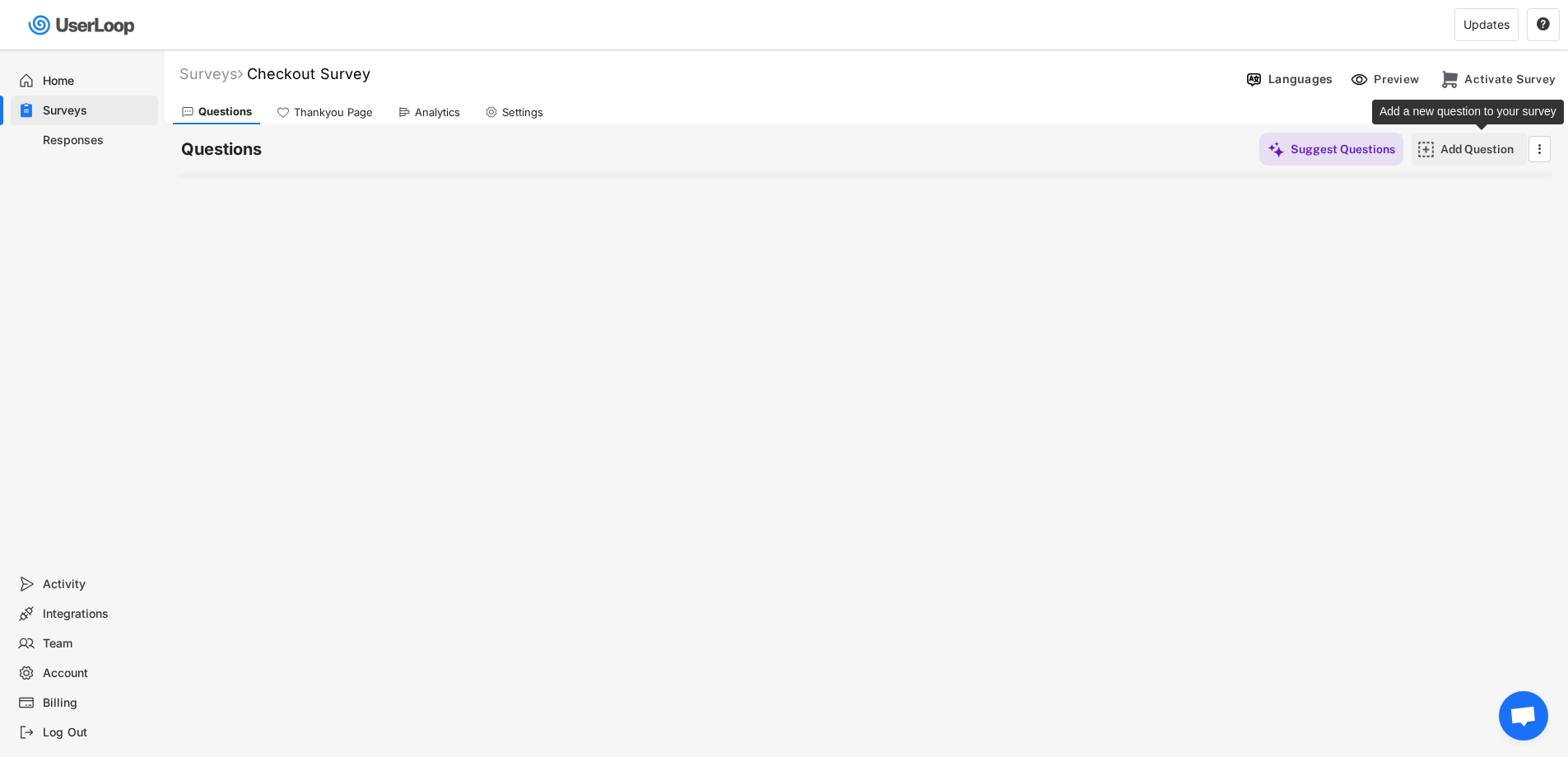
click at [1454, 156] on div "Add Question" at bounding box center [1482, 148] width 83 height 14
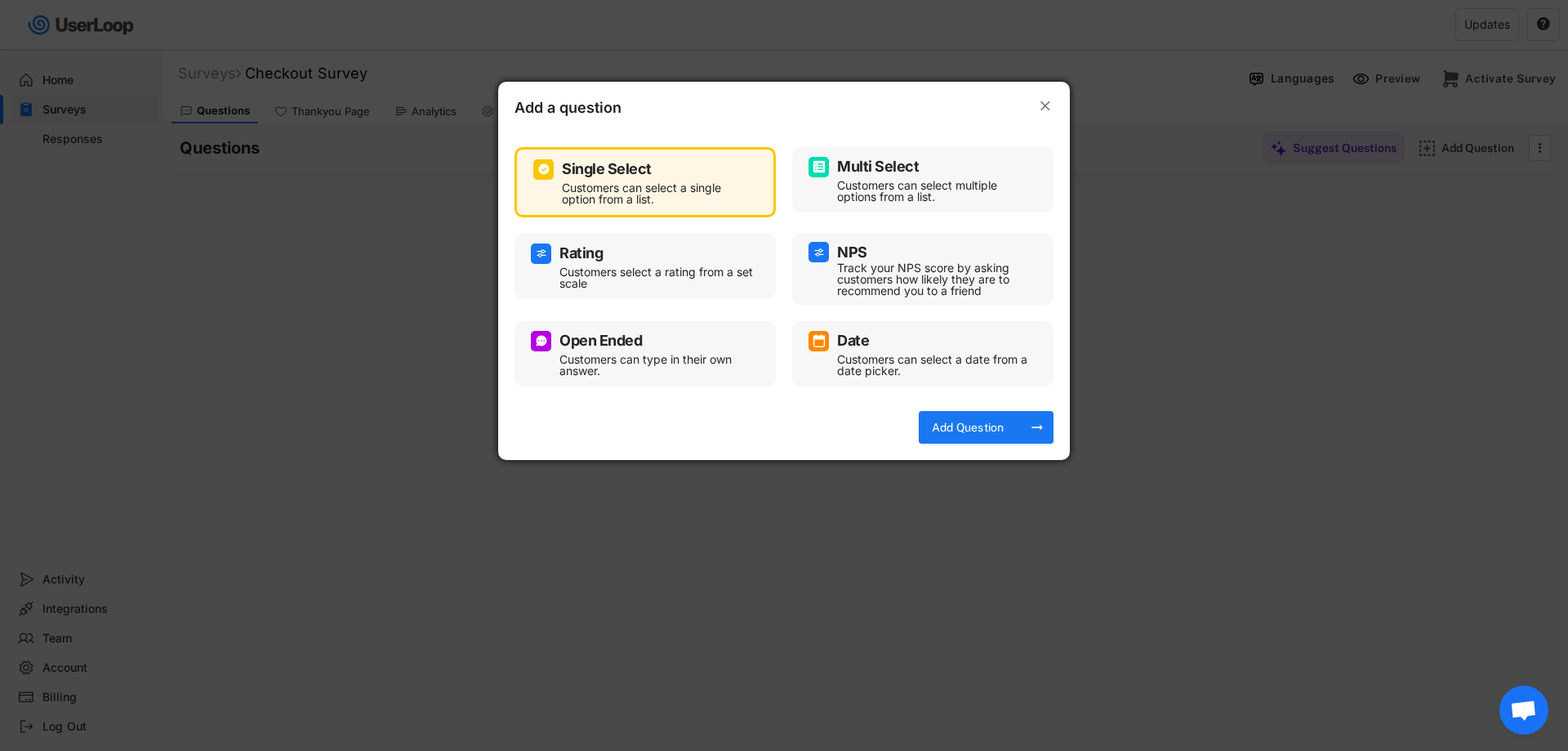
click at [656, 353] on div "Customers can type in their own answer." at bounding box center [657, 365] width 196 height 23
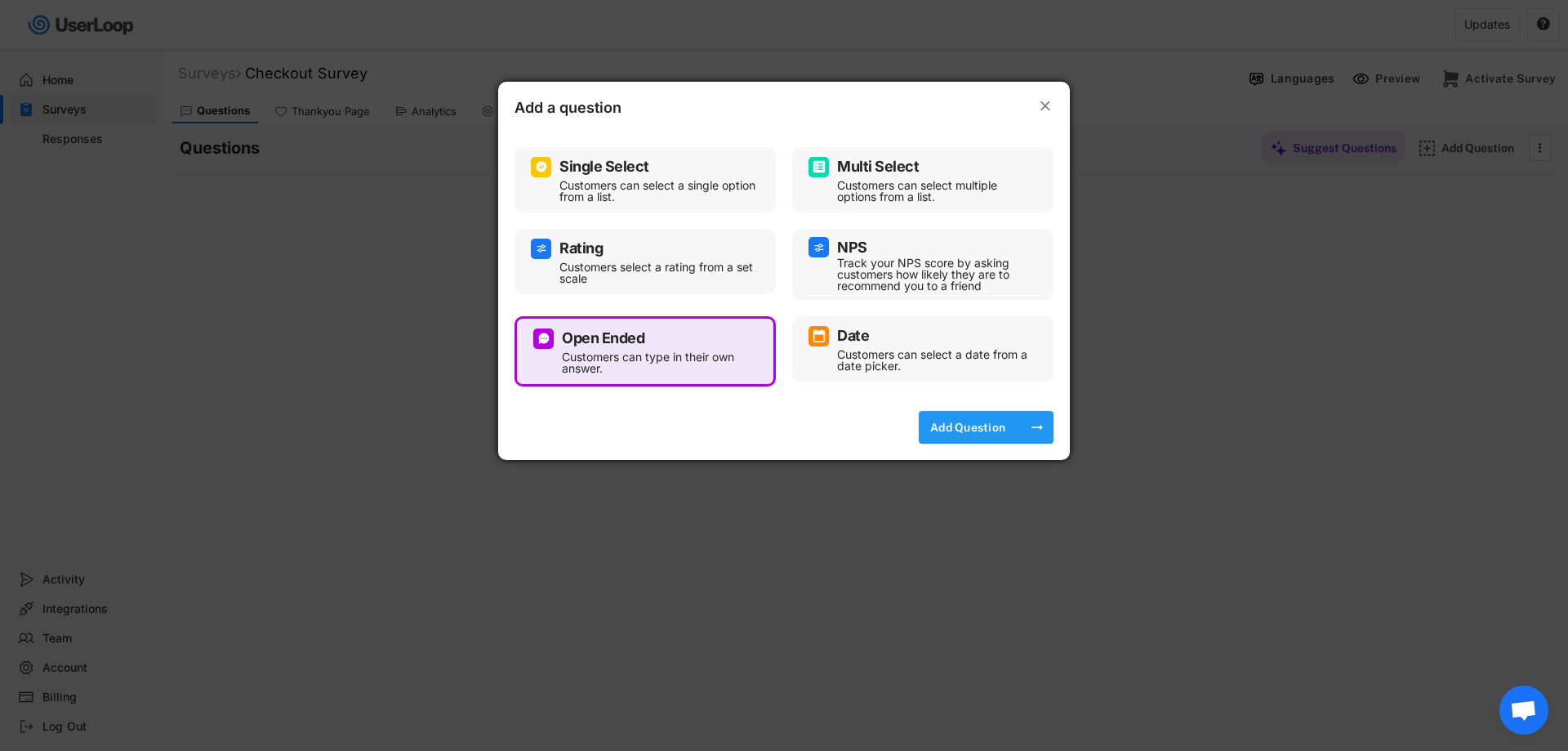
click at [958, 425] on div "Add Question" at bounding box center [968, 427] width 82 height 14
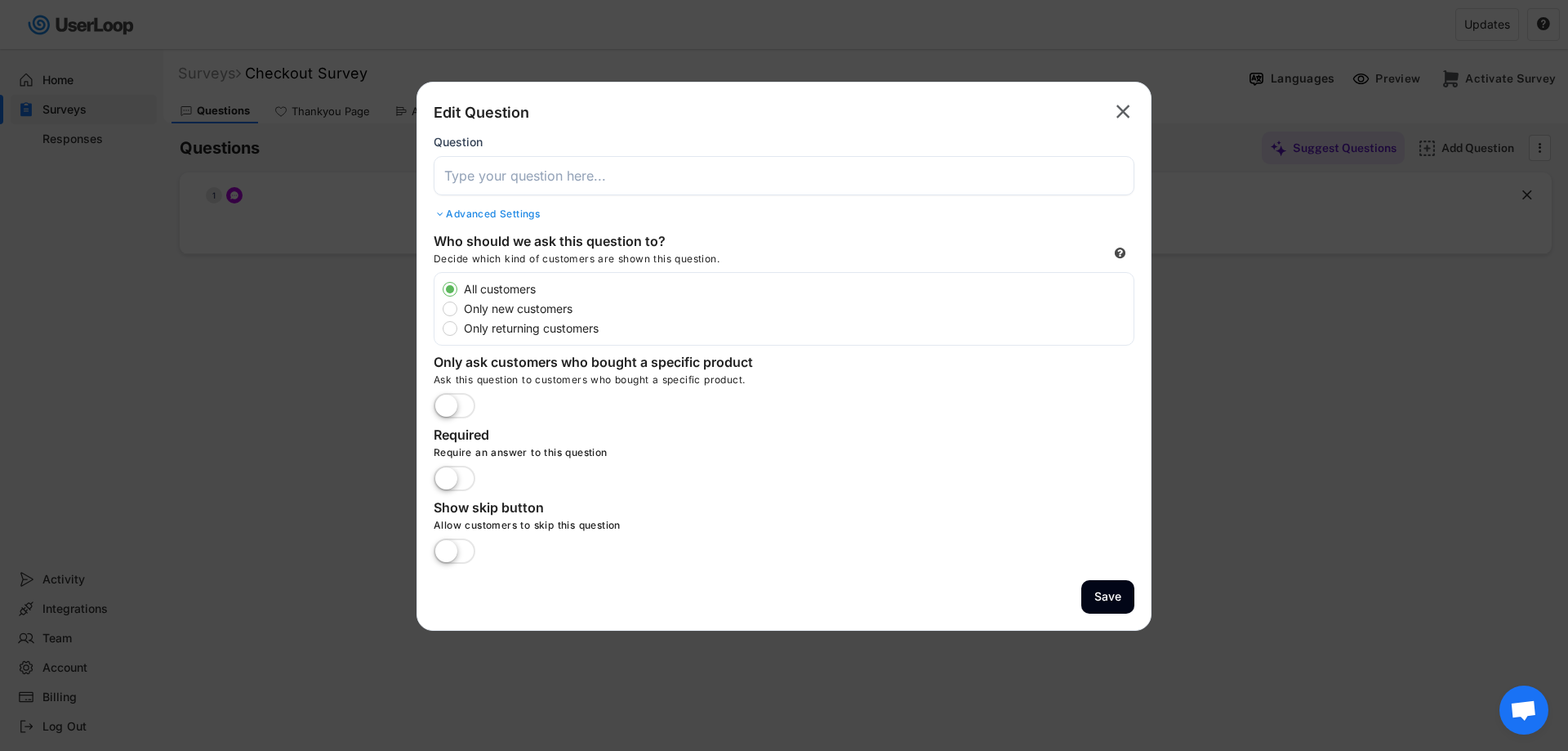
click at [601, 179] on input "input" at bounding box center [784, 176] width 701 height 39
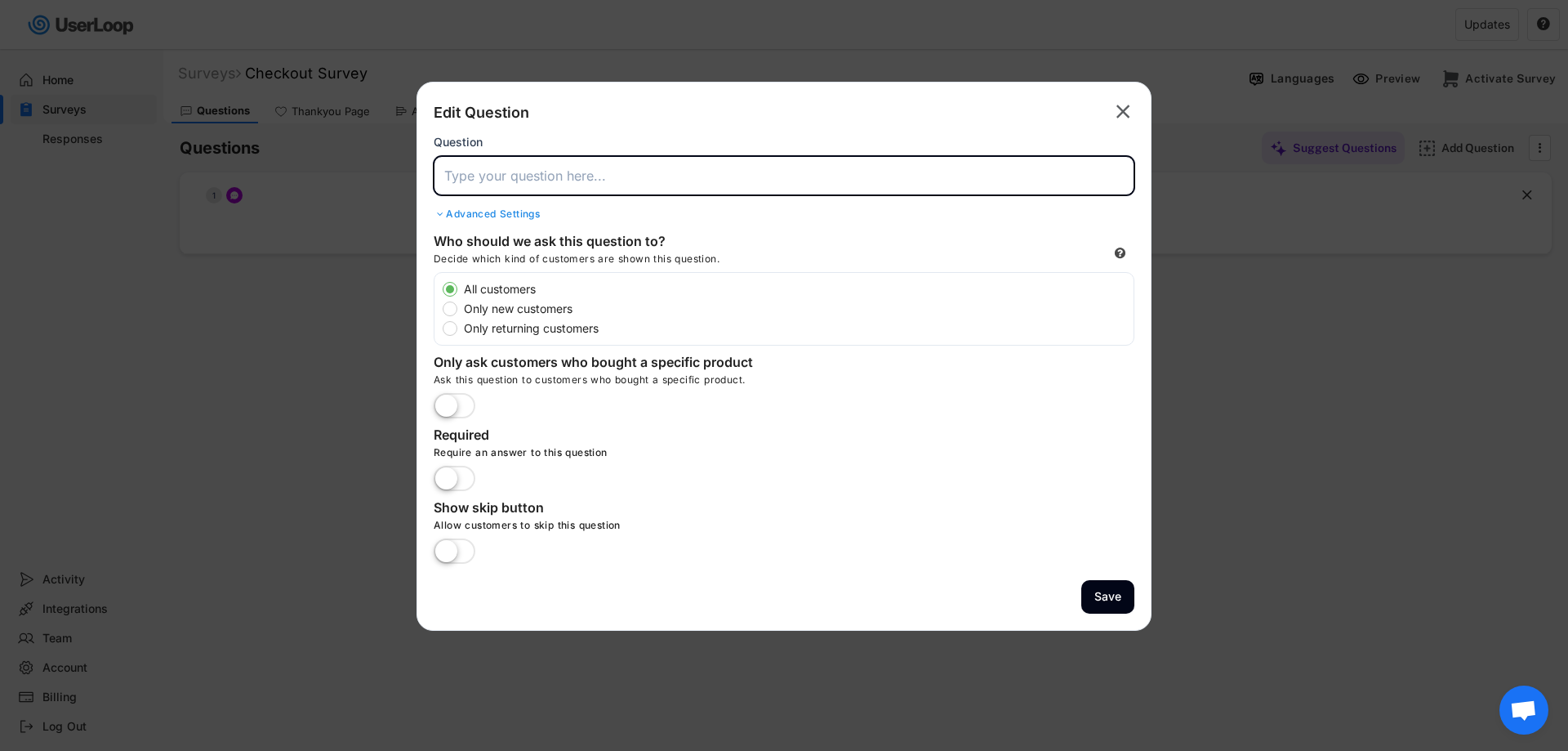
paste input "¿Qué duda tenías antes de comprar?"
type input "¿Qué duda tenías antes de comprar?"
click at [798, 150] on div "Question" at bounding box center [784, 165] width 701 height 61
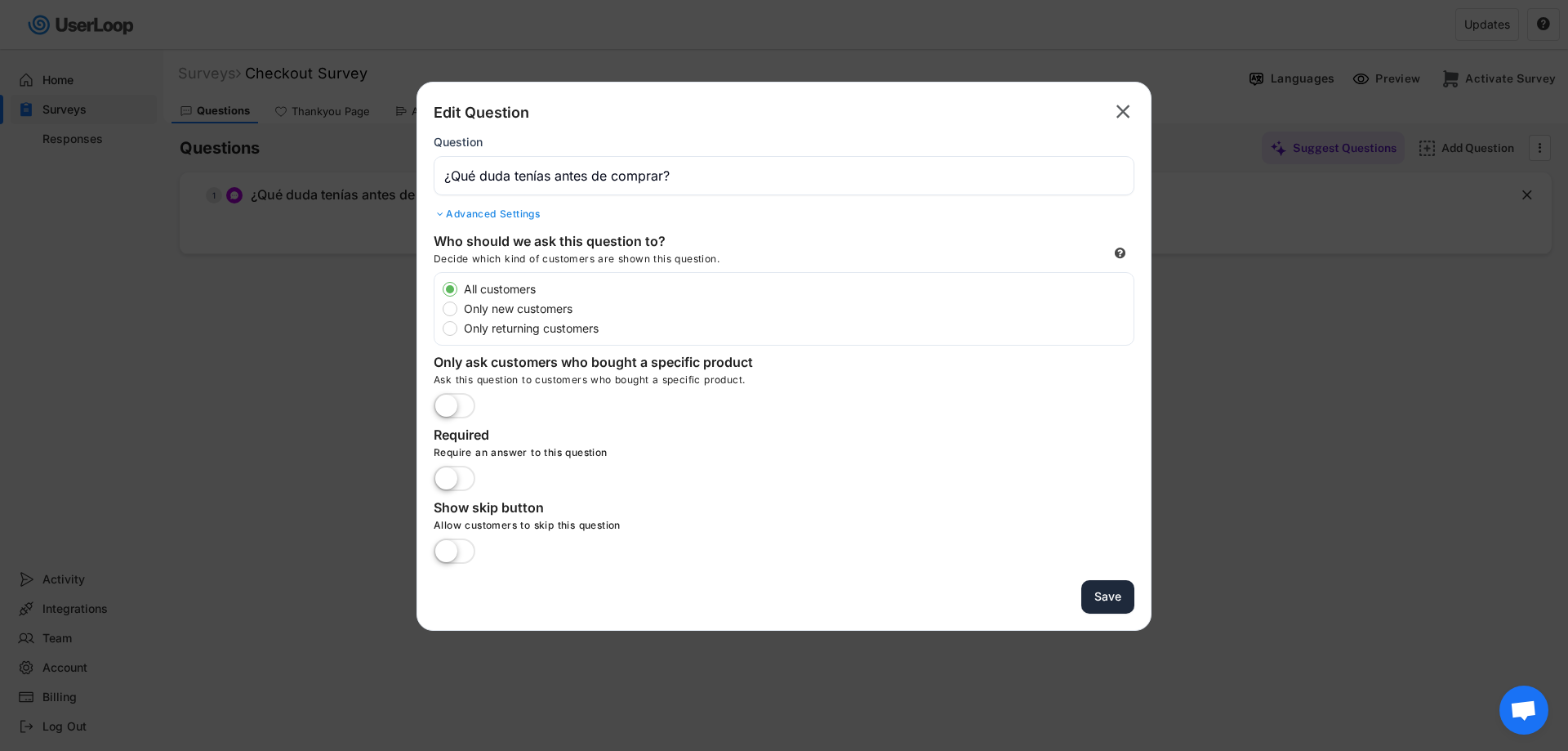
click at [1104, 601] on button "Save" at bounding box center [1108, 597] width 54 height 34
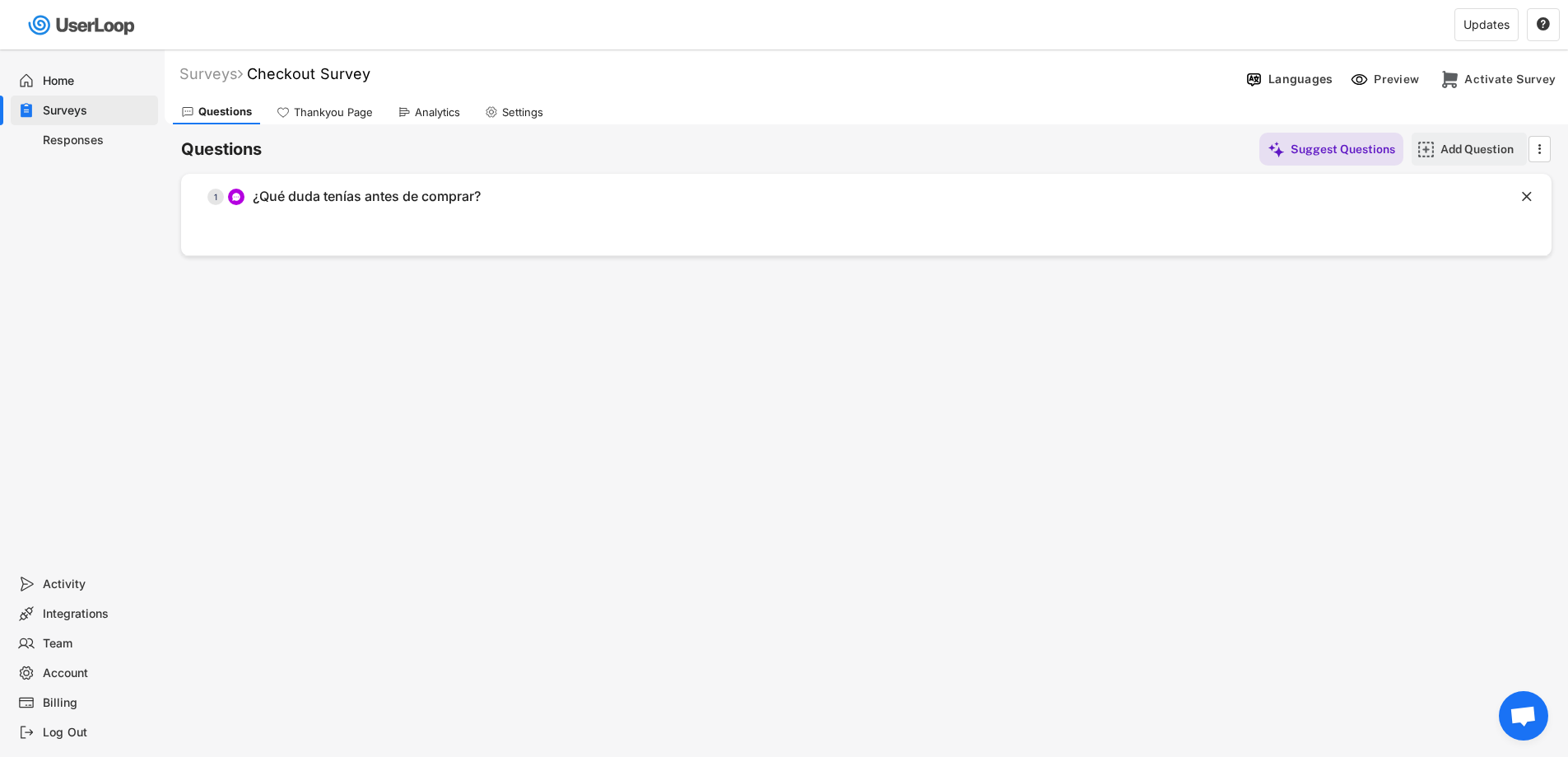
click at [1449, 159] on div "Add Question" at bounding box center [1482, 148] width 83 height 33
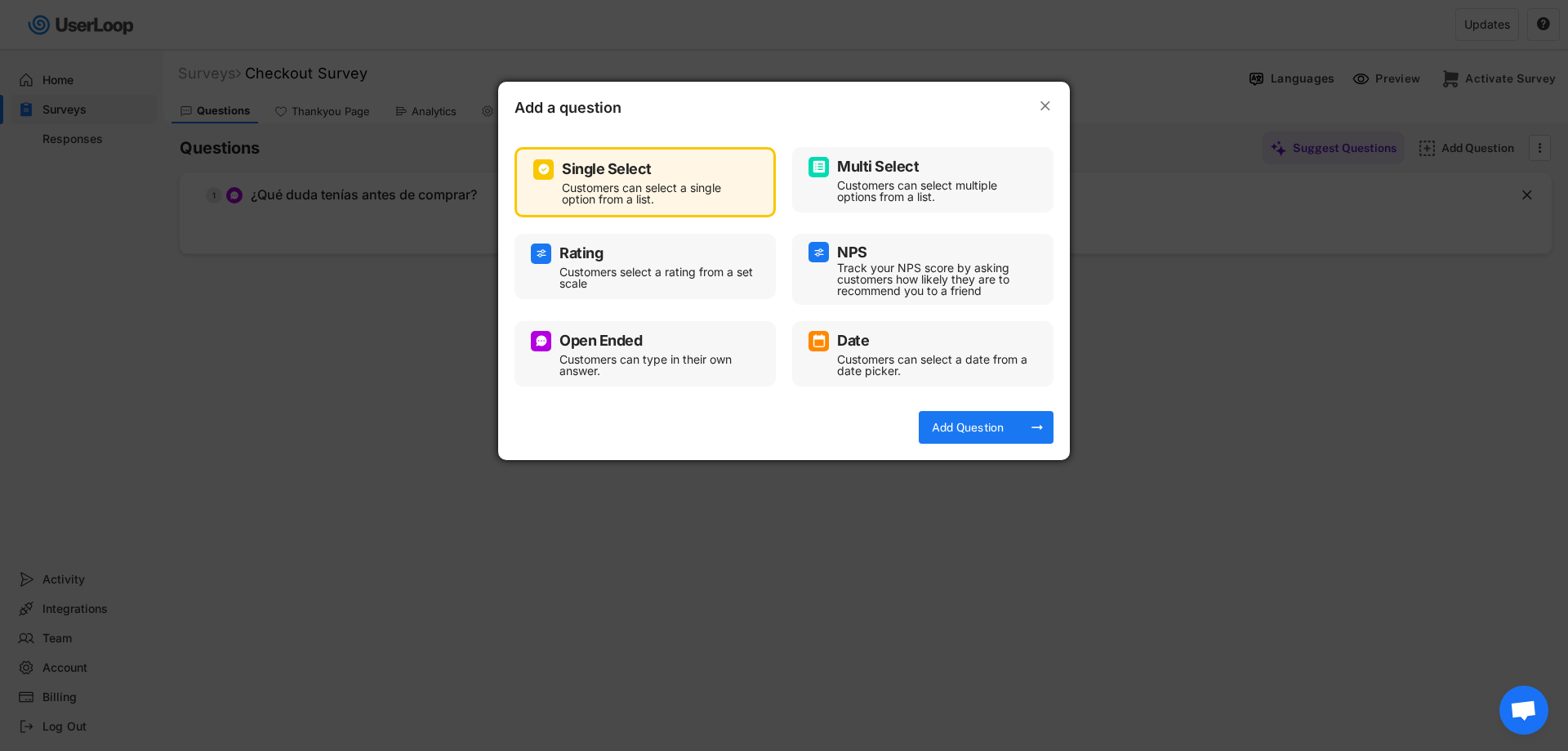
click at [671, 363] on div "Customers can type in their own answer." at bounding box center [657, 365] width 196 height 23
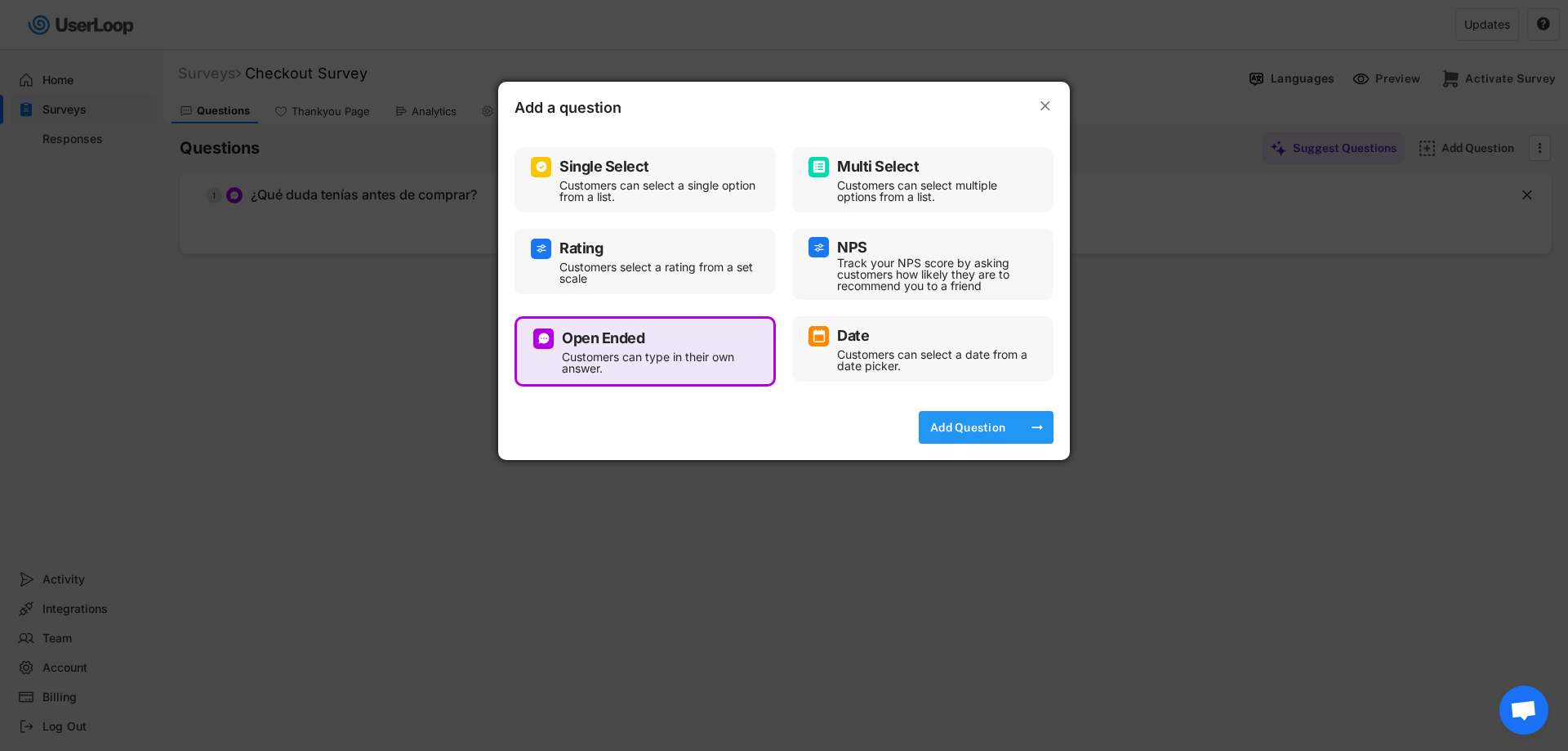
click at [1005, 431] on div "Add Question" at bounding box center [968, 427] width 82 height 14
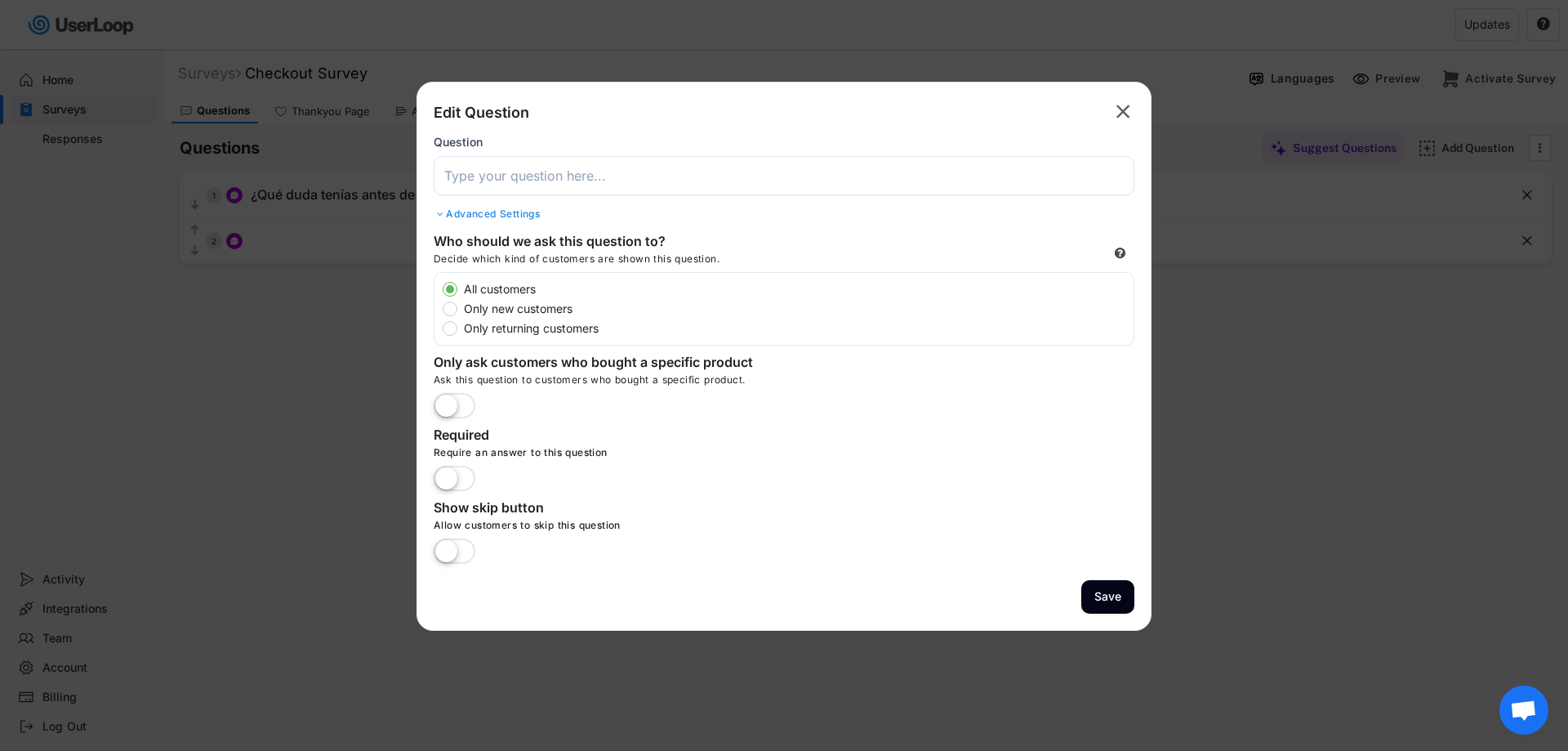
drag, startPoint x: 593, startPoint y: 155, endPoint x: 604, endPoint y: 174, distance: 22.0
click at [598, 160] on div "Question" at bounding box center [784, 165] width 701 height 61
click at [604, 174] on input "input" at bounding box center [784, 176] width 701 height 39
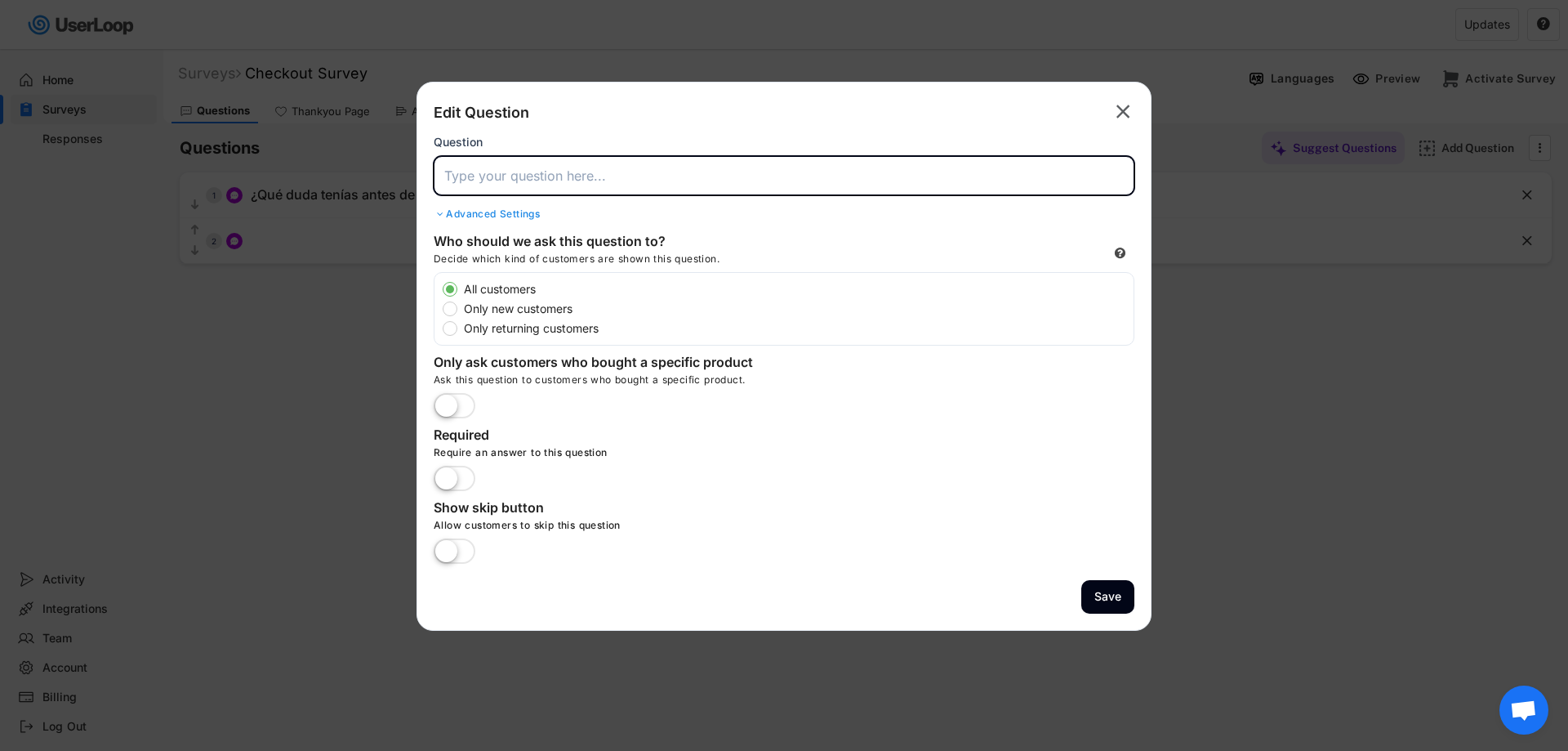
paste input "¿Qué le dirías a una amiga que duda si probar [PERSON_NAME]?"
type input "¿Qué le dirías a una amiga que duda si probar [PERSON_NAME]?"
click at [1098, 591] on button "Save" at bounding box center [1108, 597] width 54 height 34
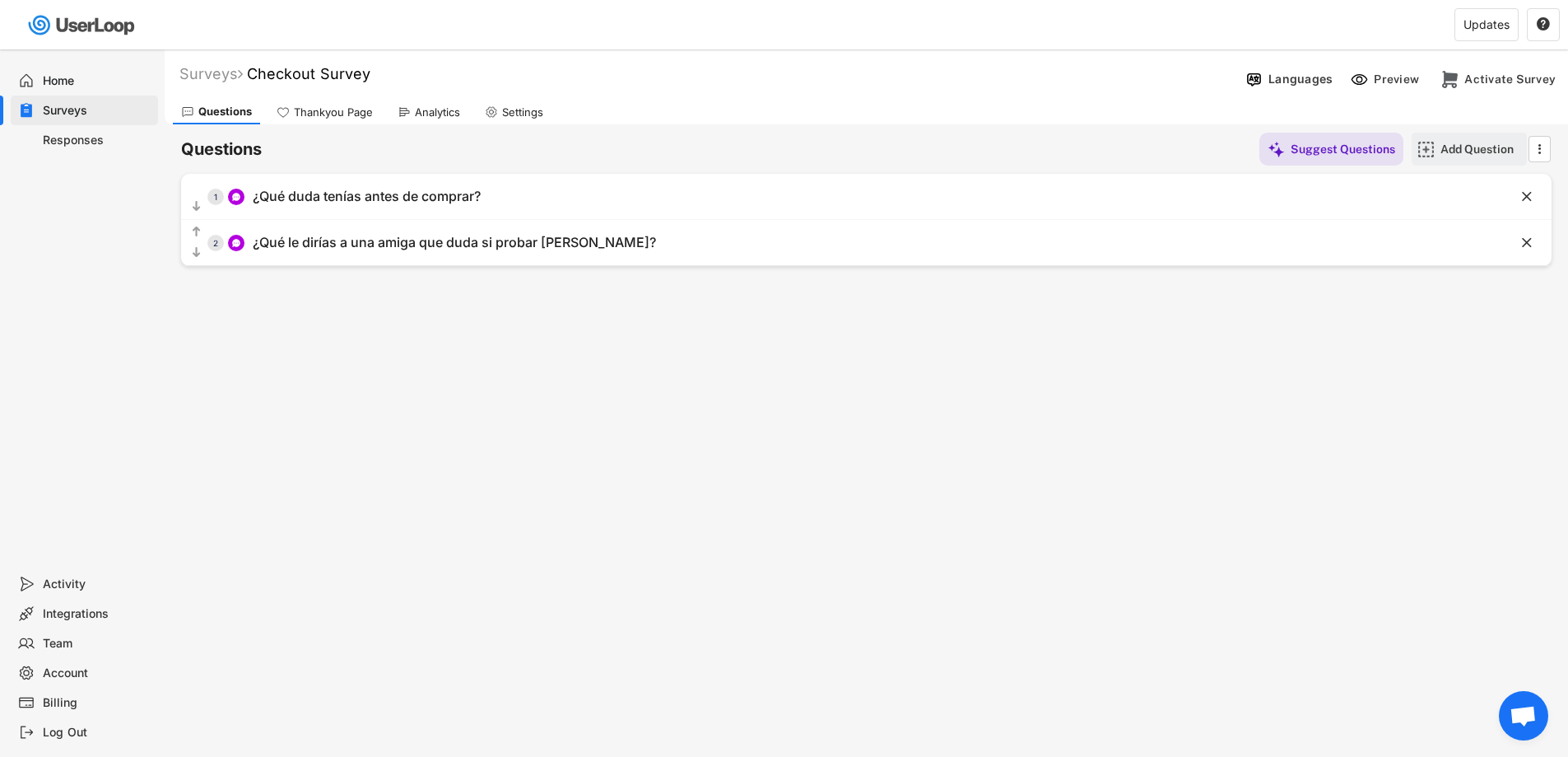
click at [1430, 151] on img at bounding box center [1426, 149] width 17 height 17
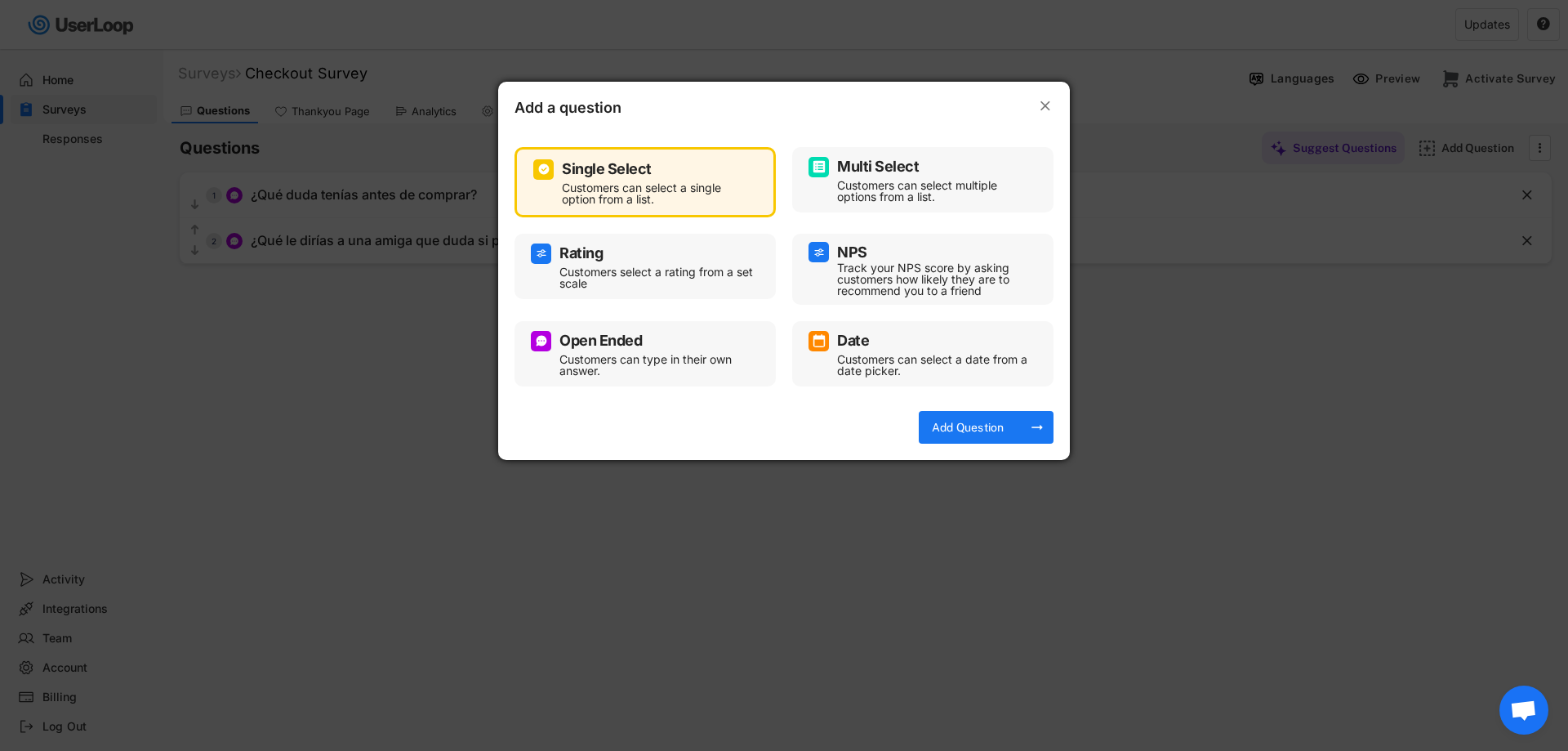
click at [686, 353] on div "Customers can type in their own answer." at bounding box center [657, 365] width 196 height 23
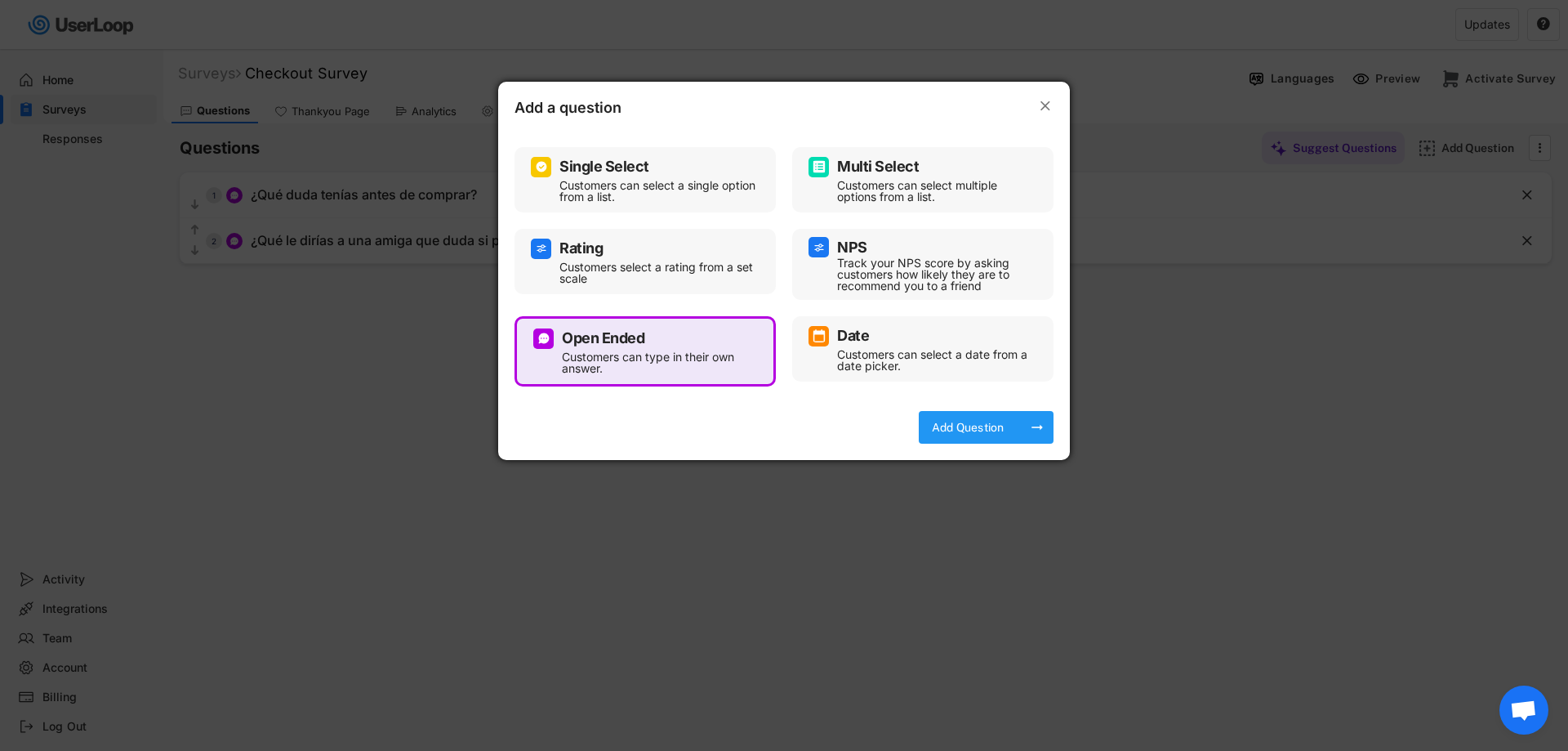
click at [1011, 428] on div "Add Question arrow_right_alt" at bounding box center [986, 427] width 135 height 33
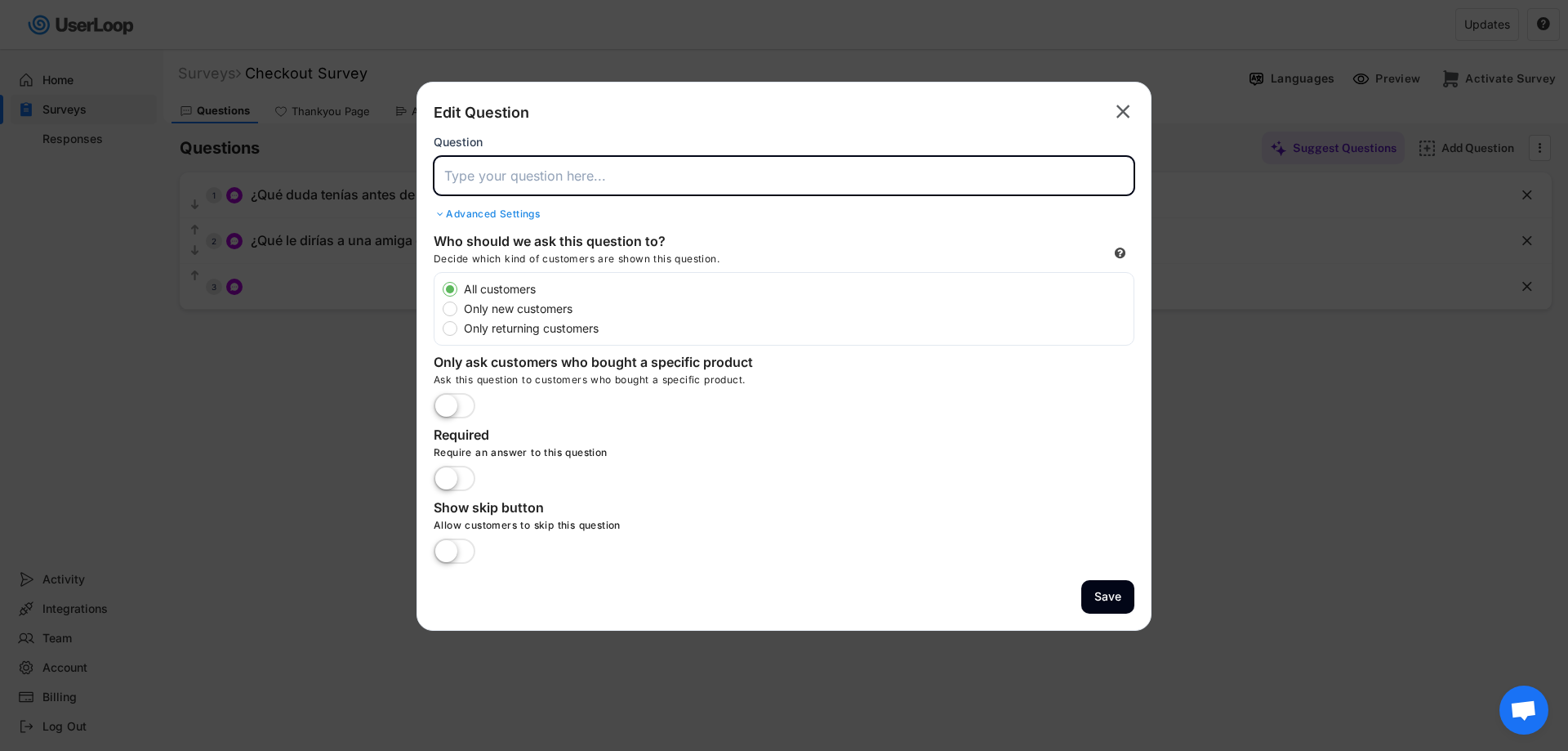
click at [633, 178] on input "input" at bounding box center [784, 176] width 701 height 39
paste input "¿Qué otros productos te gustaría ver de nuestra marca?"
type input "¿Qué otros productos te gustaría ver de nuestra marca?"
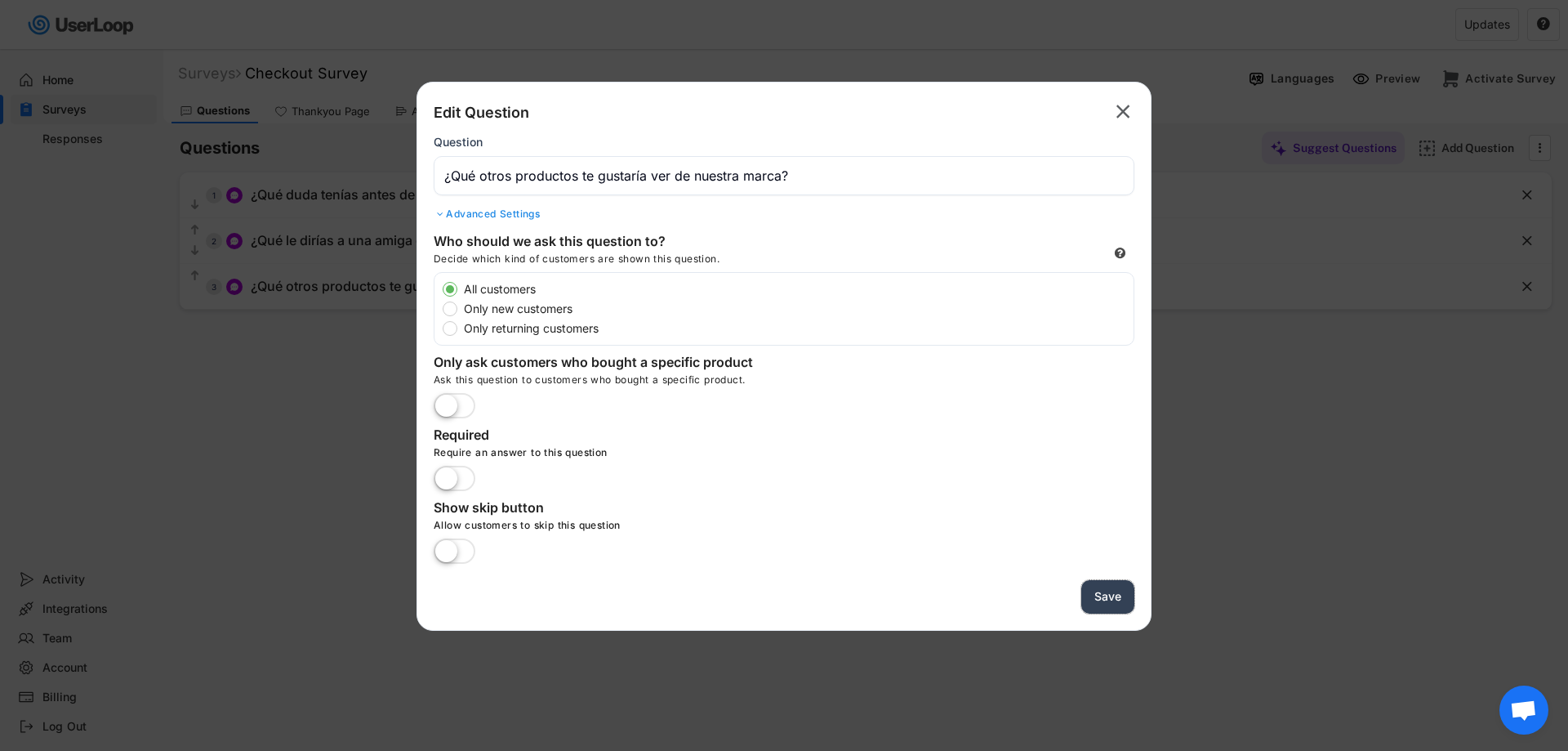
click at [1103, 586] on button "Save" at bounding box center [1108, 597] width 54 height 34
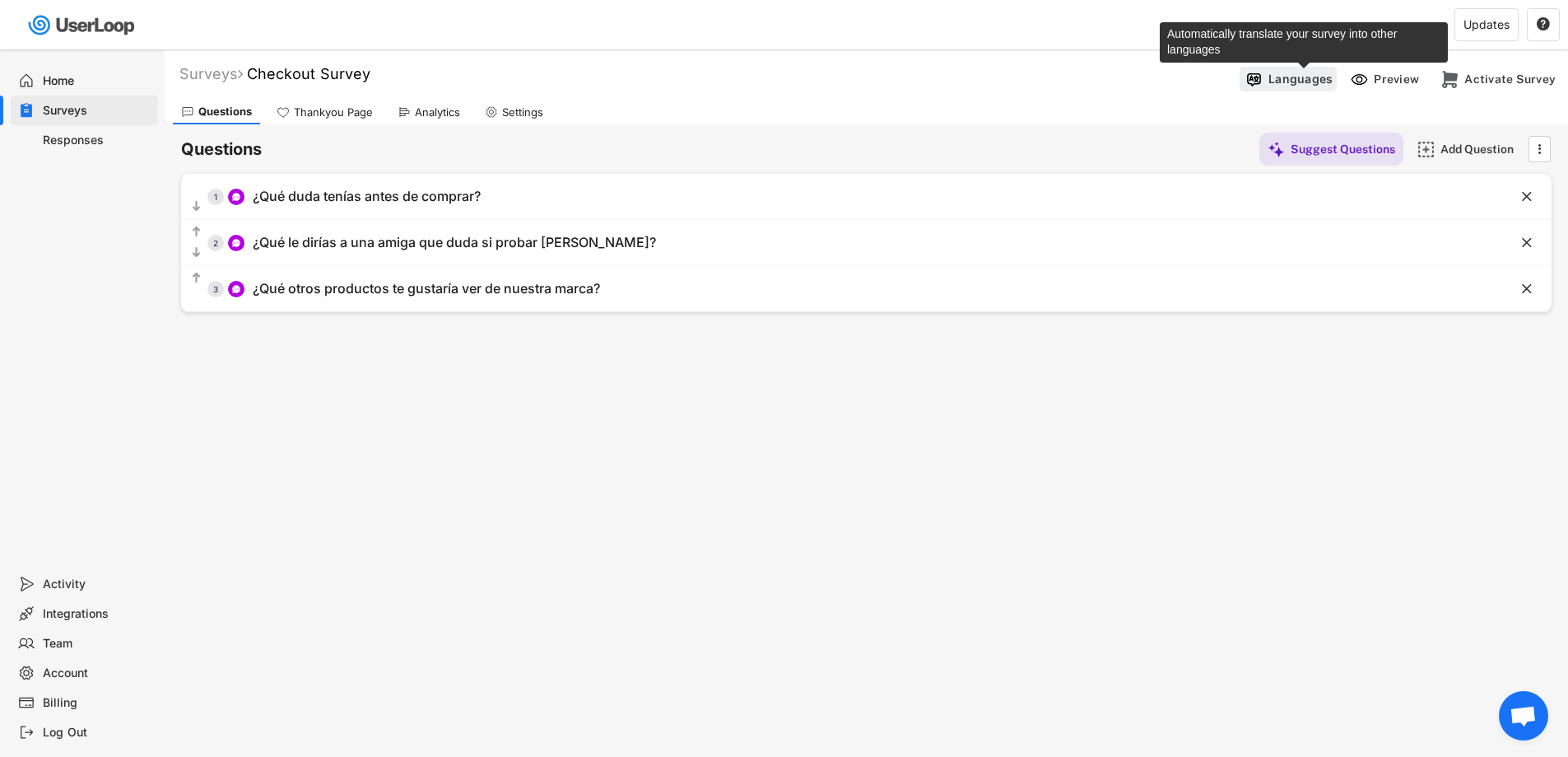
click at [1332, 84] on div "Languages" at bounding box center [1300, 79] width 64 height 14
select select ""af""
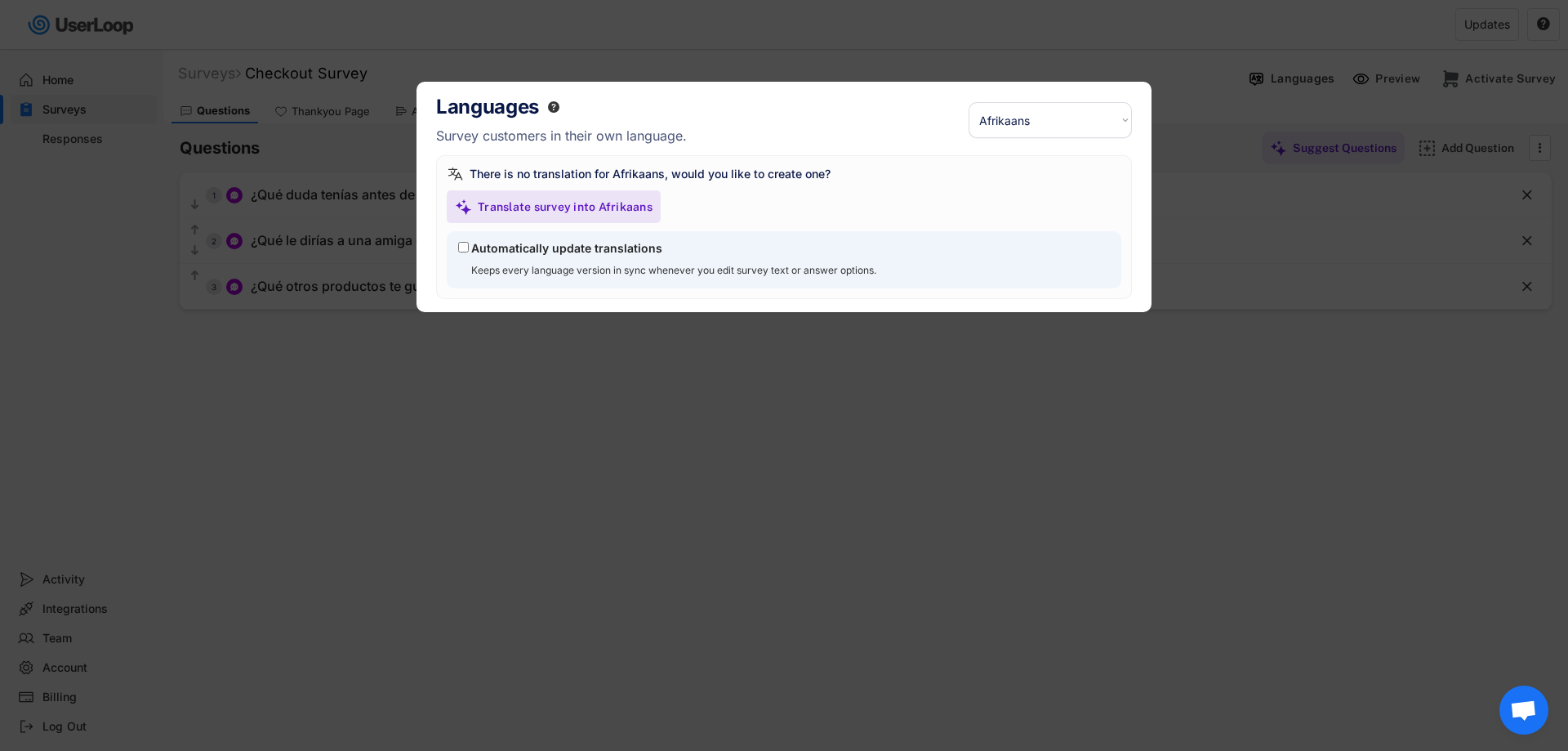
click at [639, 247] on label "Automatically update translations" at bounding box center [566, 248] width 191 height 14
click at [469, 247] on input "Automatically update translations" at bounding box center [464, 247] width 11 height 11
checkbox input "true"
click at [1053, 141] on div "Languages  Survey customers in their own language. Select a language... Afrika…" at bounding box center [784, 120] width 696 height 51
click at [1074, 132] on select "Select a language... Afrikaans Akan Amharic Arabic Assamese Azerbaijani Belarus…" at bounding box center [1050, 120] width 163 height 36
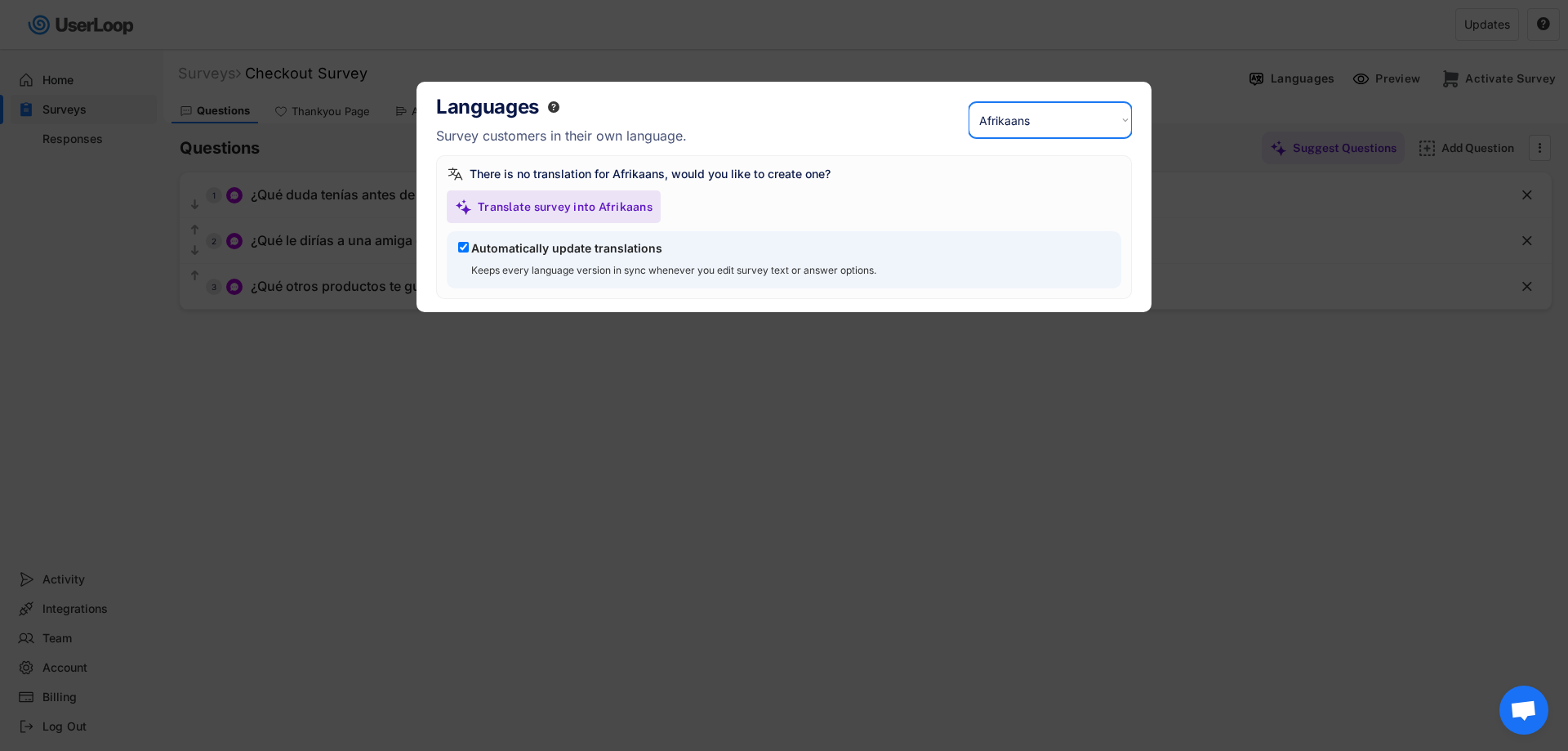
select select ""ar""
click at [969, 102] on select "Select a language... Afrikaans Akan Amharic Arabic Assamese Azerbaijani Belarus…" at bounding box center [1050, 120] width 163 height 36
click at [1180, 411] on div at bounding box center [784, 376] width 1568 height 751
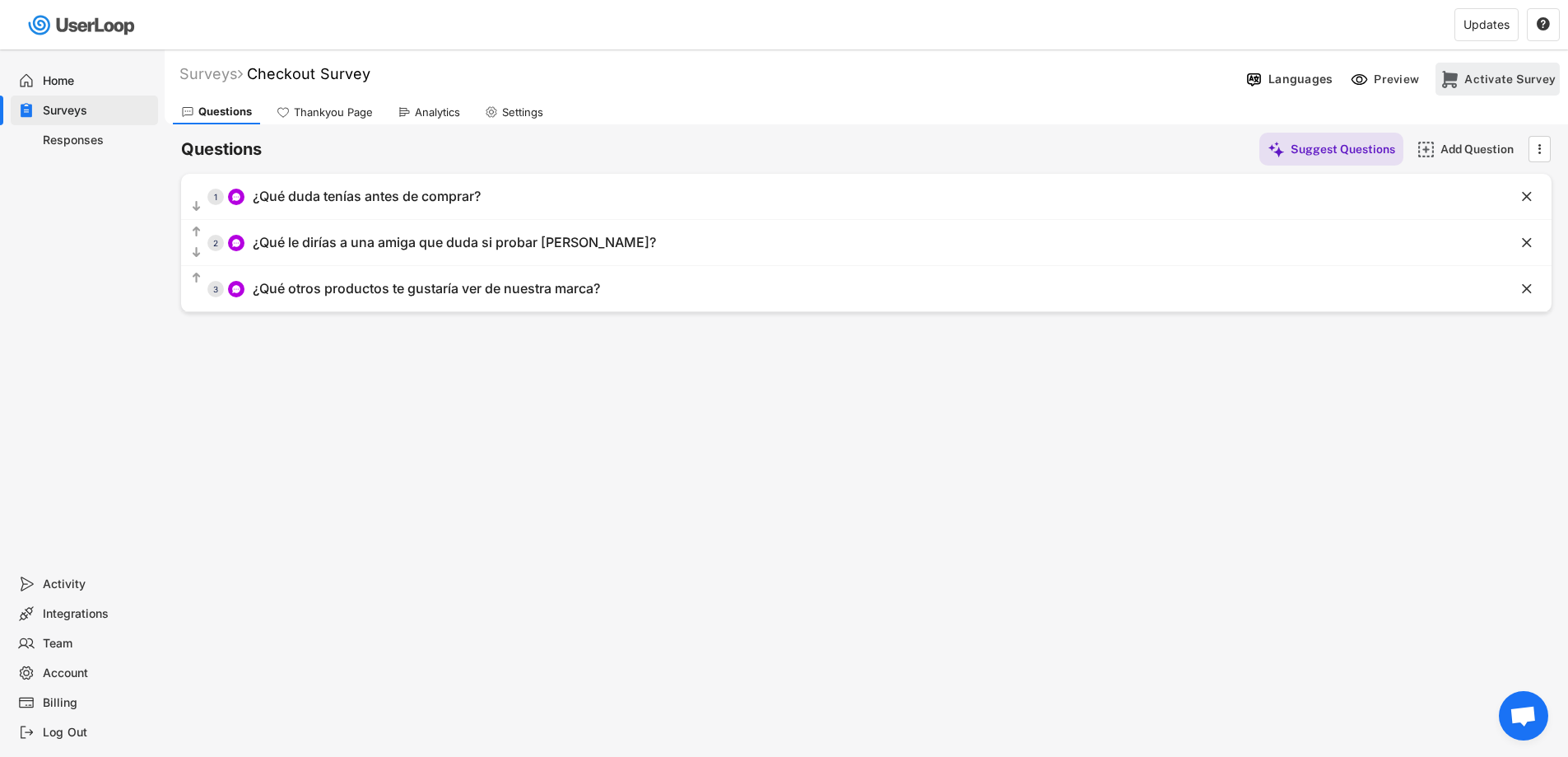
click at [1485, 88] on div "Activate Survey" at bounding box center [1510, 79] width 92 height 33
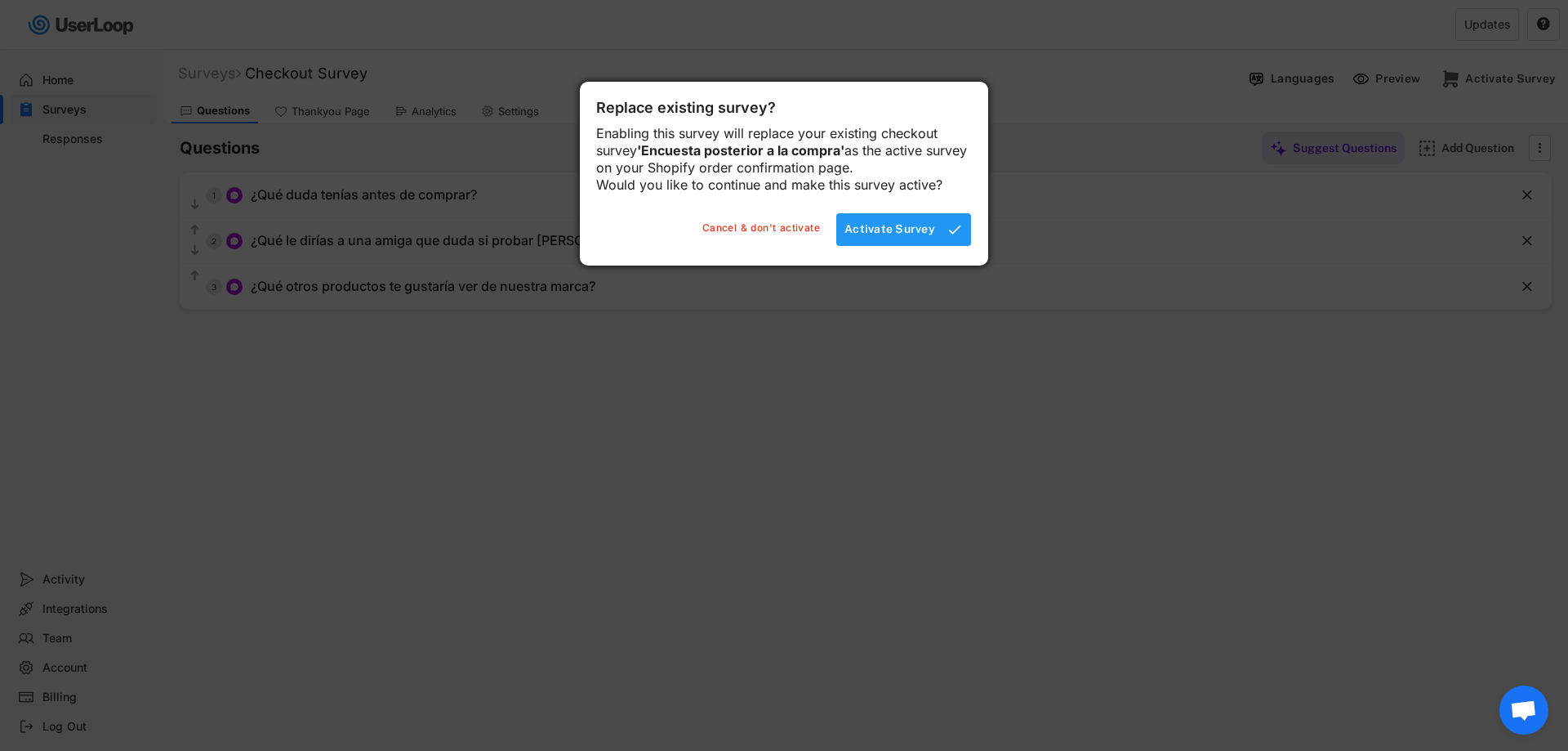
click at [904, 236] on div "Activate Survey" at bounding box center [890, 228] width 91 height 14
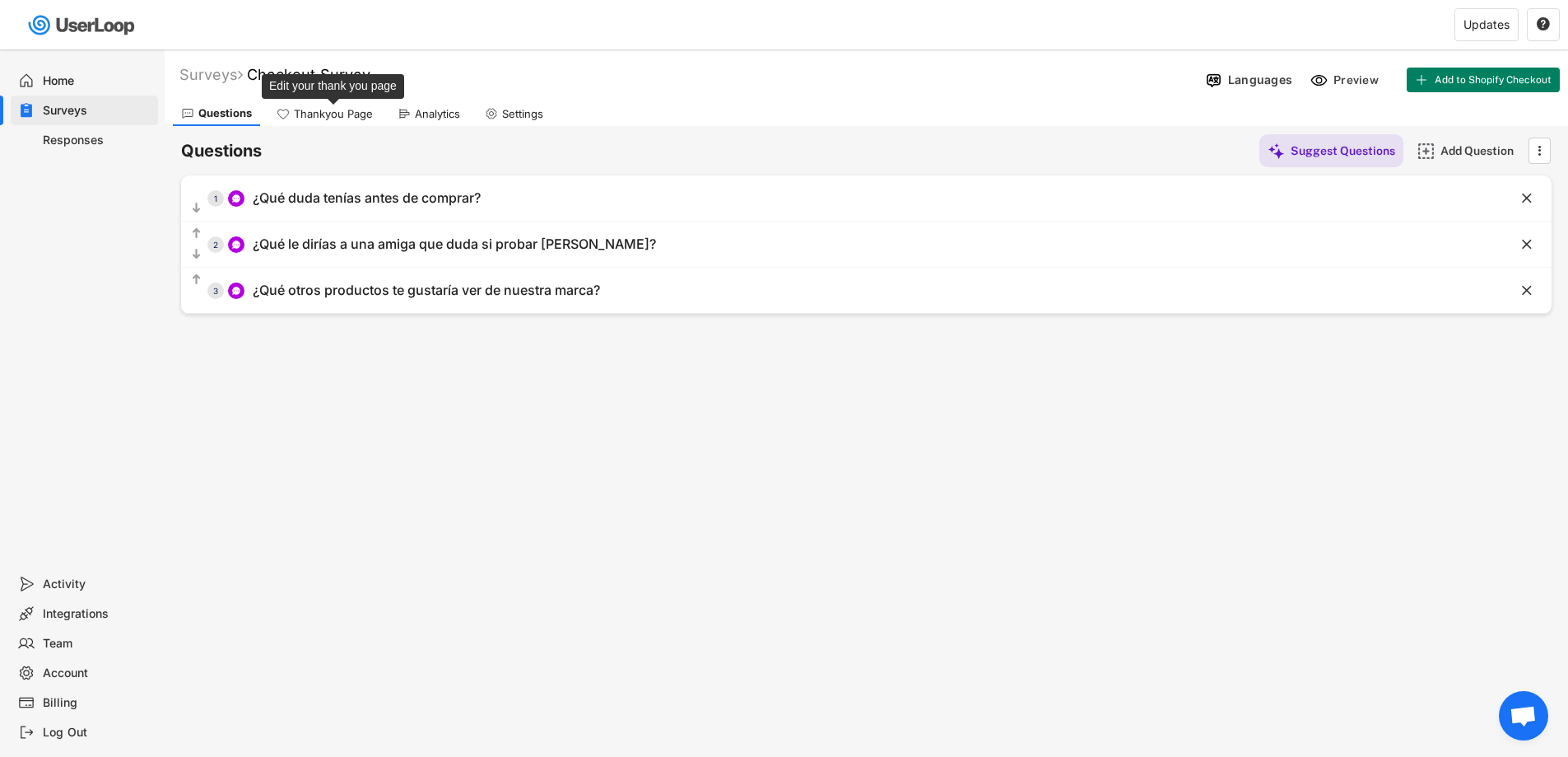
click at [324, 110] on div "Thankyou Page" at bounding box center [334, 114] width 79 height 14
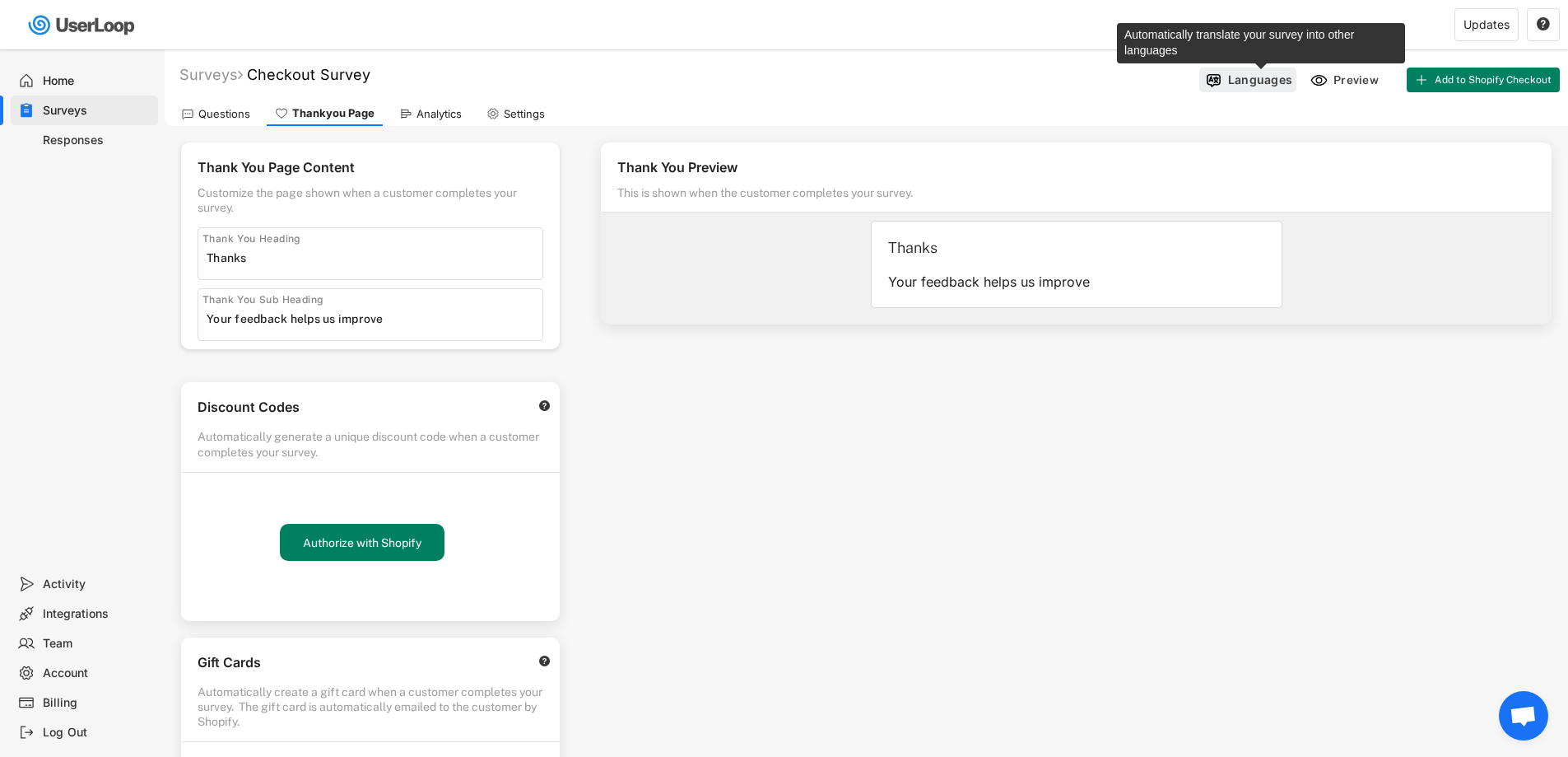
click at [1238, 82] on div "Languages" at bounding box center [1260, 80] width 64 height 14
select select ""af""
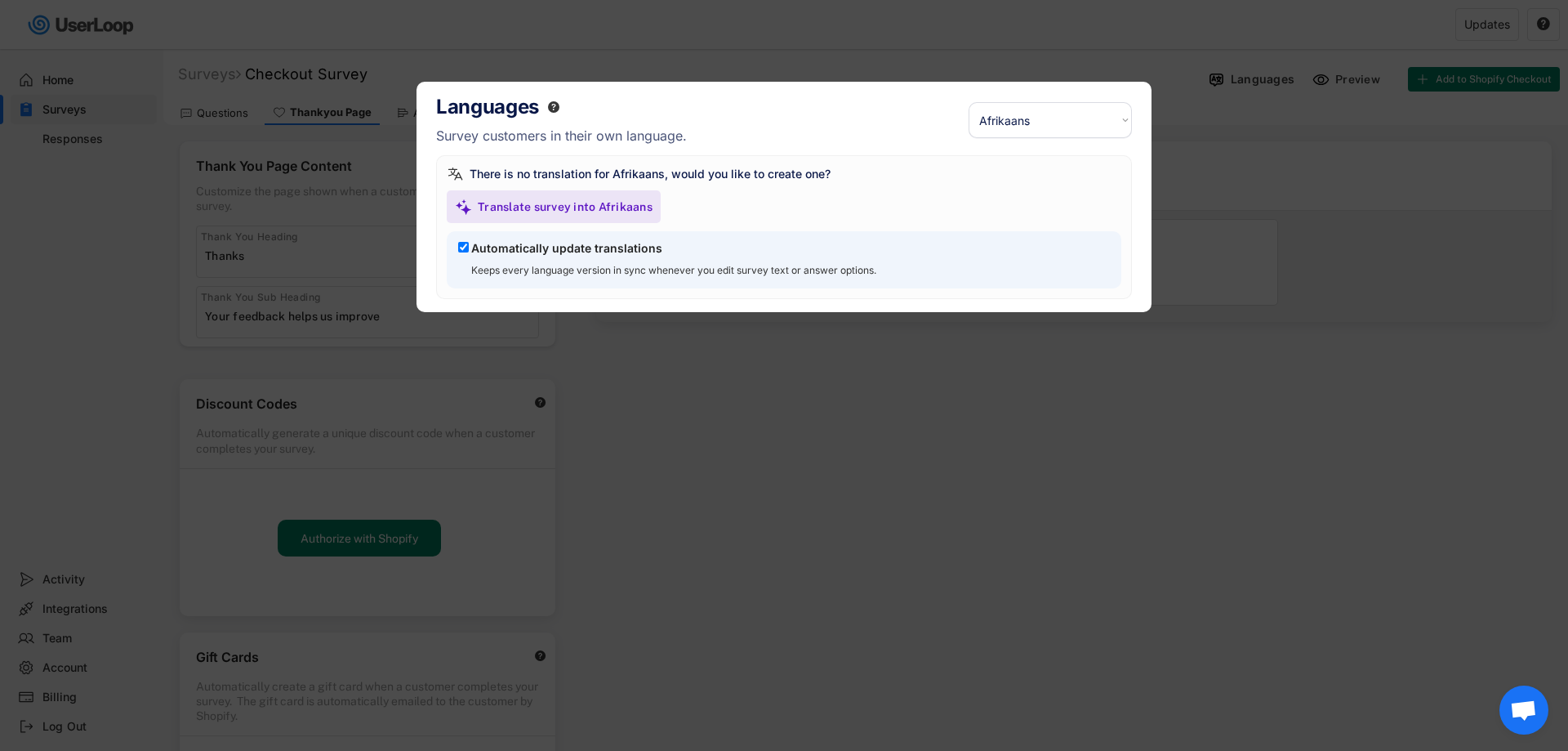
click at [1087, 123] on select "Select a language... Afrikaans Akan Amharic Arabic Assamese Azerbaijani Belarus…" at bounding box center [1050, 120] width 163 height 36
click at [1245, 118] on div at bounding box center [784, 376] width 1568 height 751
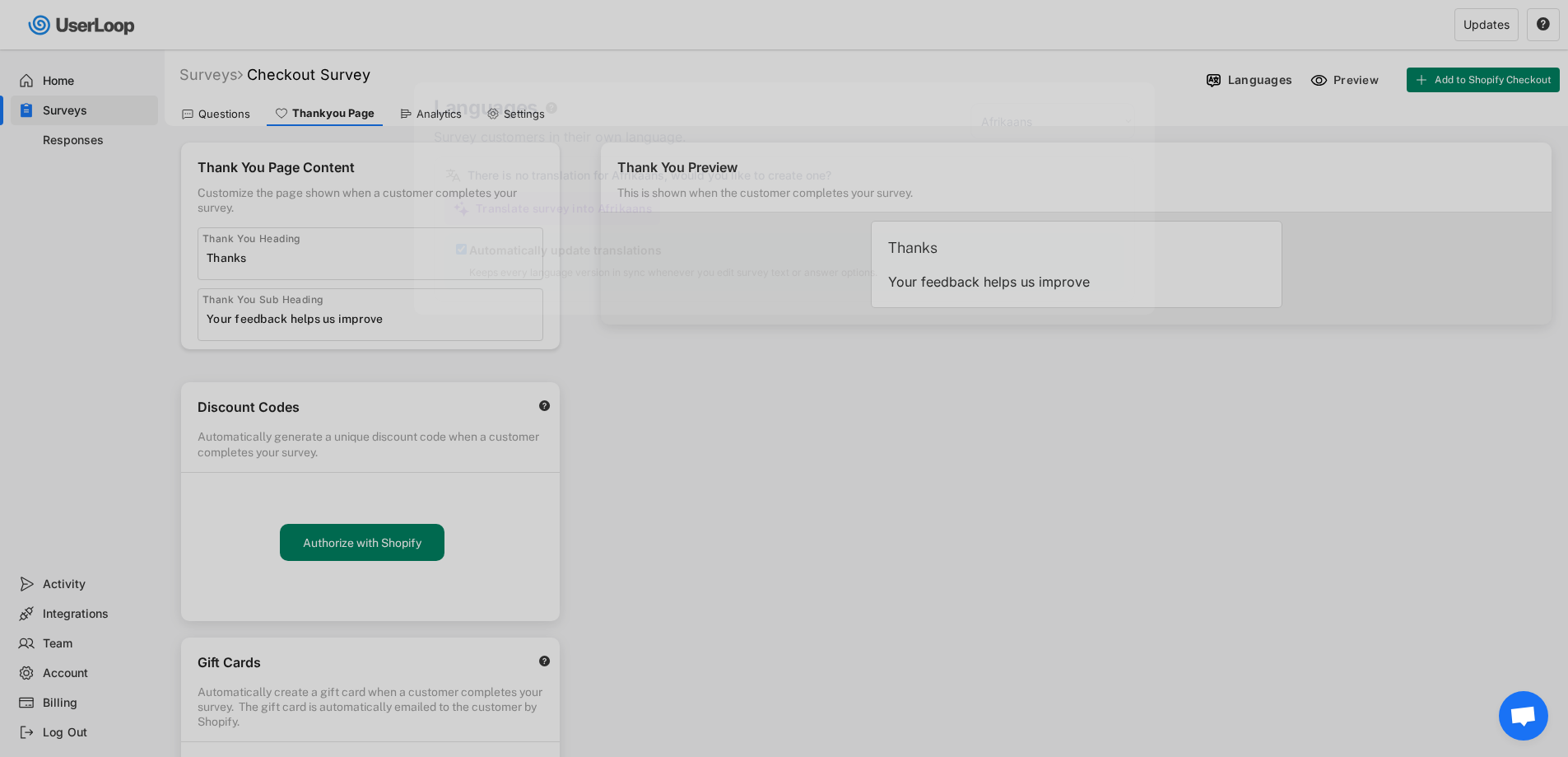
click at [1257, 119] on div at bounding box center [784, 378] width 1568 height 757
